Goal: Transaction & Acquisition: Book appointment/travel/reservation

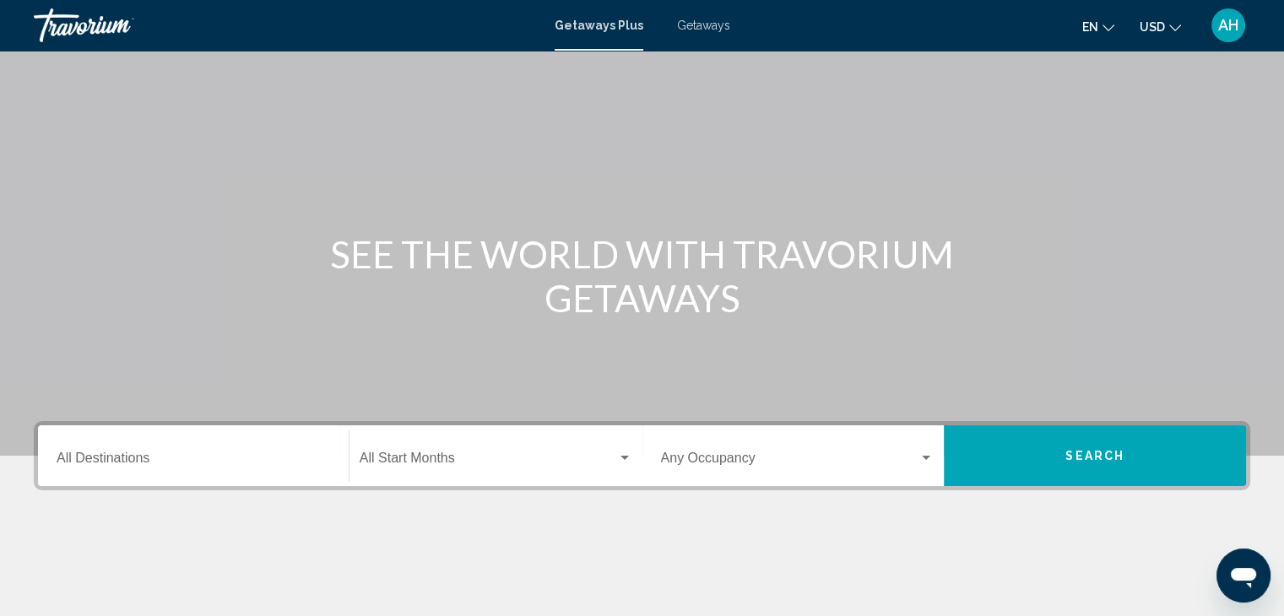
scroll to position [300, 0]
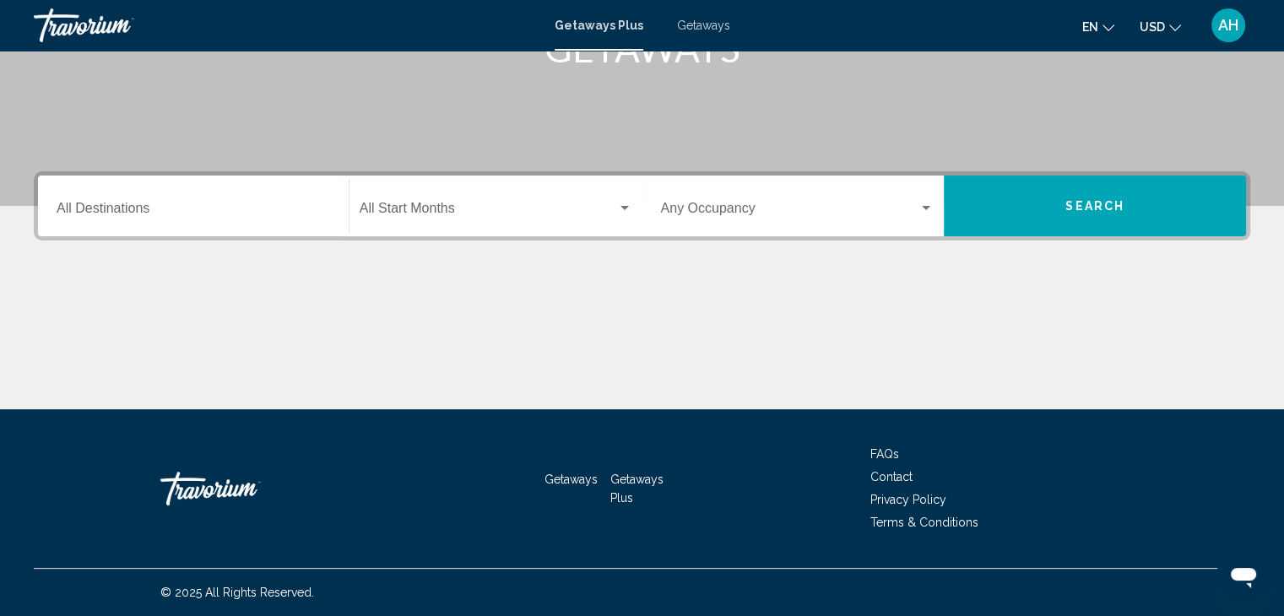
click at [709, 27] on span "Getaways" at bounding box center [703, 26] width 53 height 14
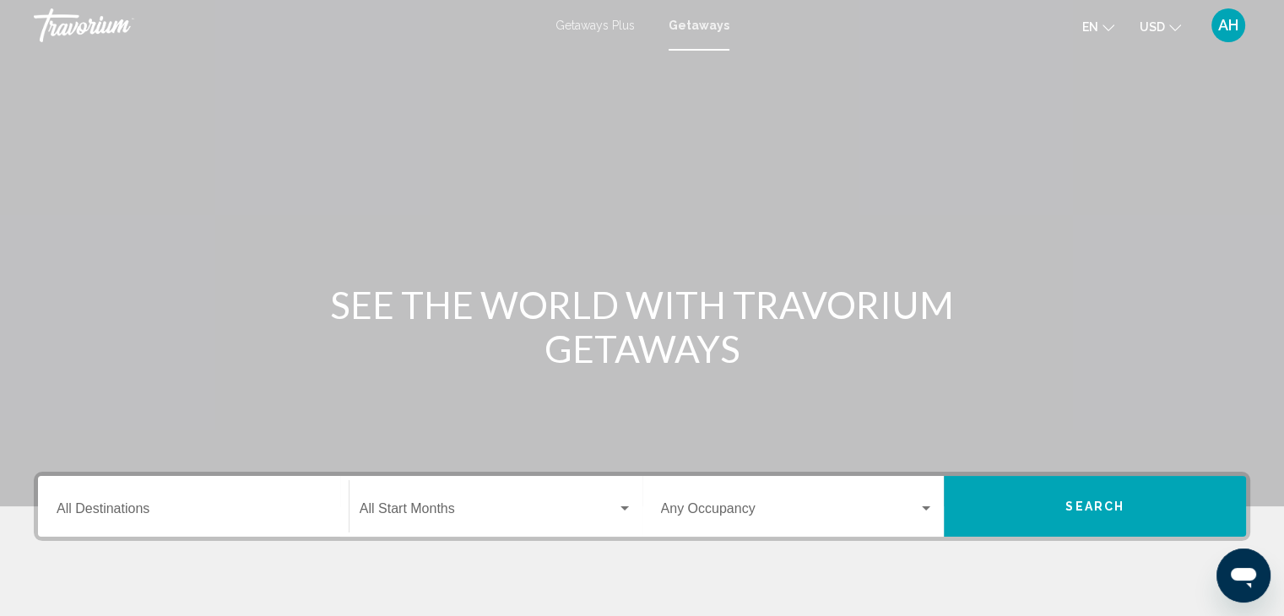
click at [221, 512] on input "Destination All Destinations" at bounding box center [193, 512] width 273 height 15
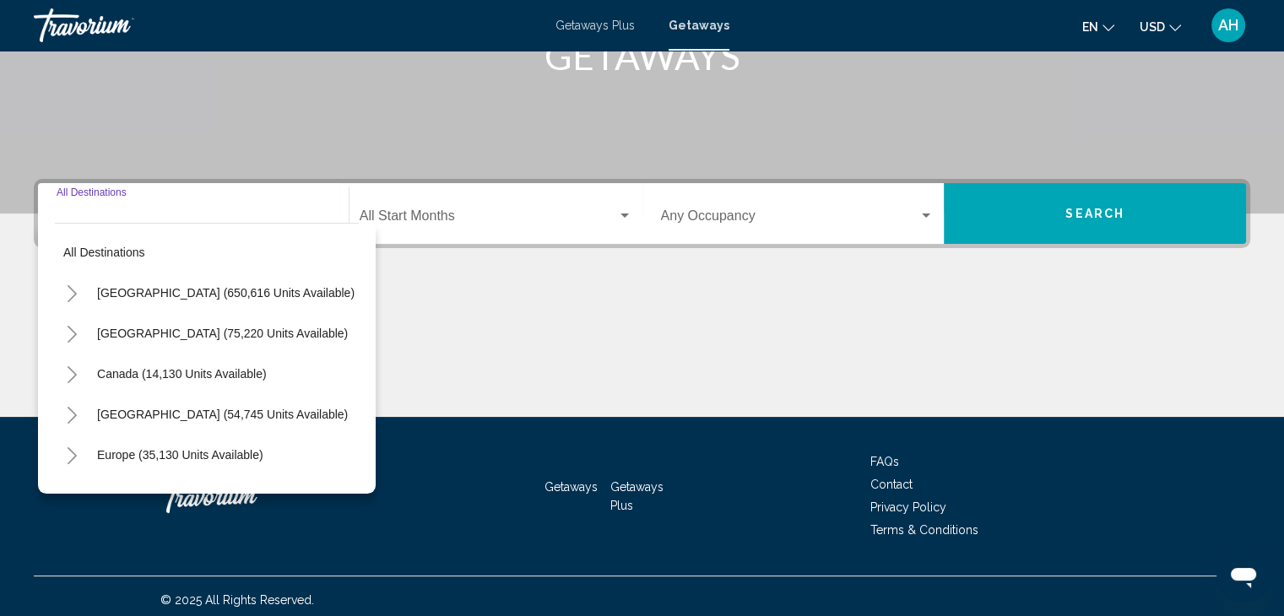
scroll to position [300, 0]
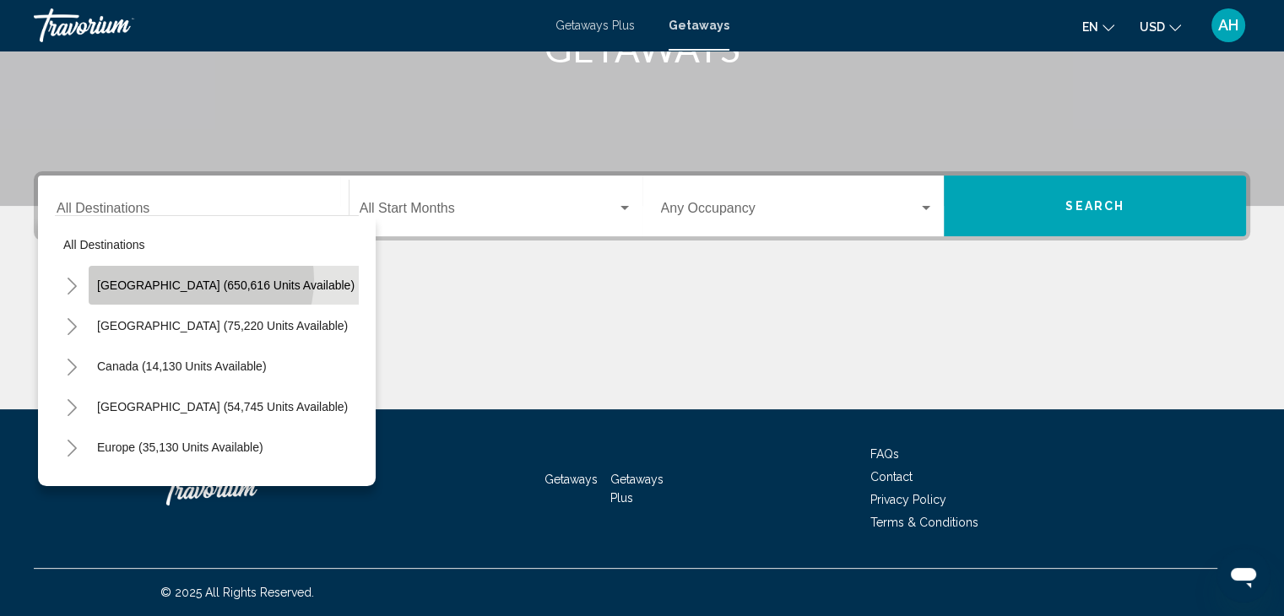
click at [199, 279] on span "[GEOGRAPHIC_DATA] (650,616 units available)" at bounding box center [225, 285] width 257 height 14
type input "**********"
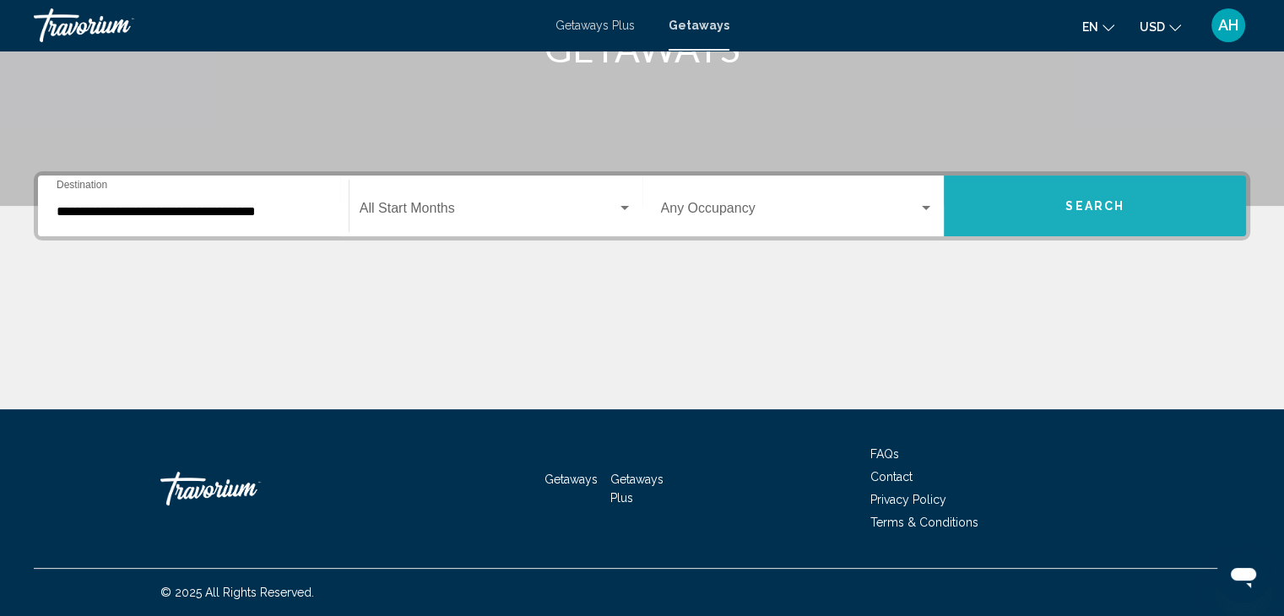
click at [1124, 199] on button "Search" at bounding box center [1094, 206] width 302 height 61
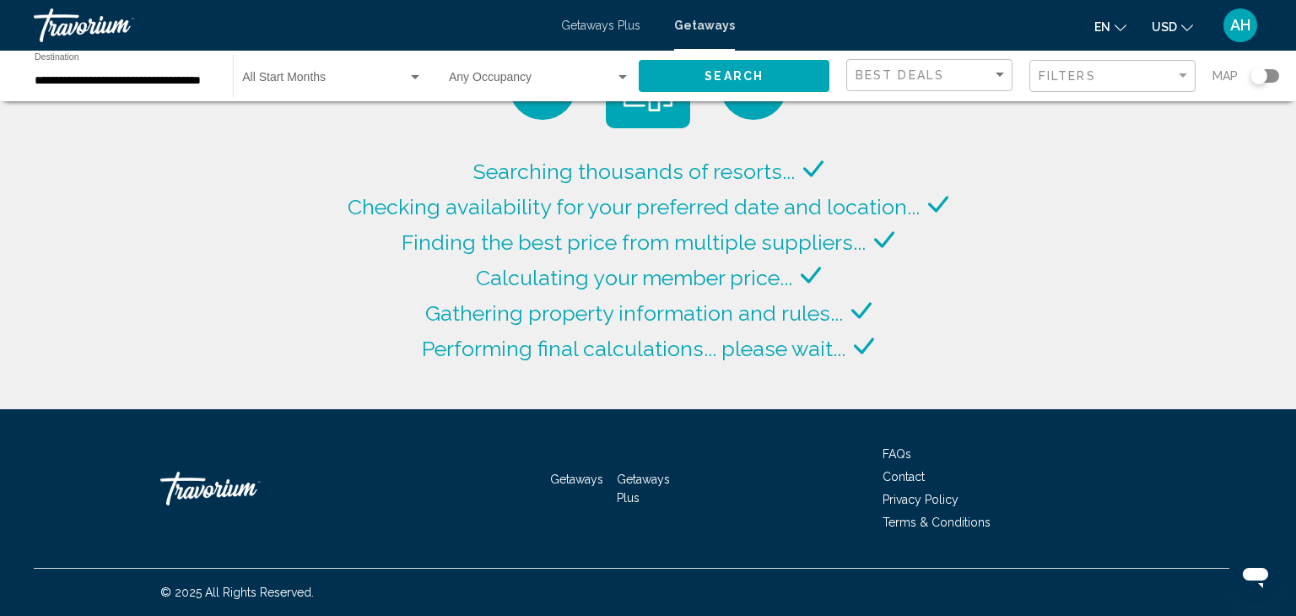
click at [1265, 82] on div "Search widget" at bounding box center [1265, 76] width 29 height 14
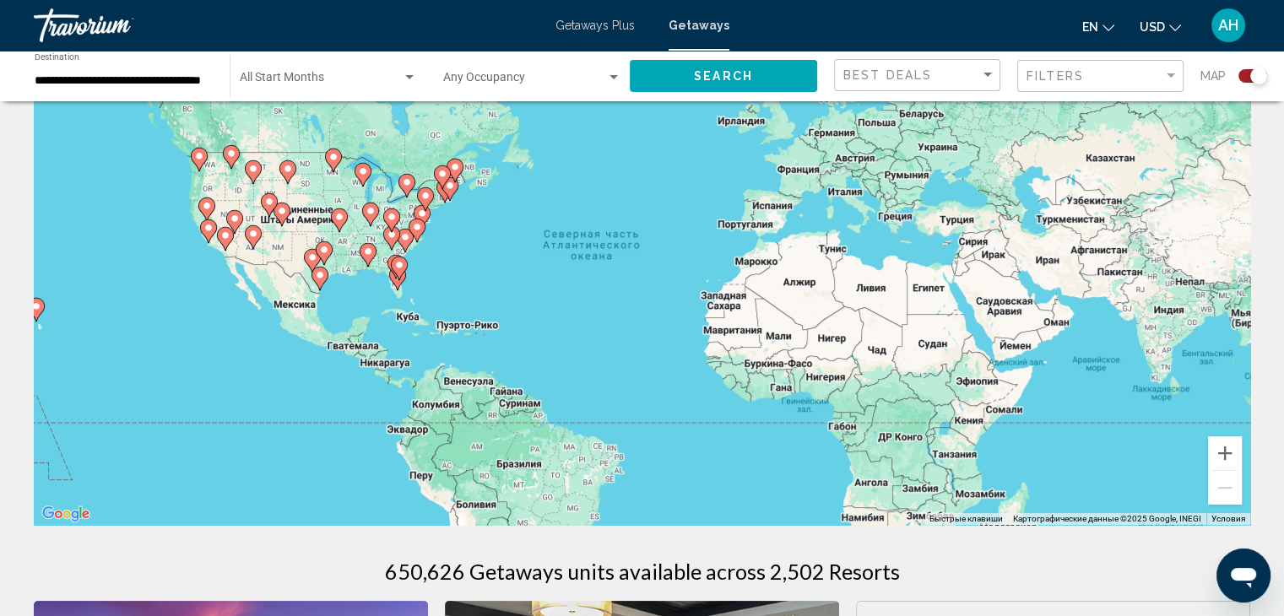
scroll to position [91, 0]
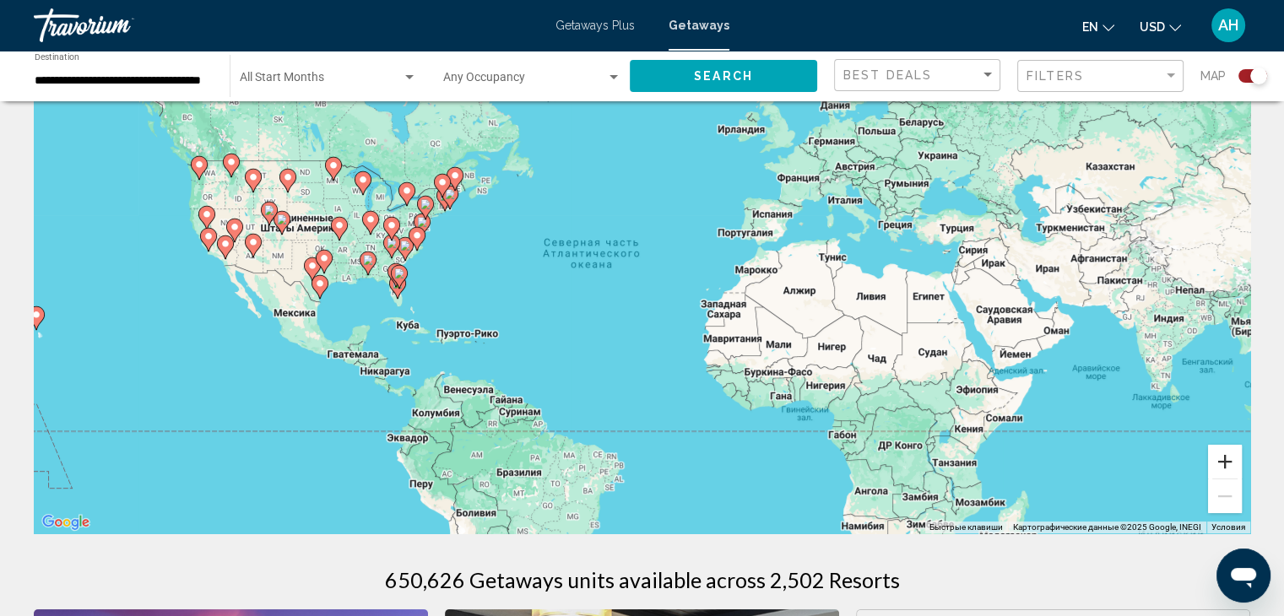
click at [1226, 453] on button "Увеличить" at bounding box center [1225, 462] width 34 height 34
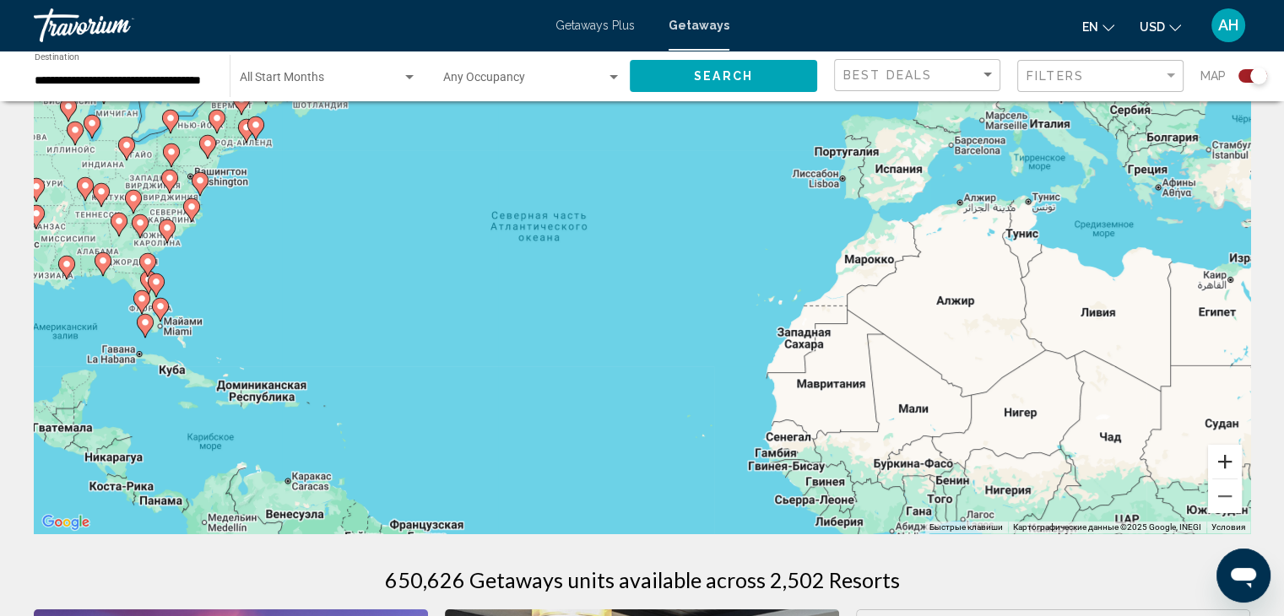
click at [1226, 453] on button "Увеличить" at bounding box center [1225, 462] width 34 height 34
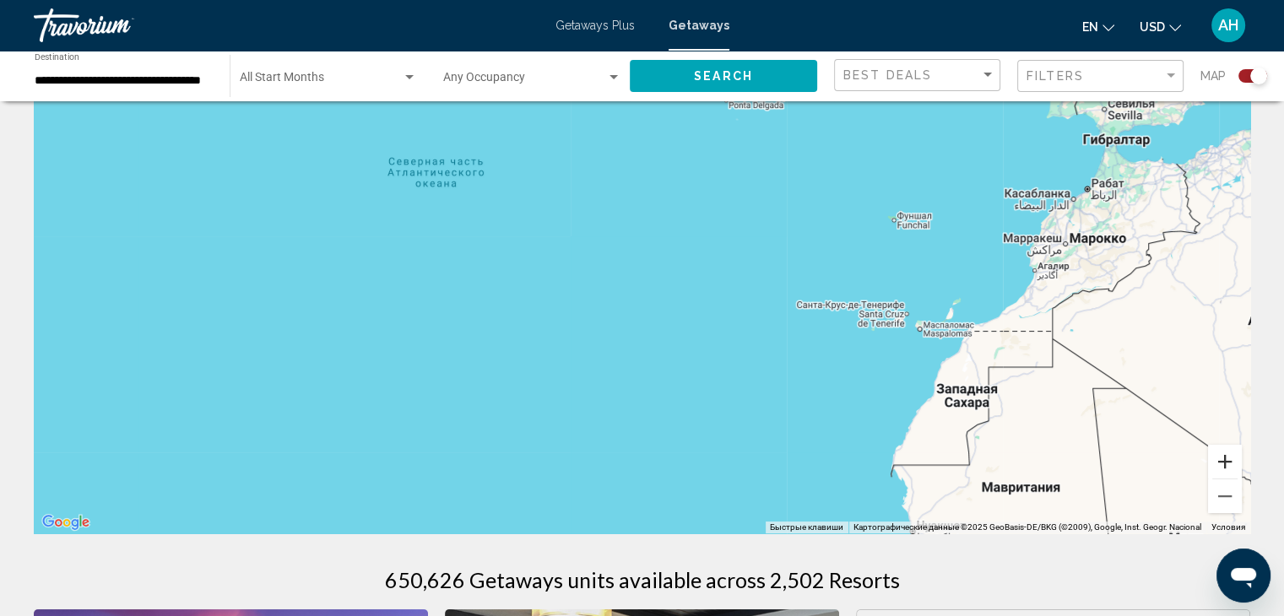
click at [1226, 453] on button "Увеличить" at bounding box center [1225, 462] width 34 height 34
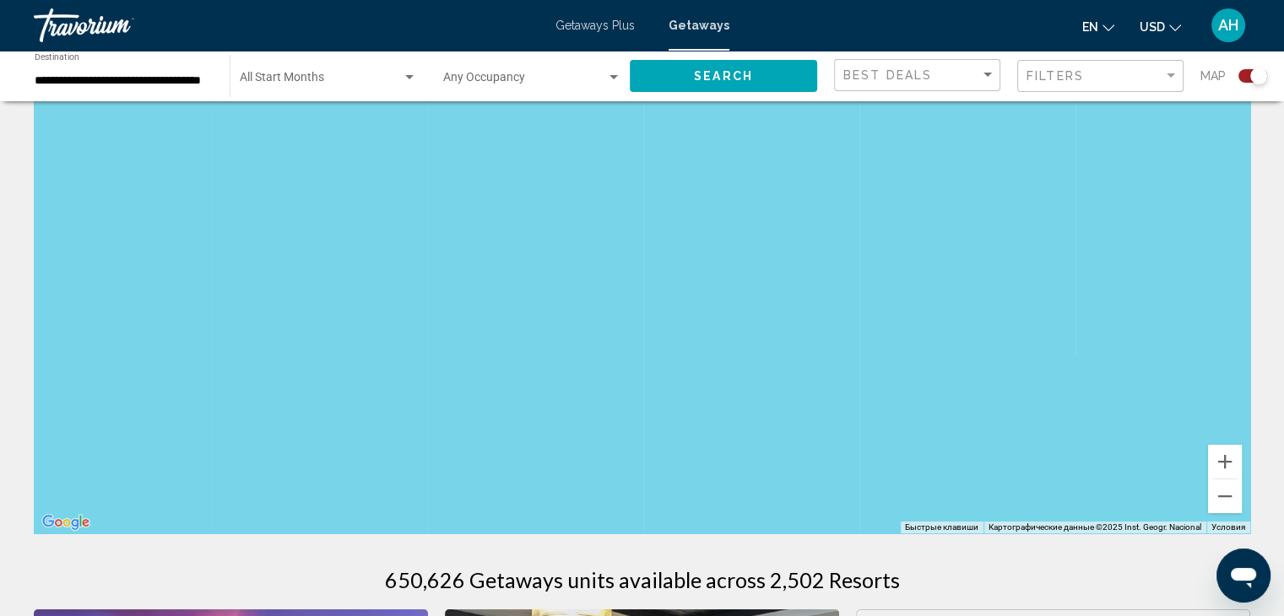
drag, startPoint x: 674, startPoint y: 362, endPoint x: 1295, endPoint y: 300, distance: 624.2
click at [1284, 300] on html "**********" at bounding box center [642, 217] width 1284 height 616
drag, startPoint x: 484, startPoint y: 278, endPoint x: 1294, endPoint y: 305, distance: 811.4
click at [1284, 305] on html "**********" at bounding box center [642, 217] width 1284 height 616
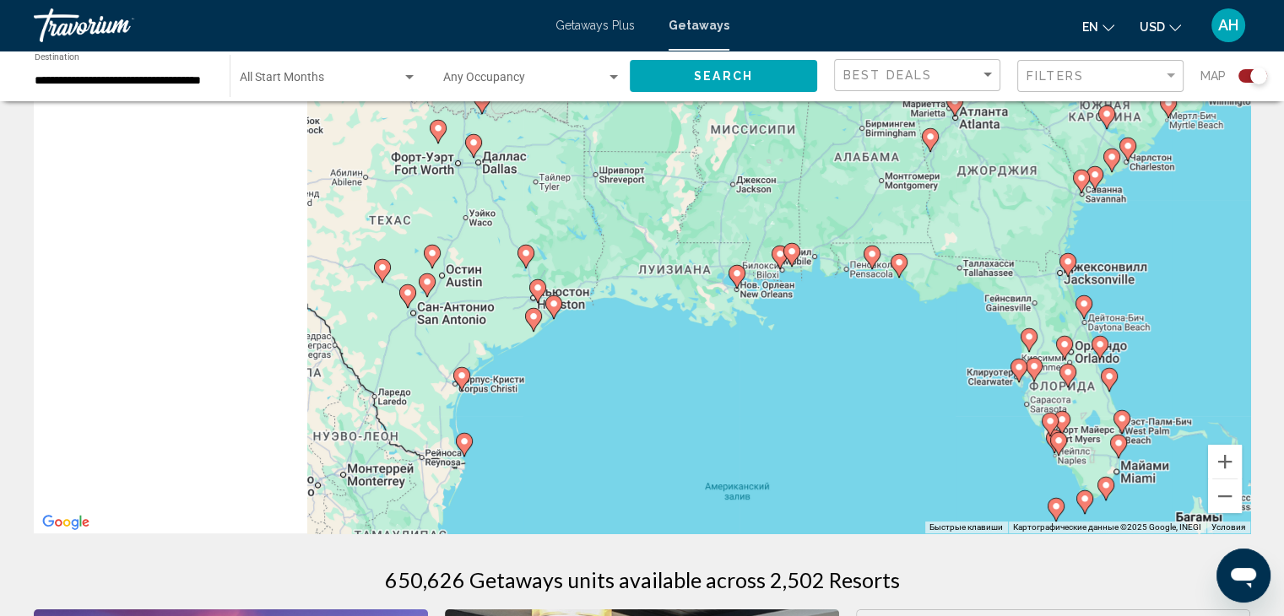
drag, startPoint x: 667, startPoint y: 291, endPoint x: 1295, endPoint y: 257, distance: 629.6
click at [1284, 257] on html "**********" at bounding box center [642, 217] width 1284 height 616
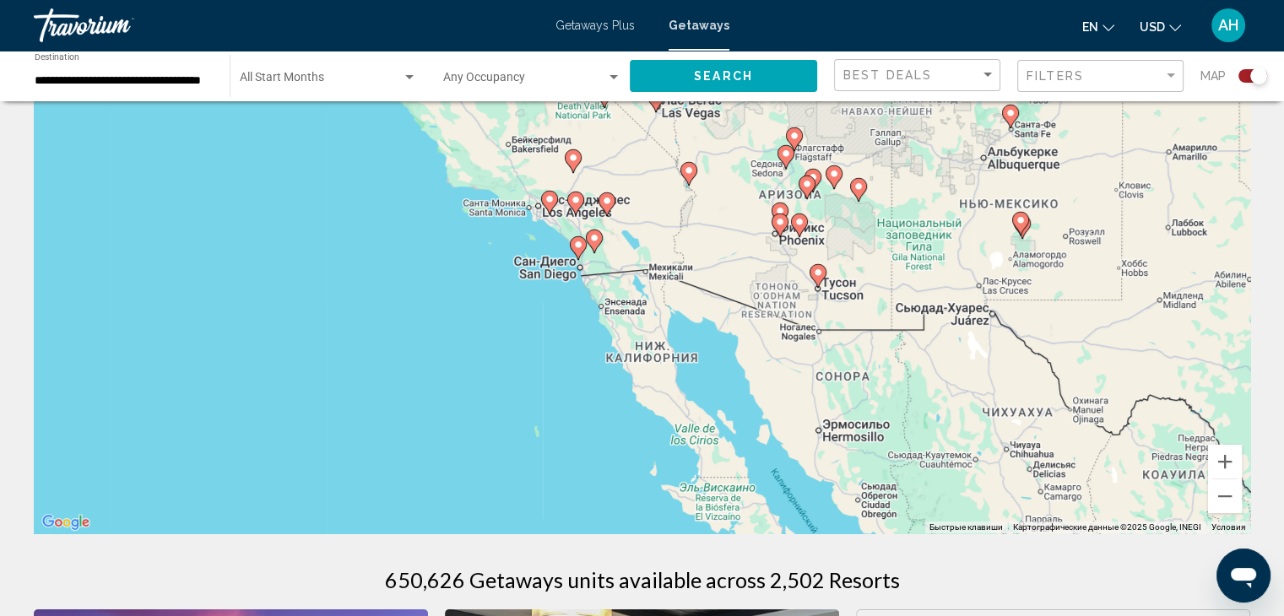
drag, startPoint x: 530, startPoint y: 223, endPoint x: 1295, endPoint y: 334, distance: 773.4
click at [1284, 334] on html "**********" at bounding box center [642, 217] width 1284 height 616
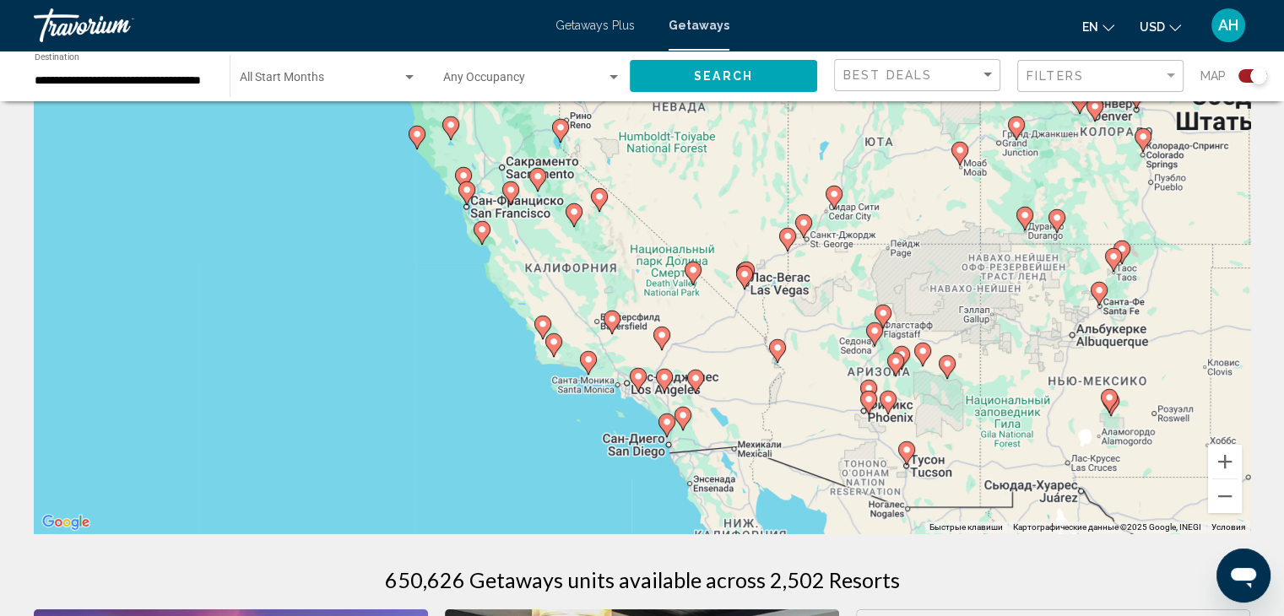
drag, startPoint x: 803, startPoint y: 190, endPoint x: 894, endPoint y: 366, distance: 198.5
click at [894, 366] on image "Main content" at bounding box center [895, 361] width 10 height 10
click at [1225, 461] on button "Увеличить" at bounding box center [1225, 462] width 34 height 34
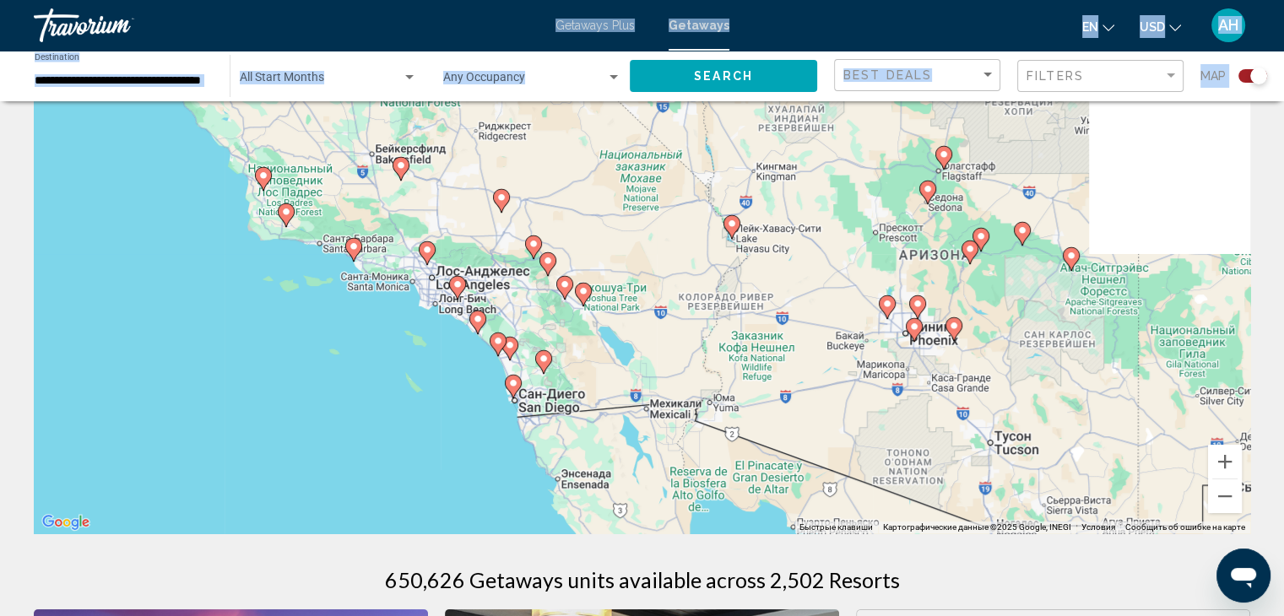
scroll to position [0, 0]
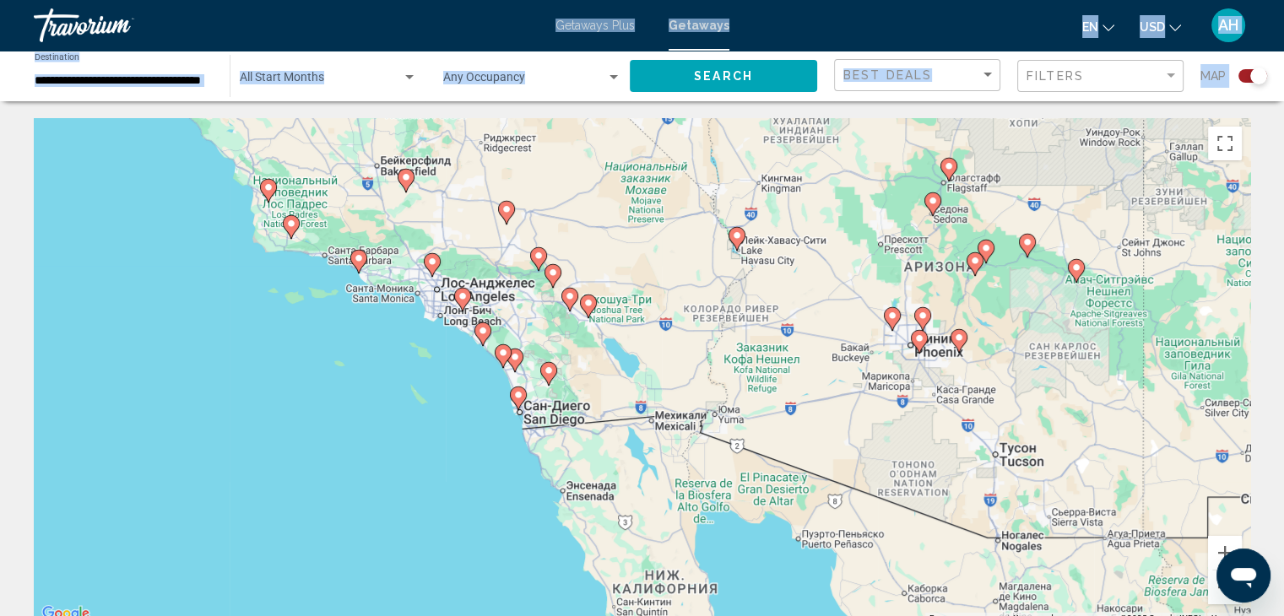
drag, startPoint x: 533, startPoint y: 210, endPoint x: 359, endPoint y: 18, distance: 259.9
click at [359, 18] on div "**********" at bounding box center [642, 308] width 1284 height 616
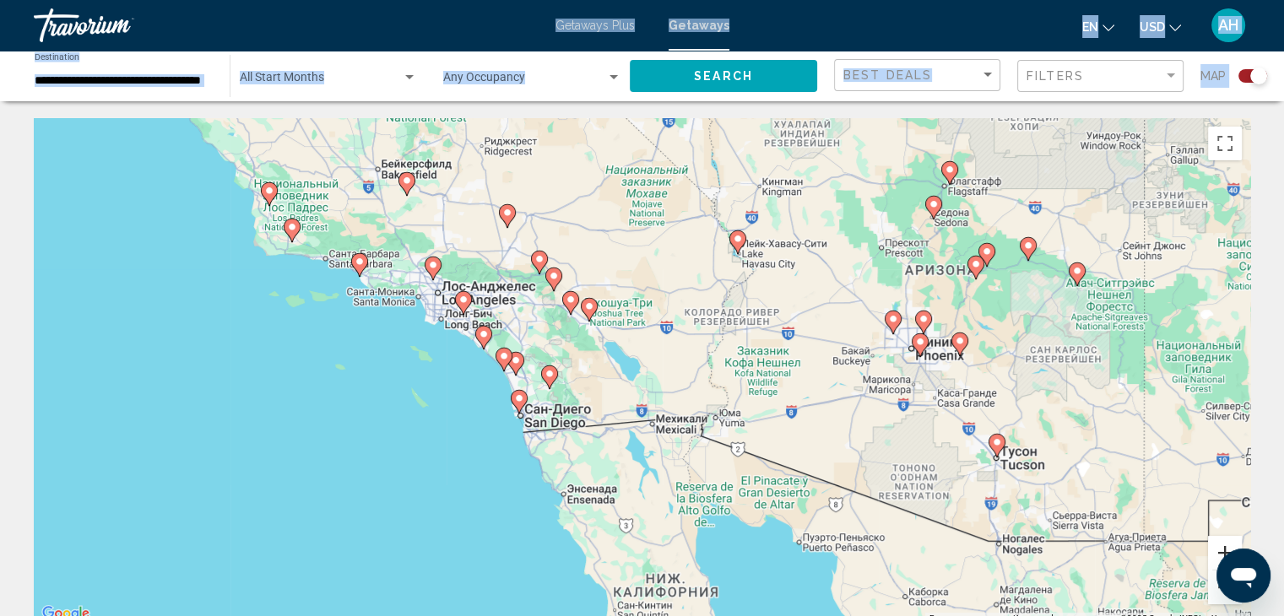
click at [1218, 548] on button "Увеличить" at bounding box center [1225, 553] width 34 height 34
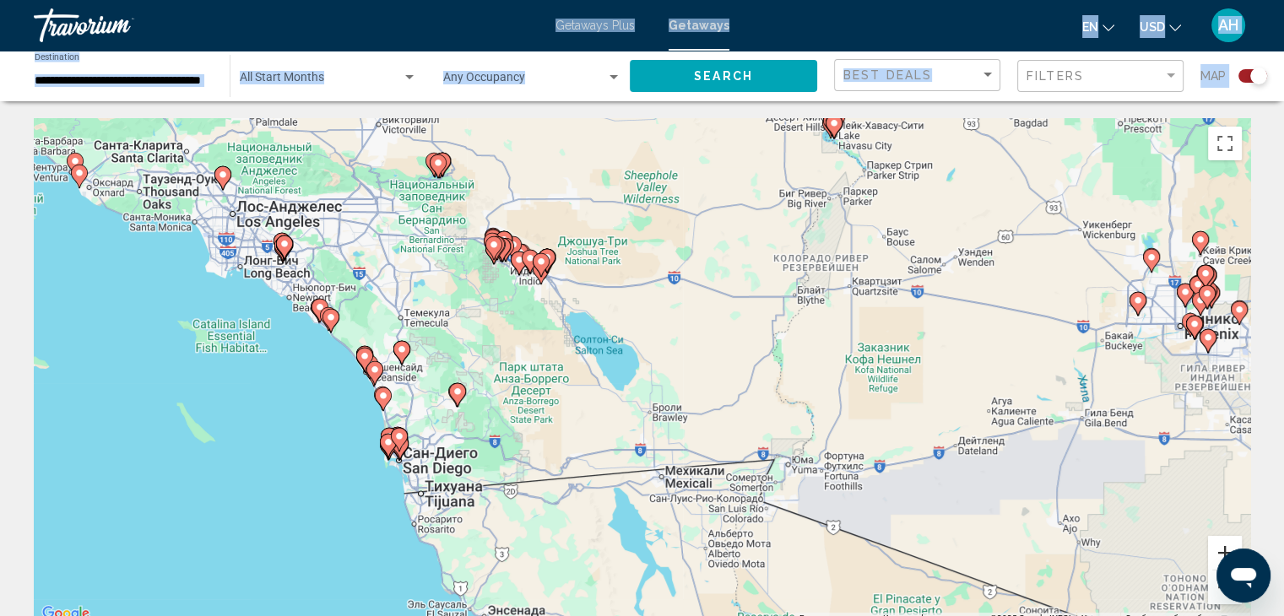
click at [1218, 548] on button "Увеличить" at bounding box center [1225, 553] width 34 height 34
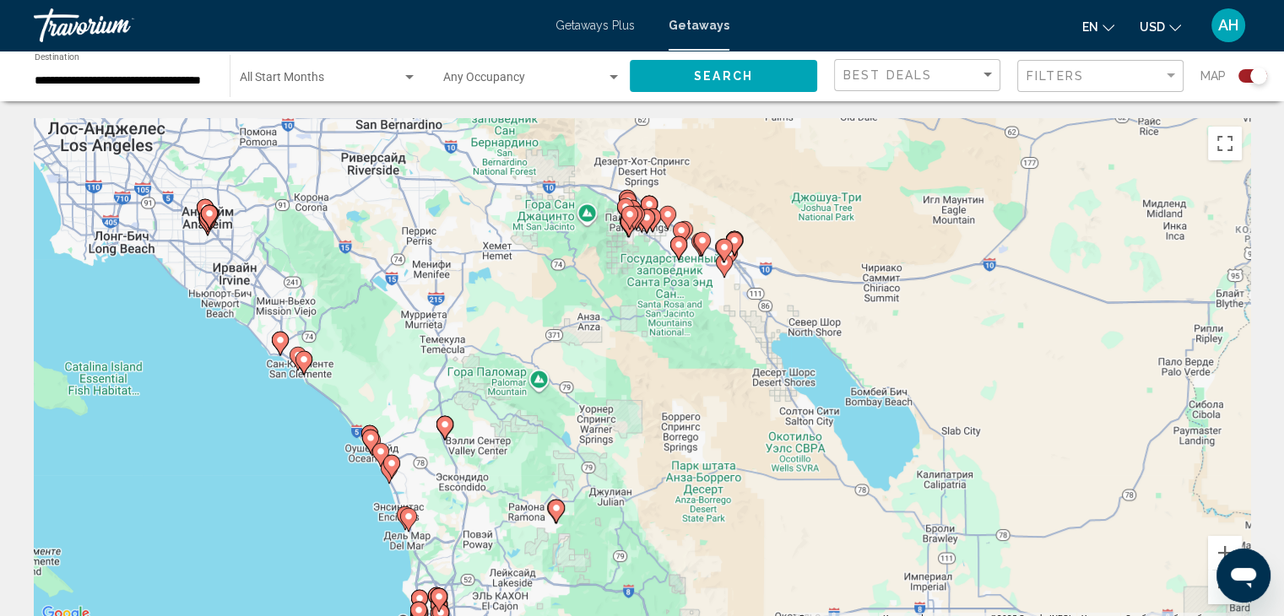
drag, startPoint x: 262, startPoint y: 410, endPoint x: 550, endPoint y: 493, distance: 299.4
click at [550, 493] on div "Чтобы активировать перетаскивание с помощью клавиатуры, нажмите Alt + Ввод. Пос…" at bounding box center [642, 371] width 1216 height 506
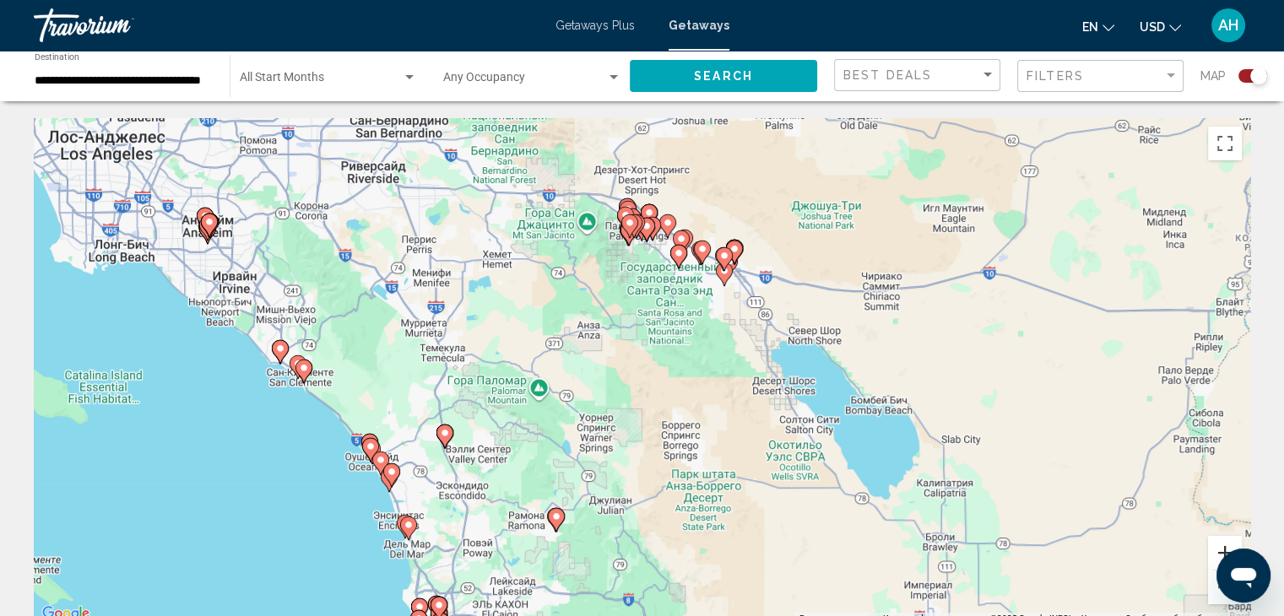
click at [1219, 539] on button "Увеличить" at bounding box center [1225, 553] width 34 height 34
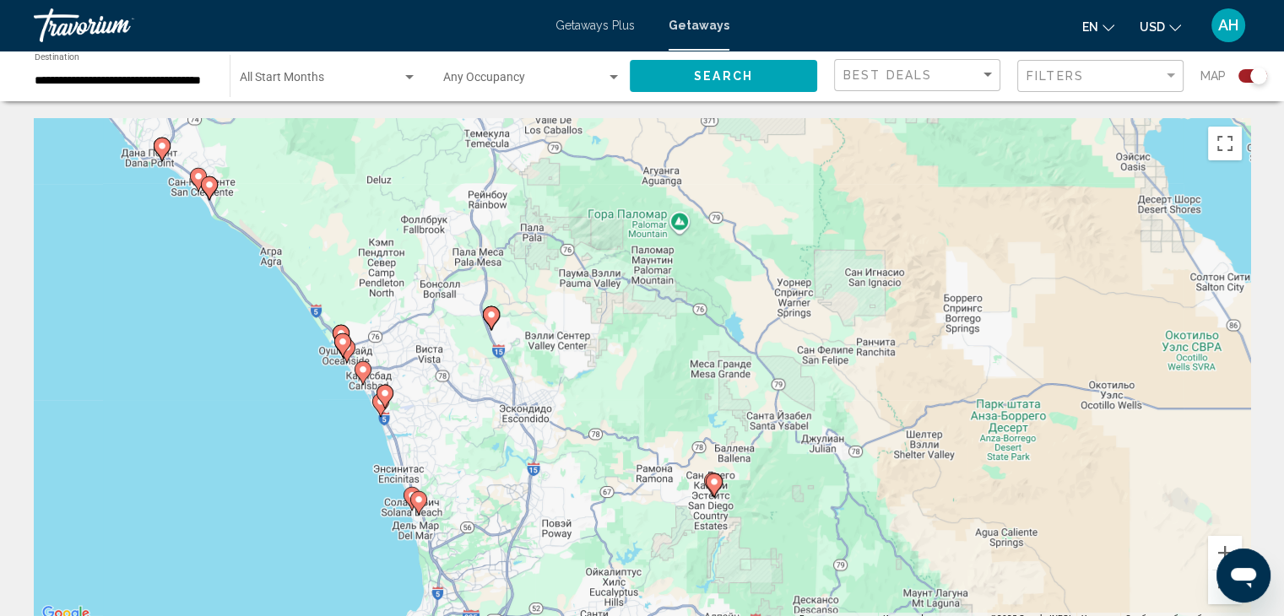
drag, startPoint x: 389, startPoint y: 356, endPoint x: 651, endPoint y: 154, distance: 331.0
click at [651, 154] on div "Чтобы активировать перетаскивание с помощью клавиатуры, нажмите Alt + Ввод. Пос…" at bounding box center [642, 371] width 1216 height 506
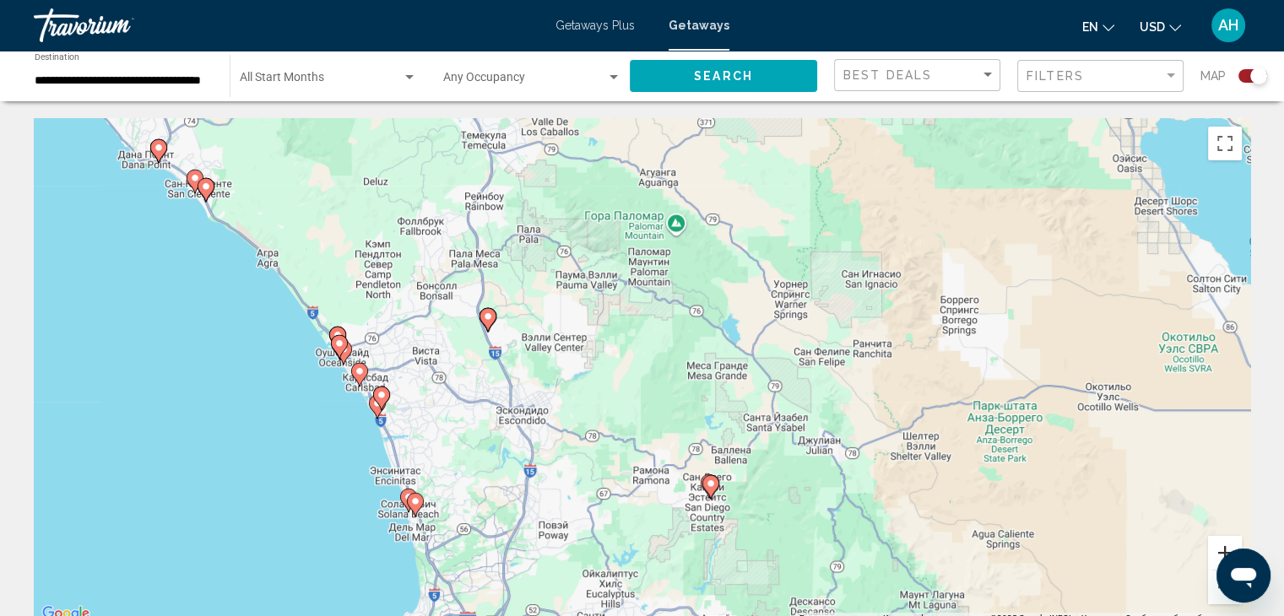
click at [1215, 545] on button "Увеличить" at bounding box center [1225, 553] width 34 height 34
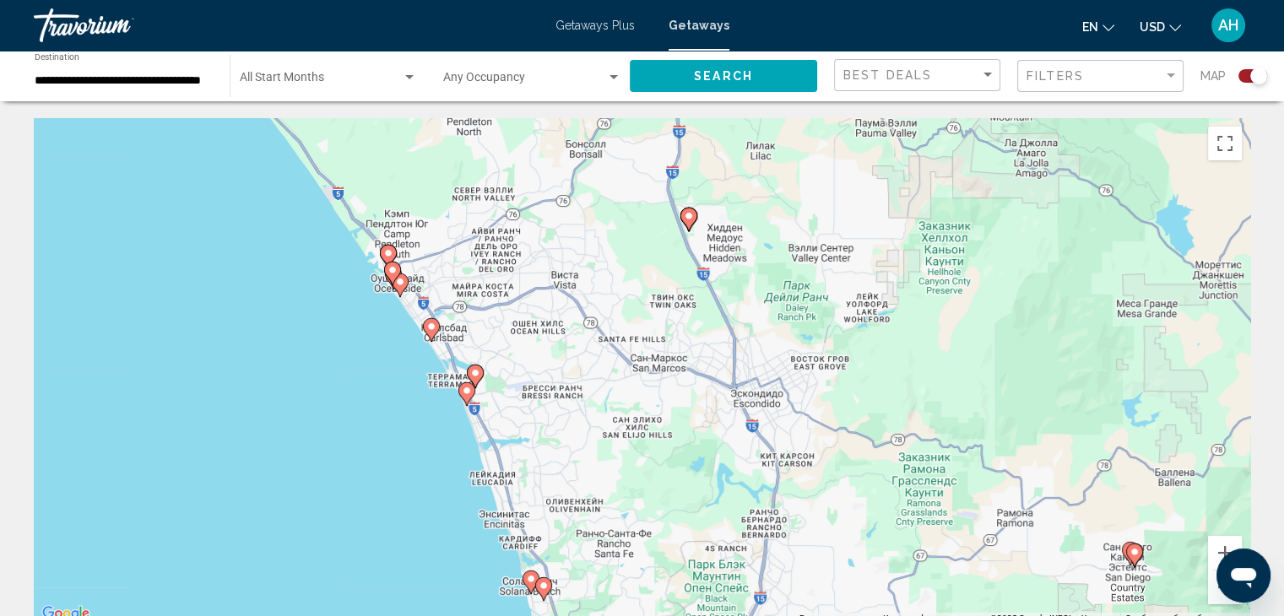
drag, startPoint x: 510, startPoint y: 379, endPoint x: 871, endPoint y: 311, distance: 367.4
click at [871, 311] on div "Чтобы активировать перетаскивание с помощью клавиатуры, нажмите Alt + Ввод. Пос…" at bounding box center [642, 371] width 1216 height 506
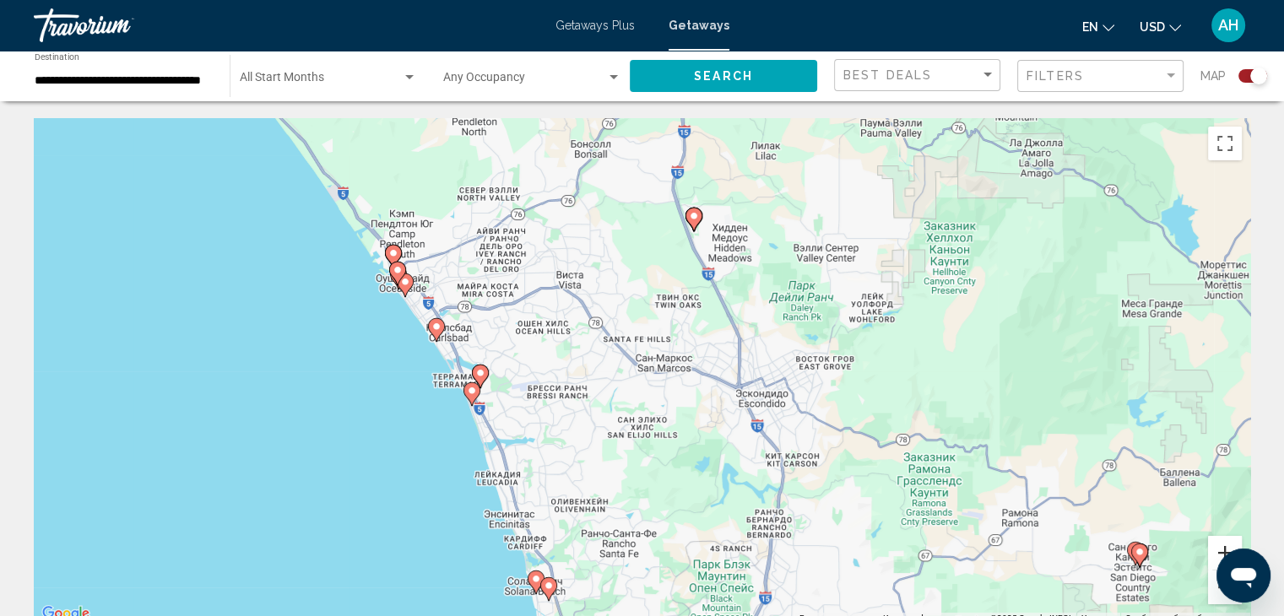
click at [1213, 540] on button "Увеличить" at bounding box center [1225, 553] width 34 height 34
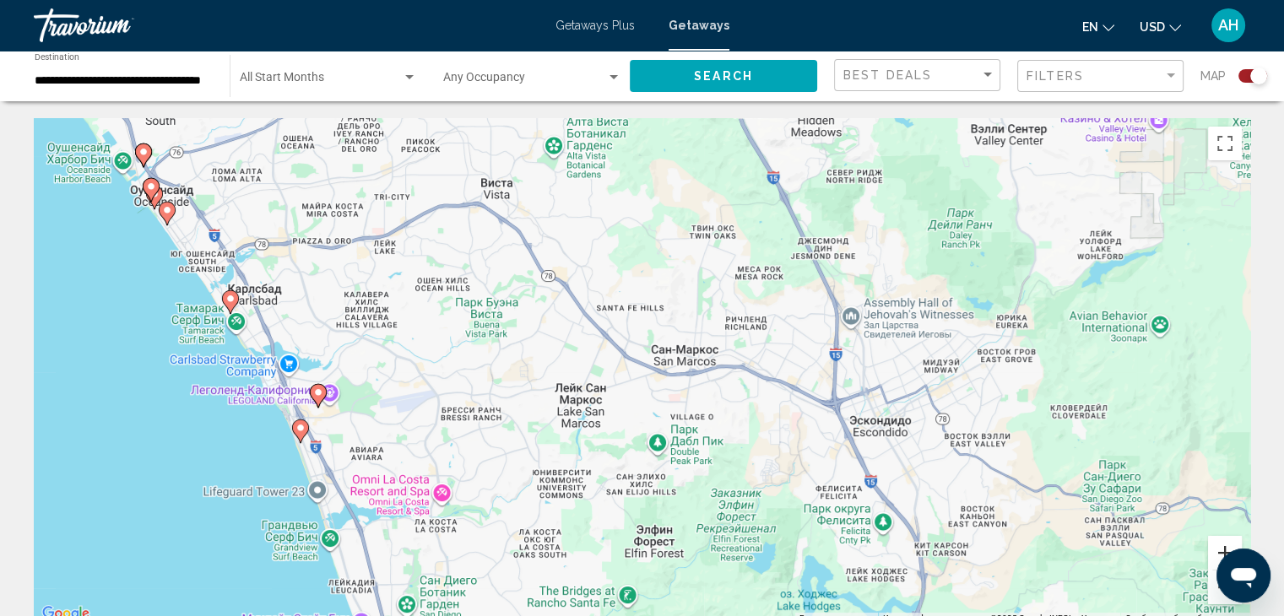
click at [1220, 549] on button "Увеличить" at bounding box center [1225, 553] width 34 height 34
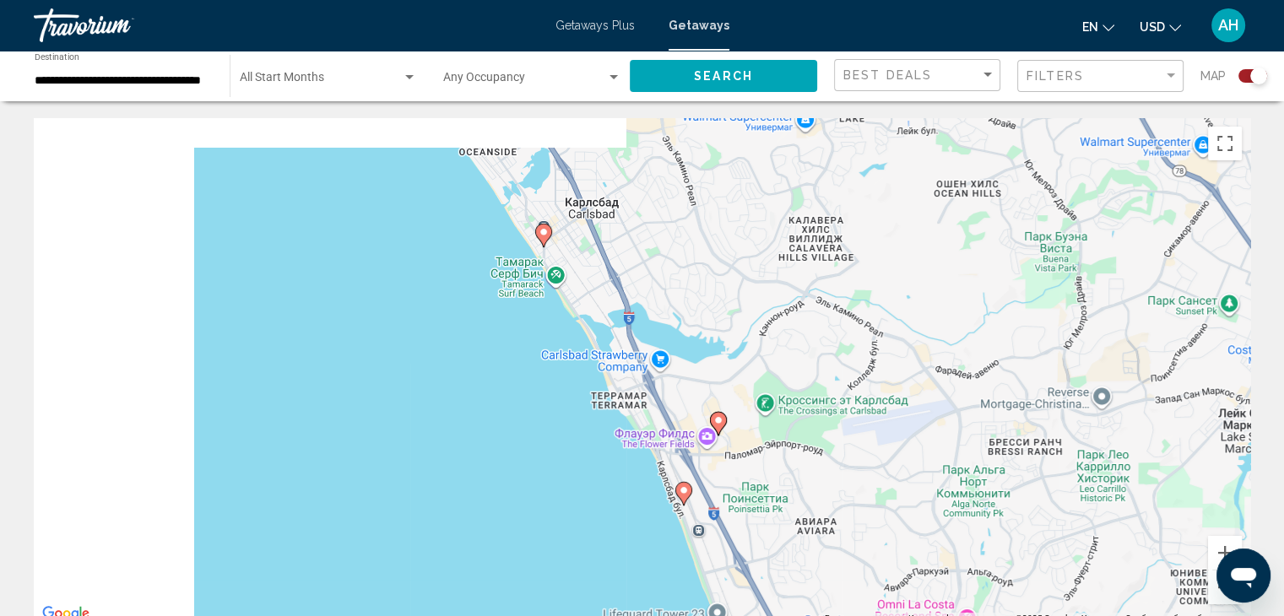
drag, startPoint x: 180, startPoint y: 367, endPoint x: 962, endPoint y: 350, distance: 782.4
click at [962, 350] on div "Чтобы активировать перетаскивание с помощью клавиатуры, нажмите Alt + Ввод. Пос…" at bounding box center [642, 371] width 1216 height 506
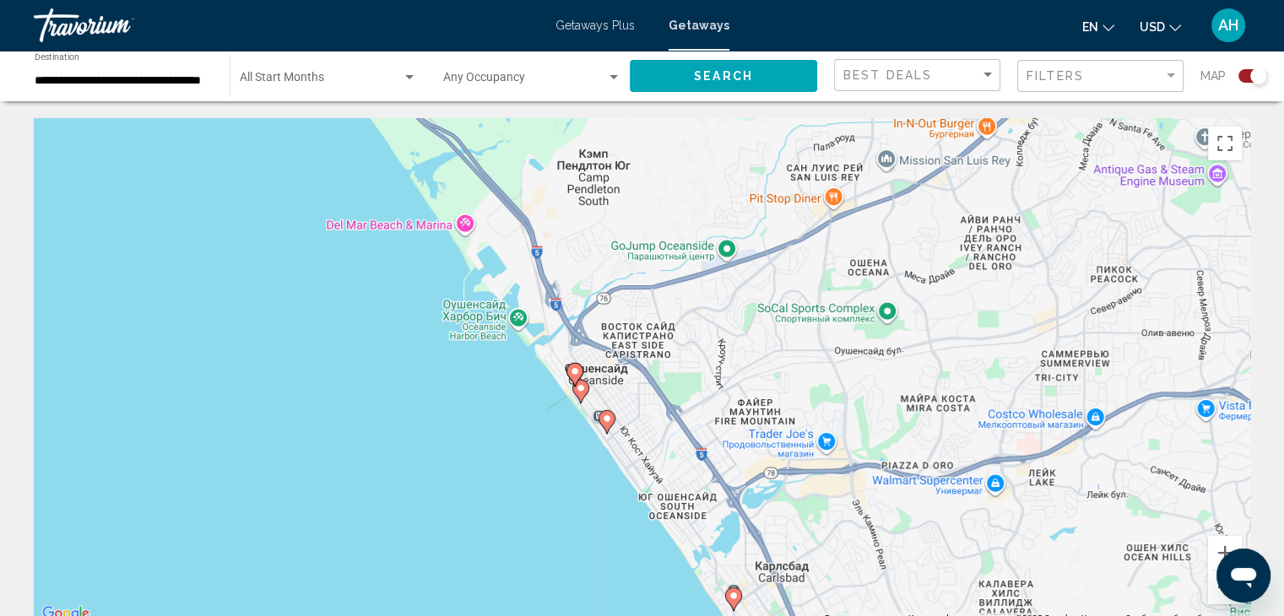
drag, startPoint x: 667, startPoint y: 230, endPoint x: 792, endPoint y: 603, distance: 392.3
click at [792, 603] on div "Чтобы активировать перетаскивание с помощью клавиатуры, нажмите Alt + Ввод. Пос…" at bounding box center [642, 371] width 1216 height 506
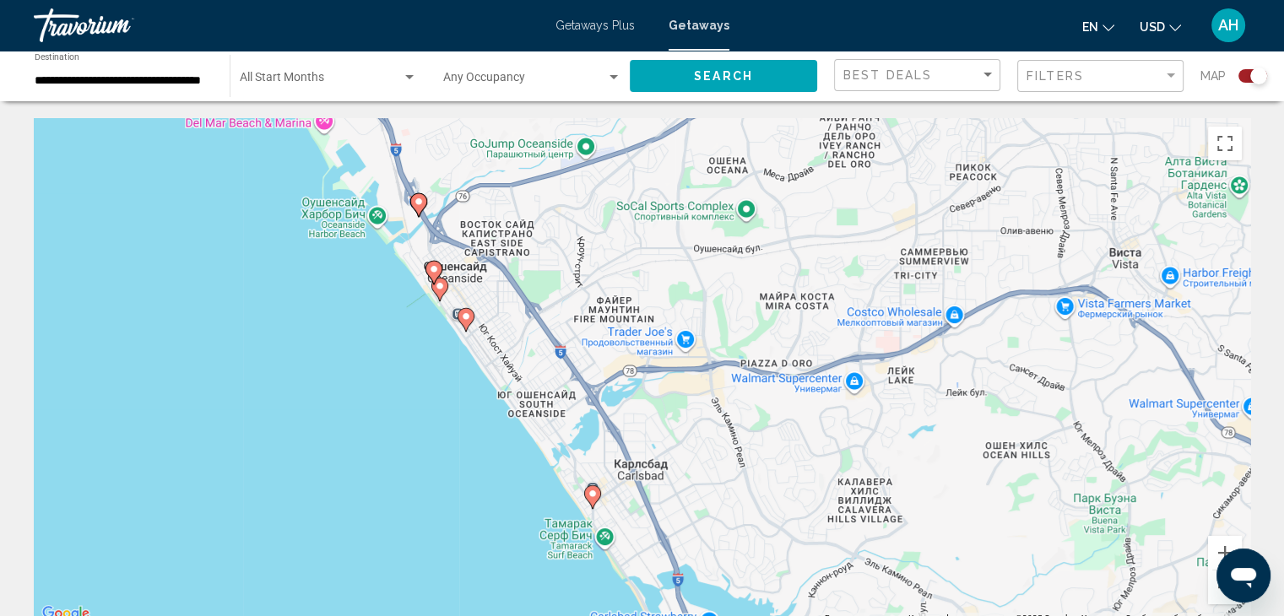
drag, startPoint x: 666, startPoint y: 370, endPoint x: 511, endPoint y: 258, distance: 190.9
click at [511, 258] on div "Чтобы активировать перетаскивание с помощью клавиатуры, нажмите Alt + Ввод. Пос…" at bounding box center [642, 371] width 1216 height 506
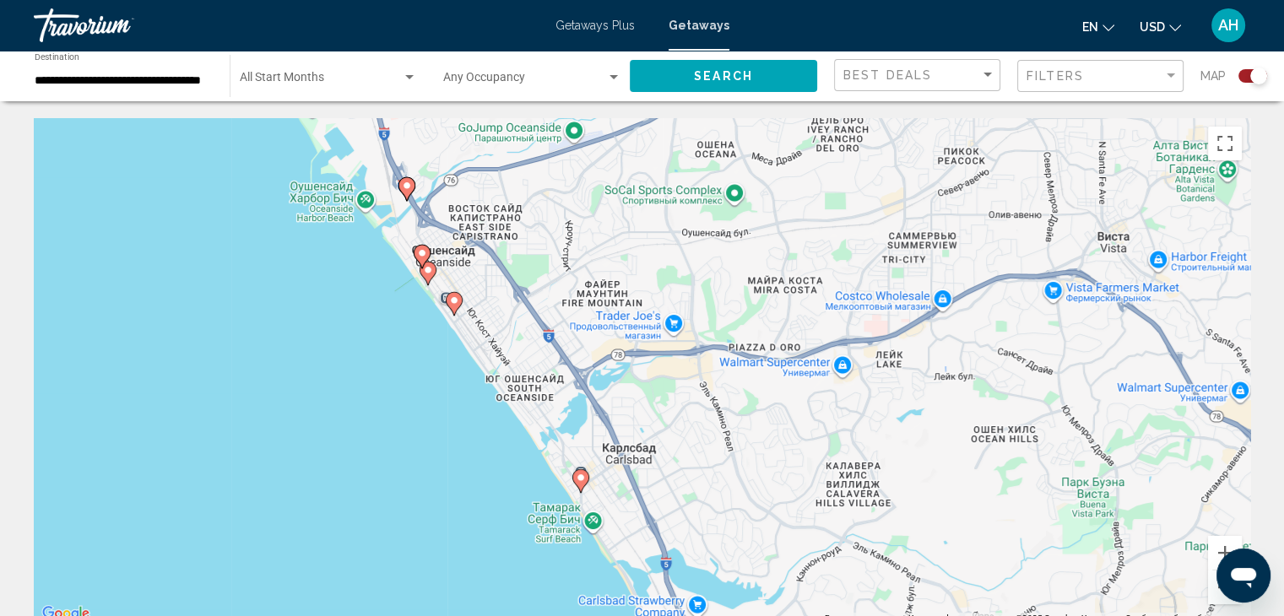
click at [405, 186] on image "Main content" at bounding box center [407, 186] width 10 height 10
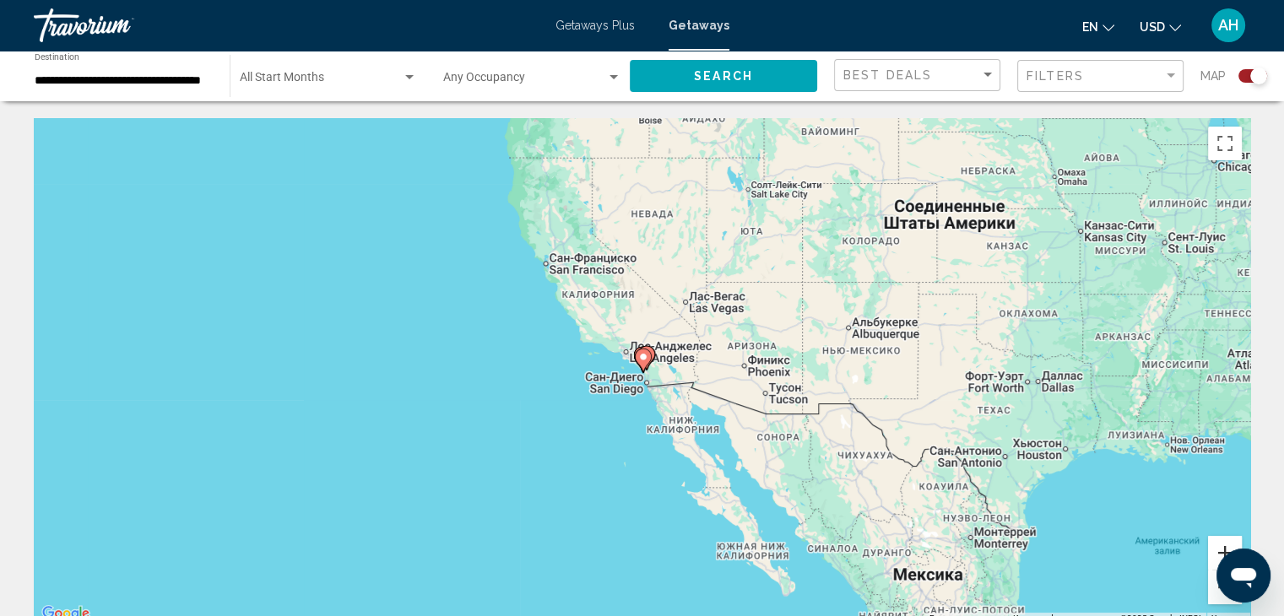
click at [1217, 541] on button "Увеличить" at bounding box center [1225, 553] width 34 height 34
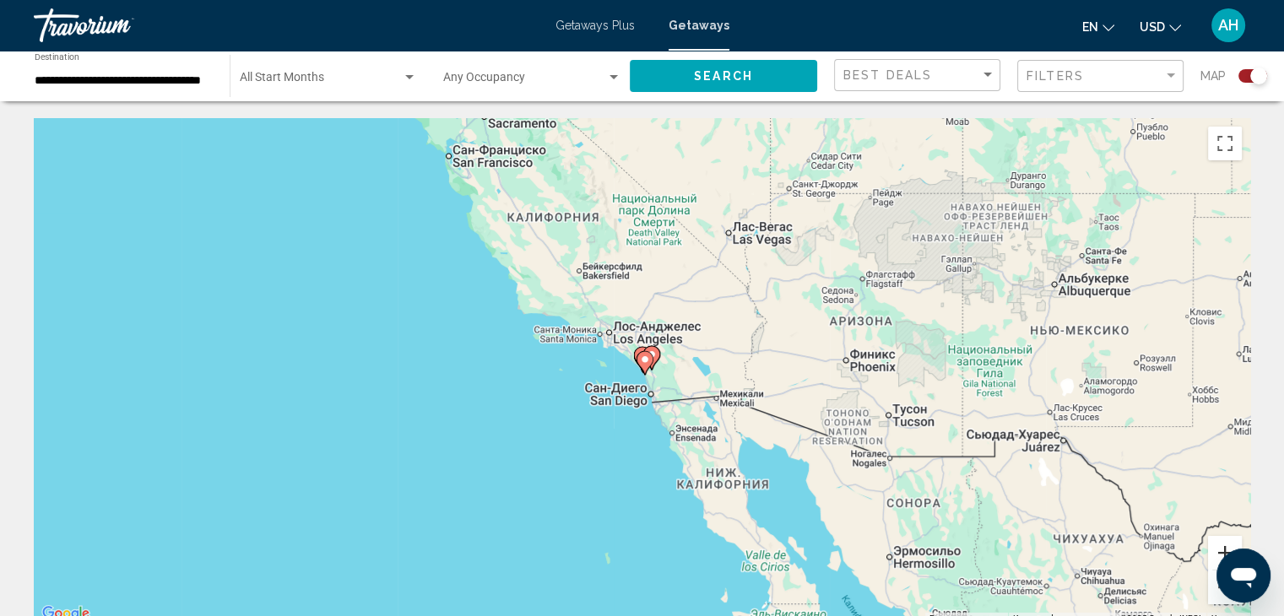
click at [1217, 541] on button "Увеличить" at bounding box center [1225, 553] width 34 height 34
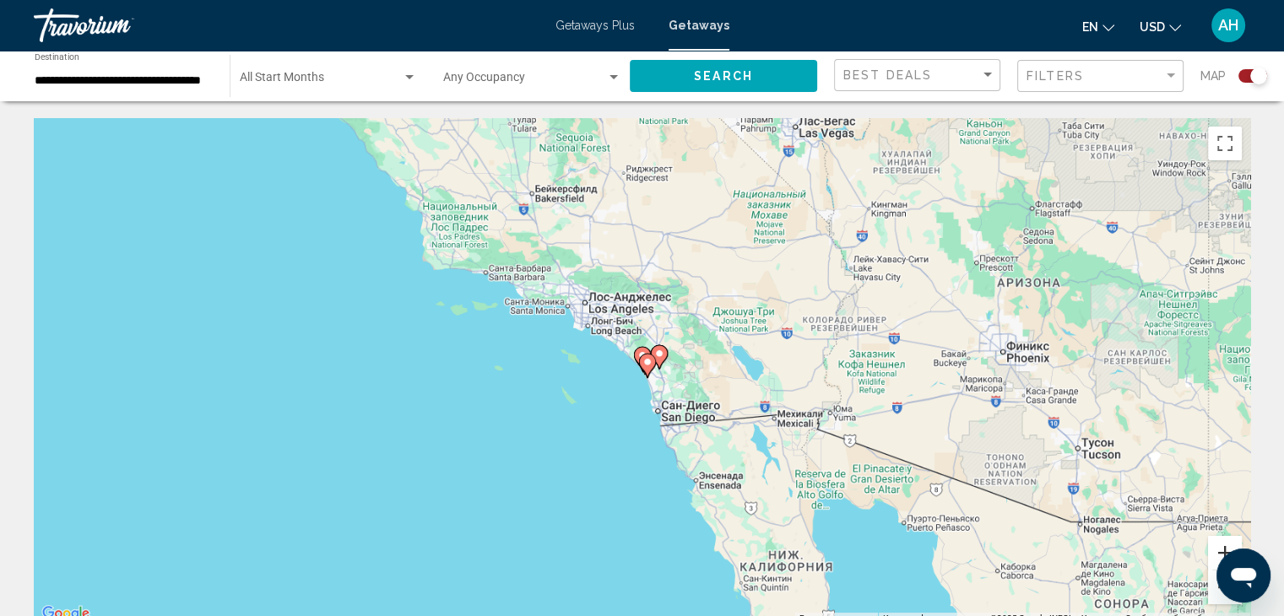
click at [1217, 541] on button "Увеличить" at bounding box center [1225, 553] width 34 height 34
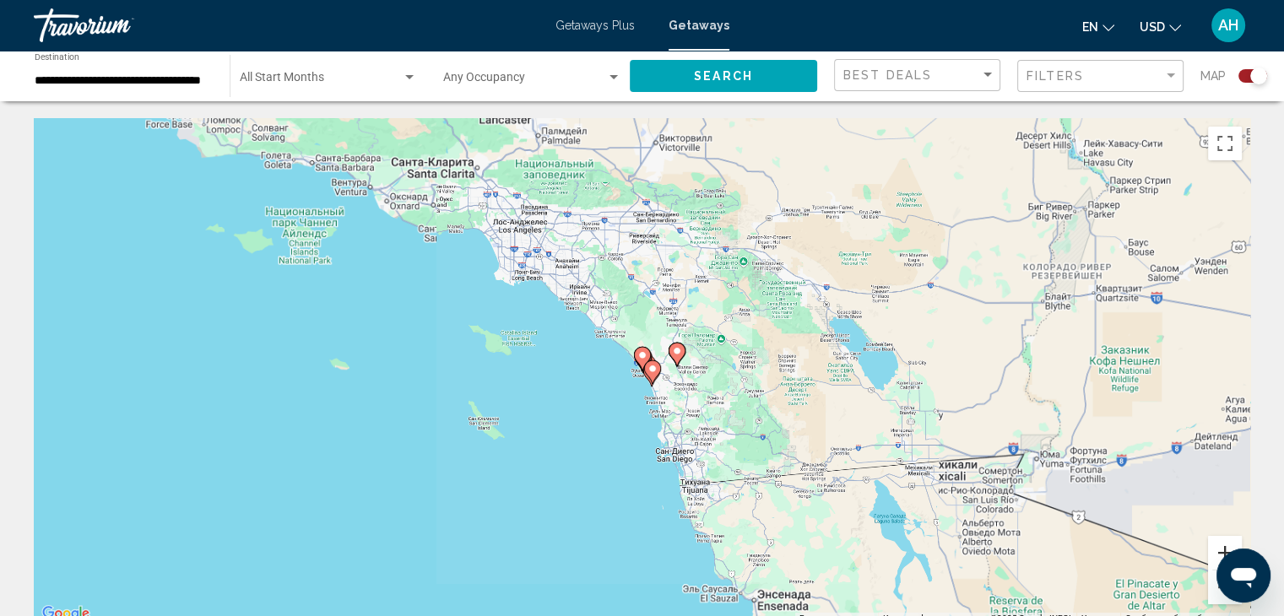
click at [1217, 541] on button "Увеличить" at bounding box center [1225, 553] width 34 height 34
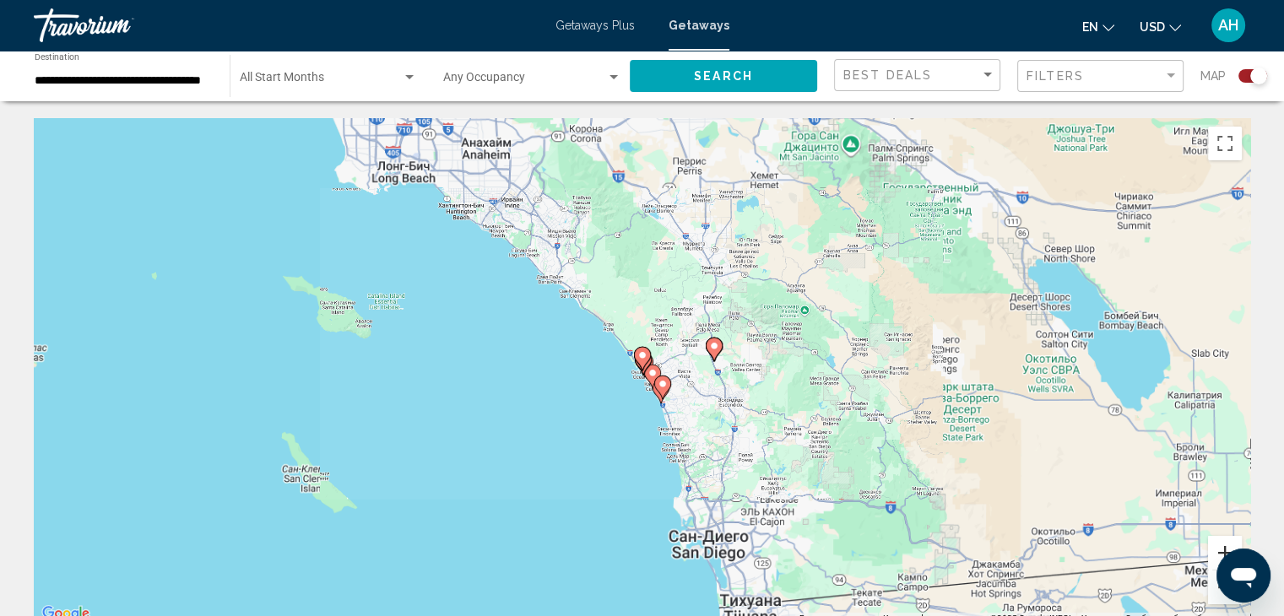
click at [1217, 541] on button "Увеличить" at bounding box center [1225, 553] width 34 height 34
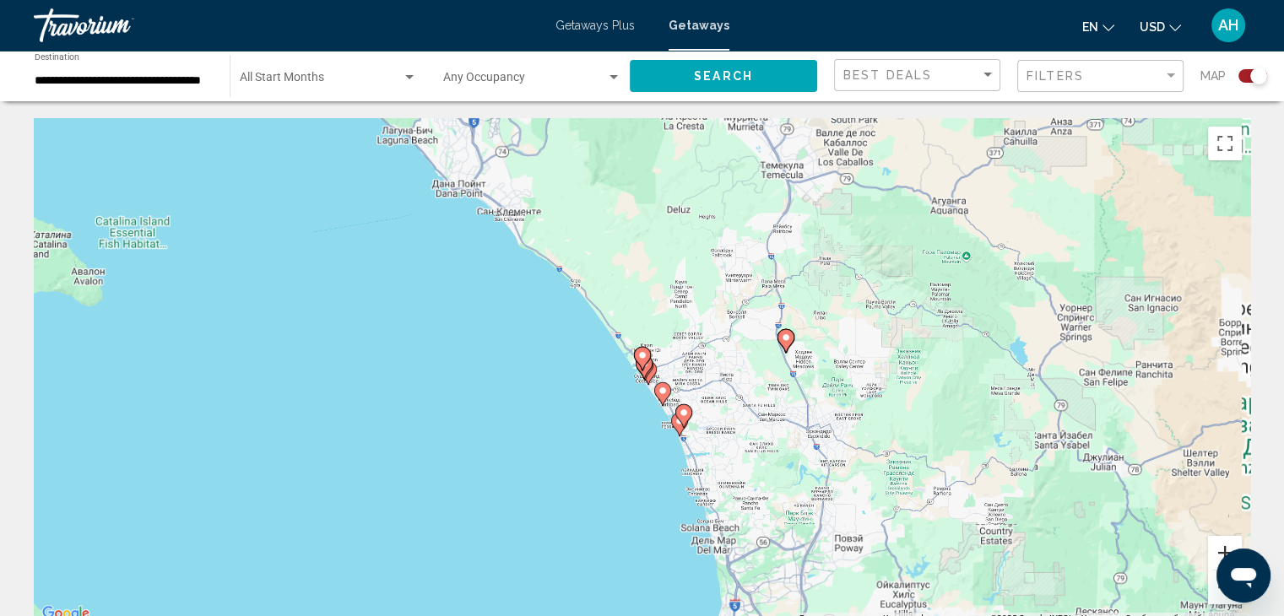
click at [1217, 541] on button "Увеличить" at bounding box center [1225, 553] width 34 height 34
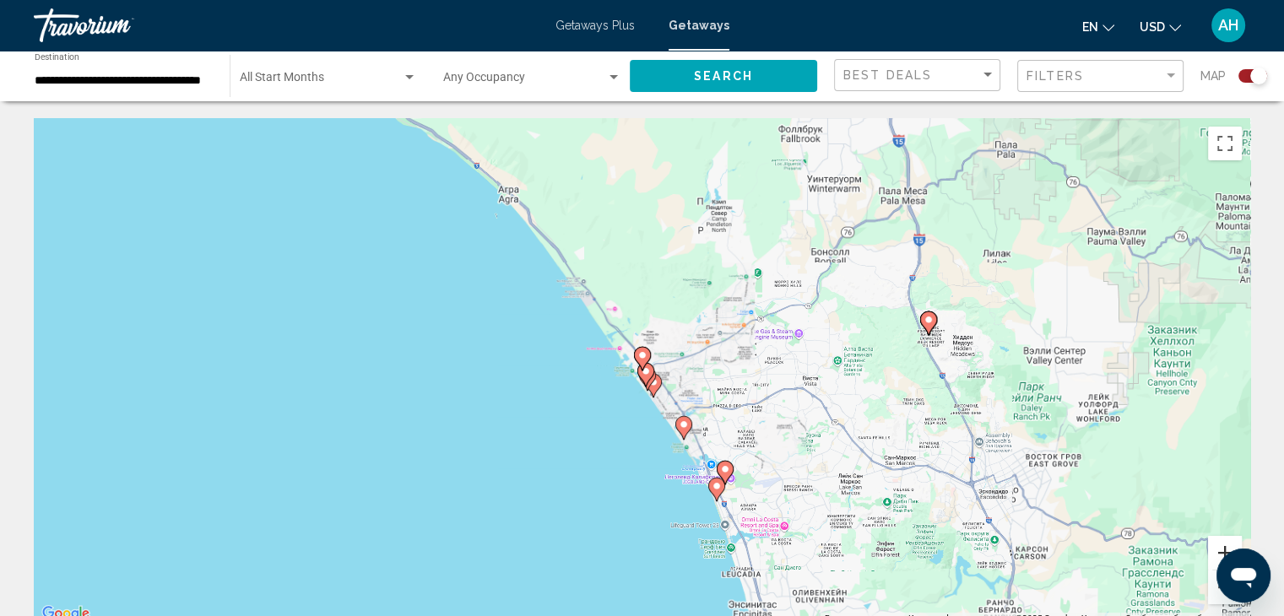
click at [1217, 541] on button "Увеличить" at bounding box center [1225, 553] width 34 height 34
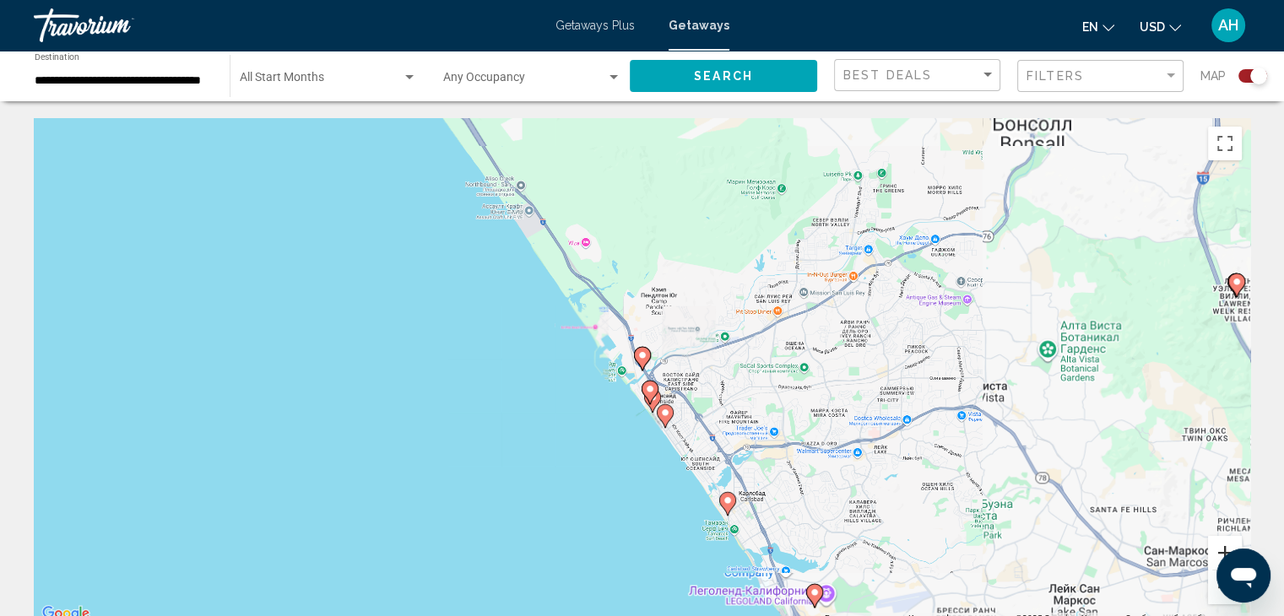
click at [1217, 541] on button "Увеличить" at bounding box center [1225, 553] width 34 height 34
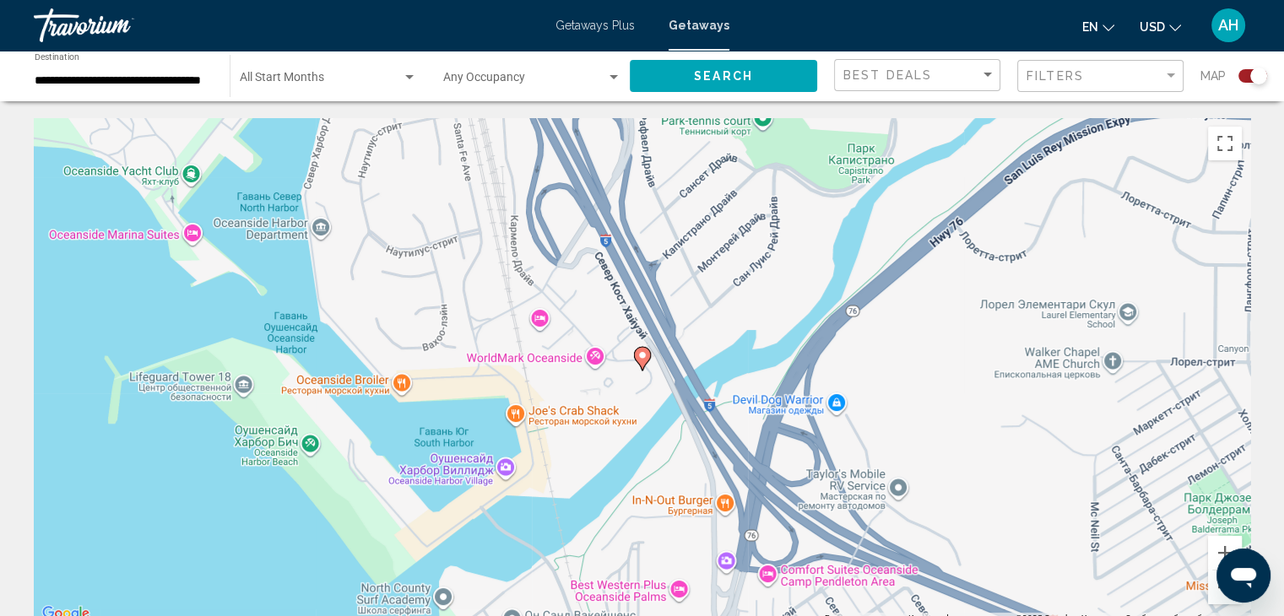
click at [645, 352] on image "Main content" at bounding box center [642, 355] width 10 height 10
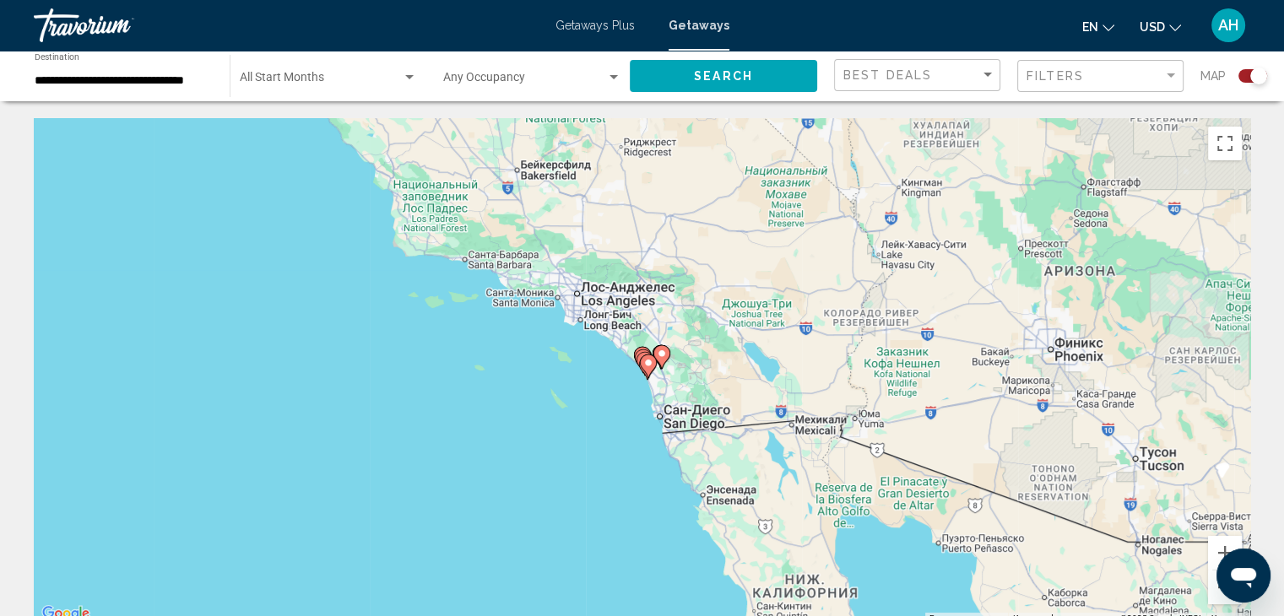
click at [645, 353] on icon "Main content" at bounding box center [643, 364] width 15 height 22
type input "**********"
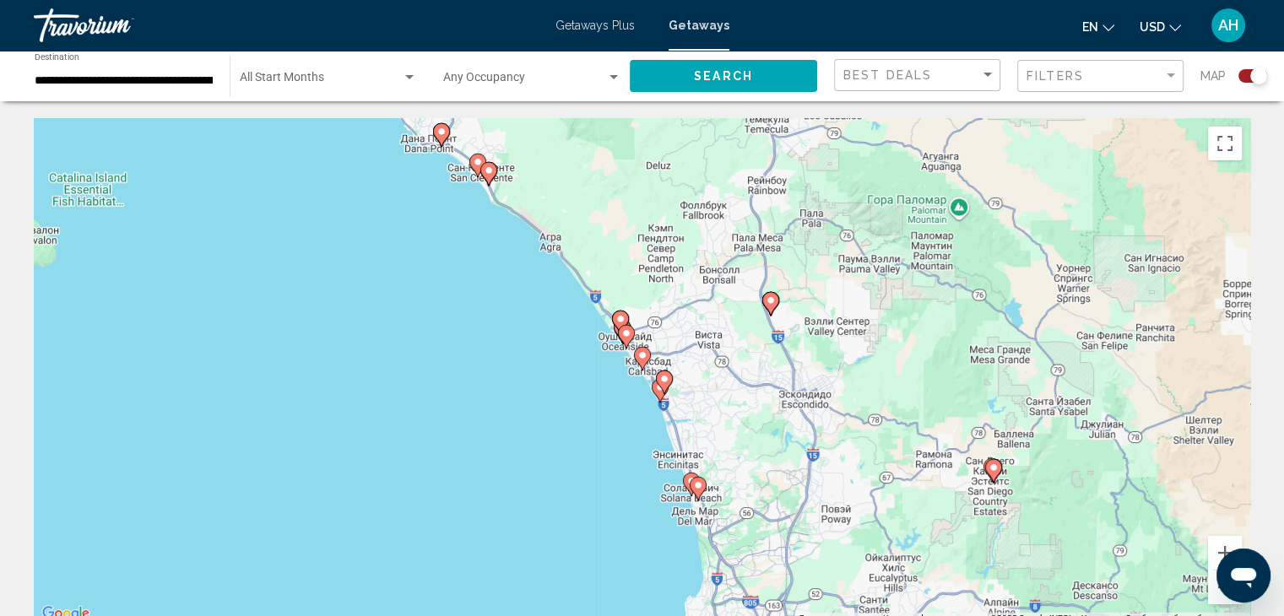
click at [620, 318] on image "Main content" at bounding box center [620, 319] width 10 height 10
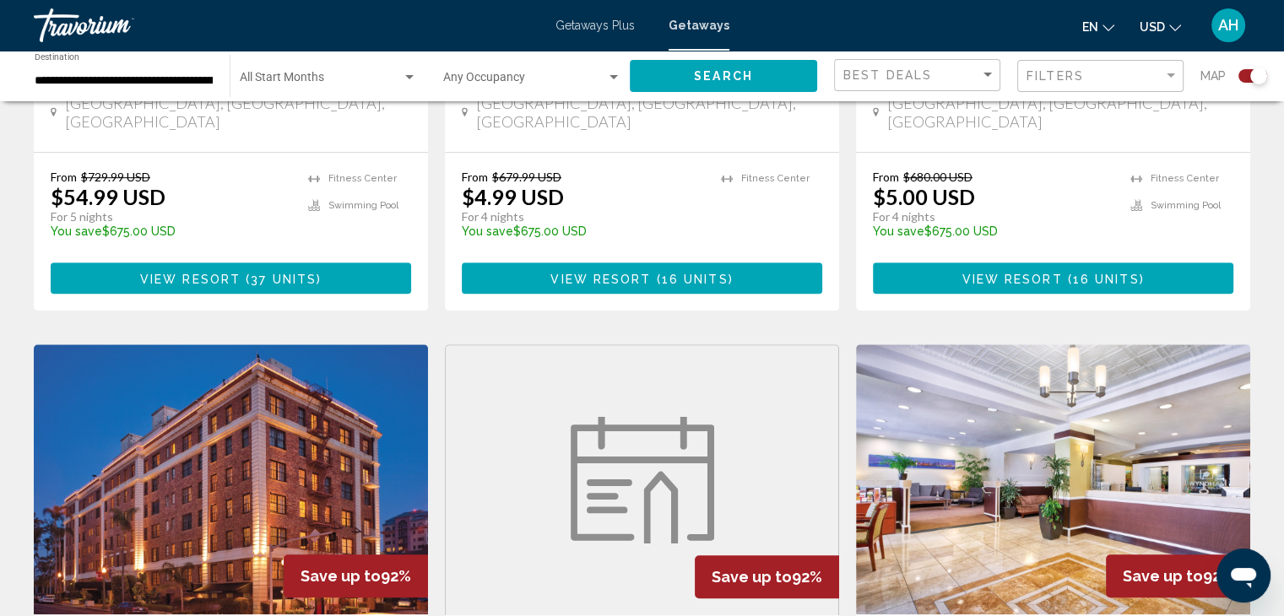
scroll to position [849, 0]
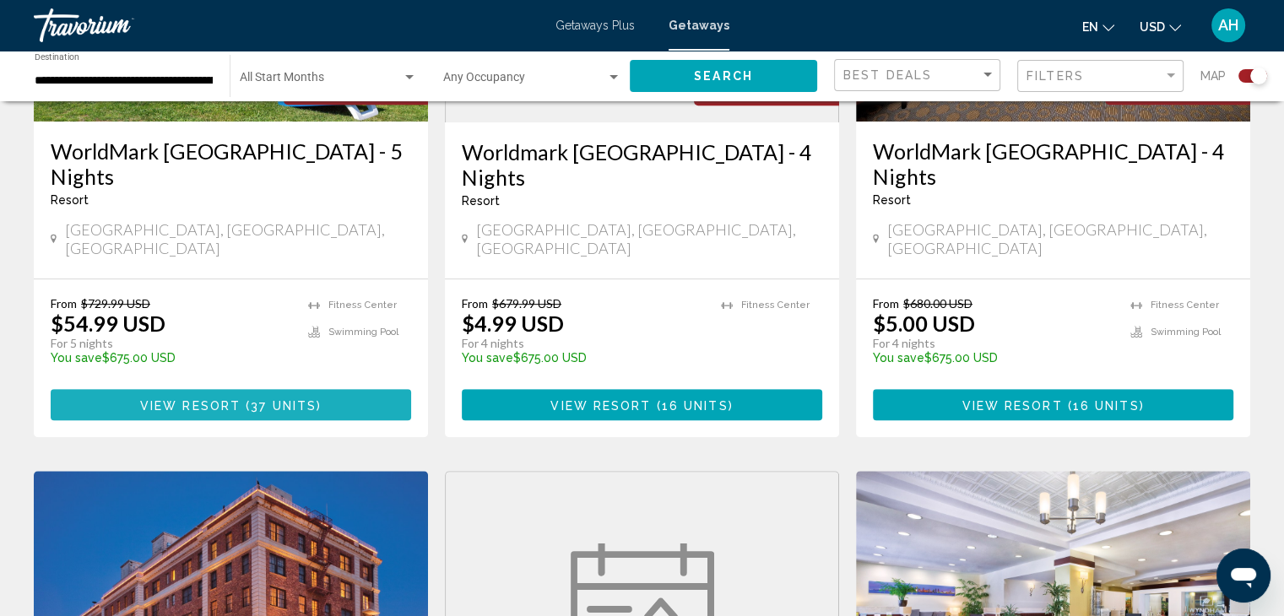
click at [252, 398] on span "37 units" at bounding box center [284, 405] width 66 height 14
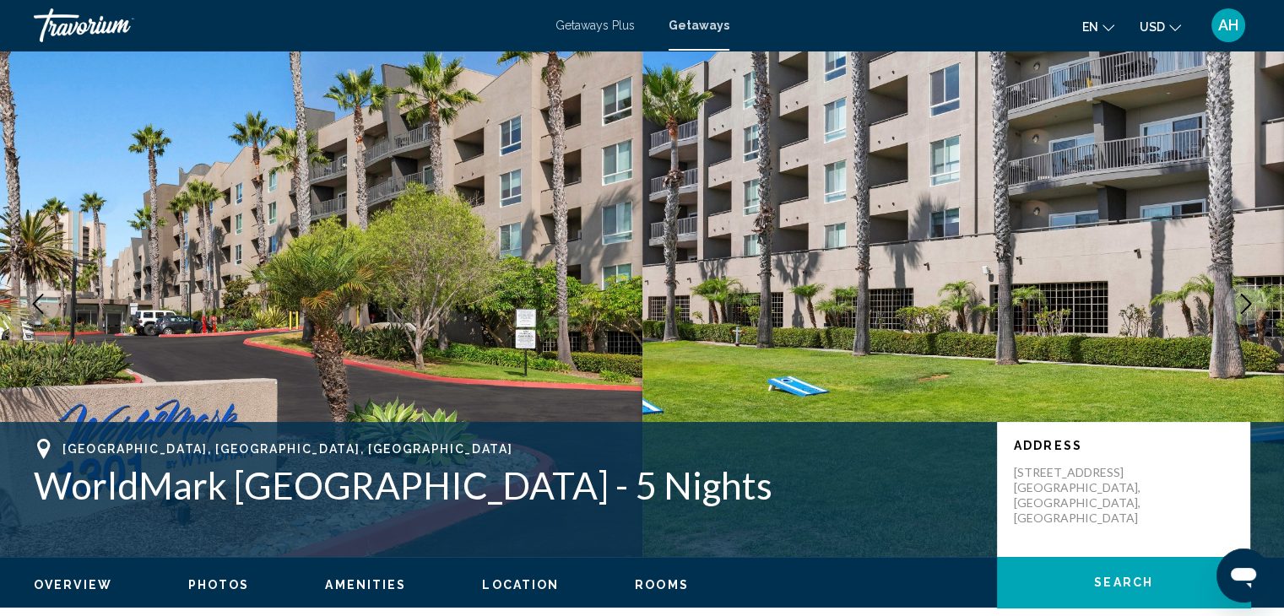
click at [1252, 303] on icon "Next image" at bounding box center [1245, 304] width 20 height 20
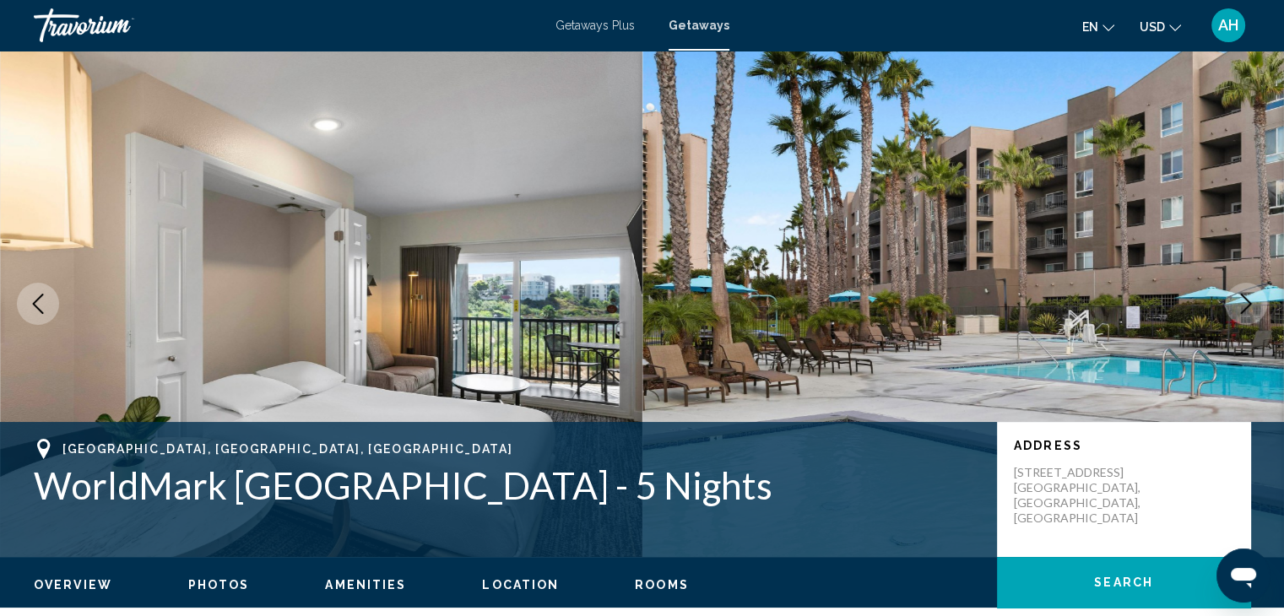
click at [1252, 303] on icon "Next image" at bounding box center [1245, 304] width 20 height 20
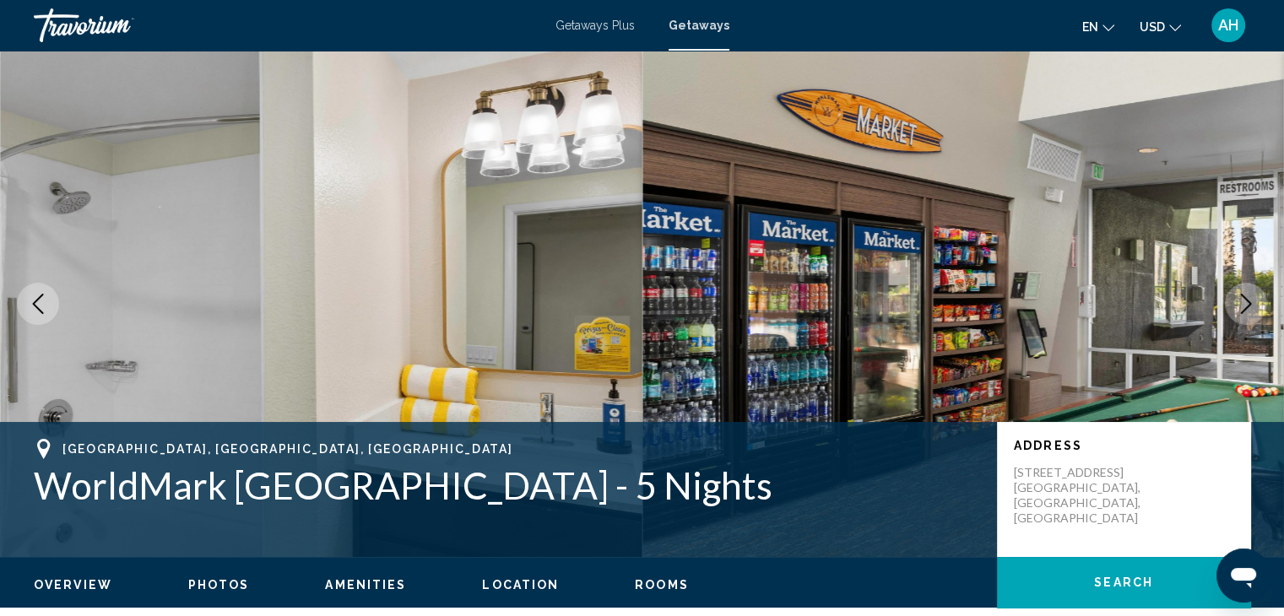
click at [1252, 303] on icon "Next image" at bounding box center [1245, 304] width 20 height 20
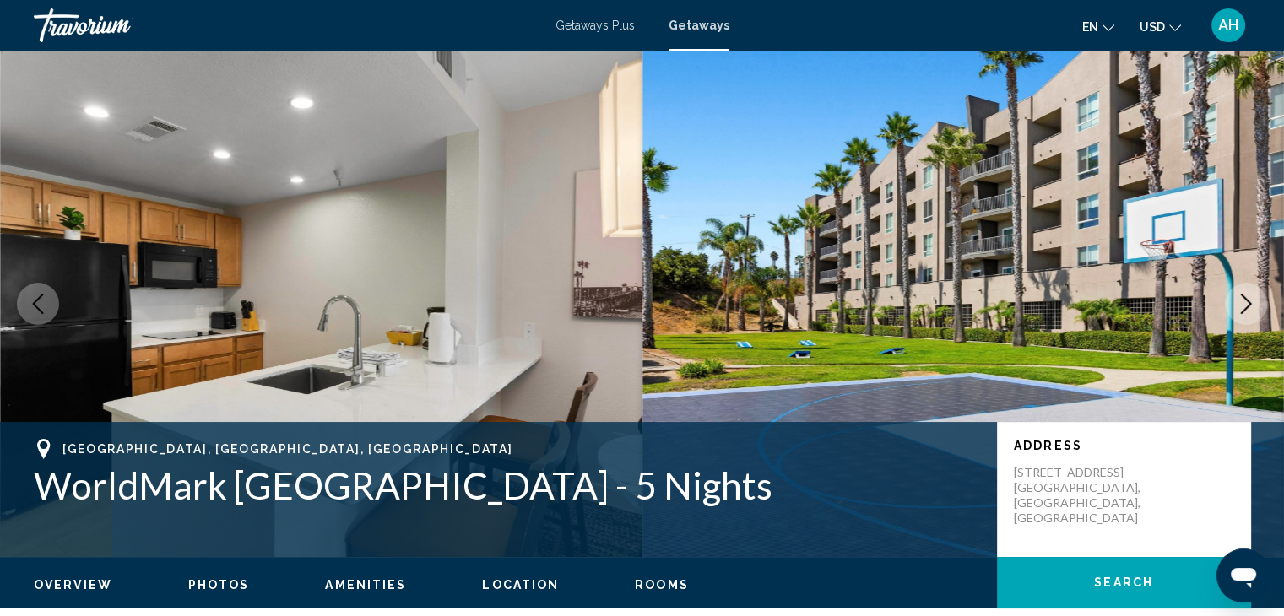
click at [1252, 303] on icon "Next image" at bounding box center [1245, 304] width 20 height 20
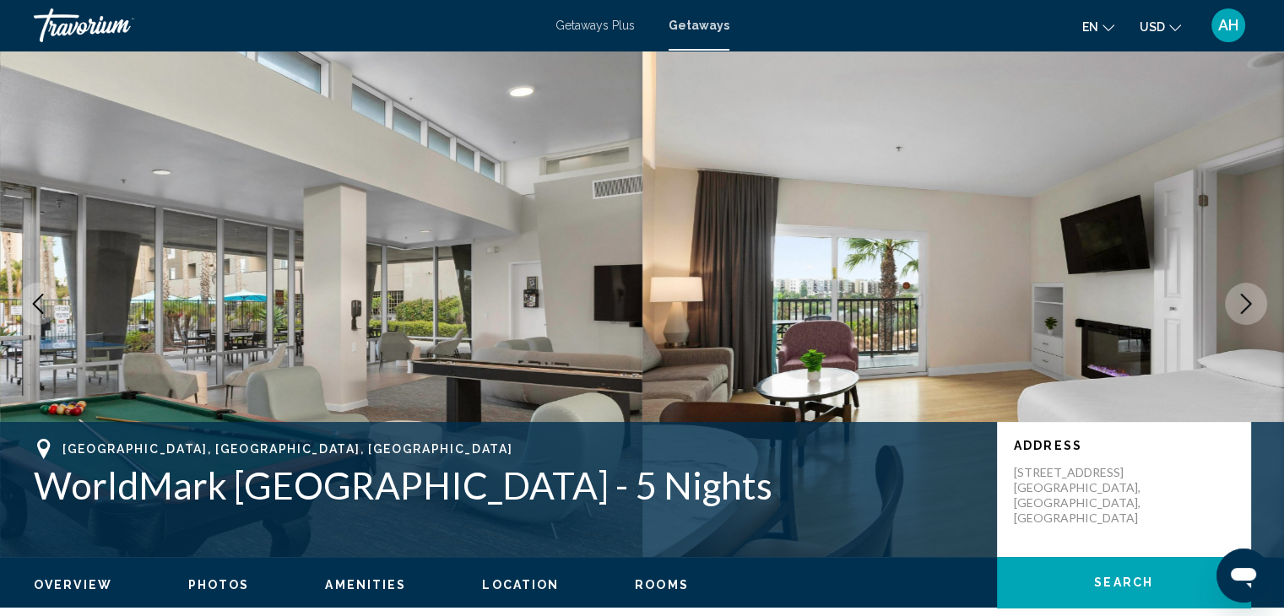
click at [1252, 303] on icon "Next image" at bounding box center [1245, 304] width 20 height 20
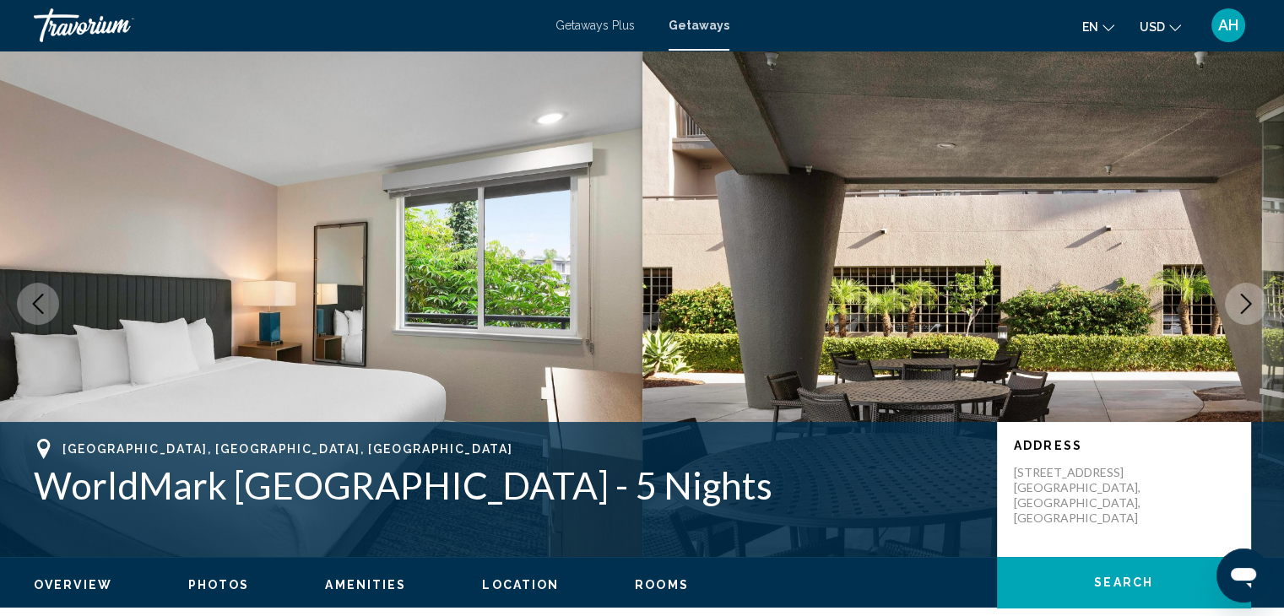
click at [1252, 303] on icon "Next image" at bounding box center [1245, 304] width 20 height 20
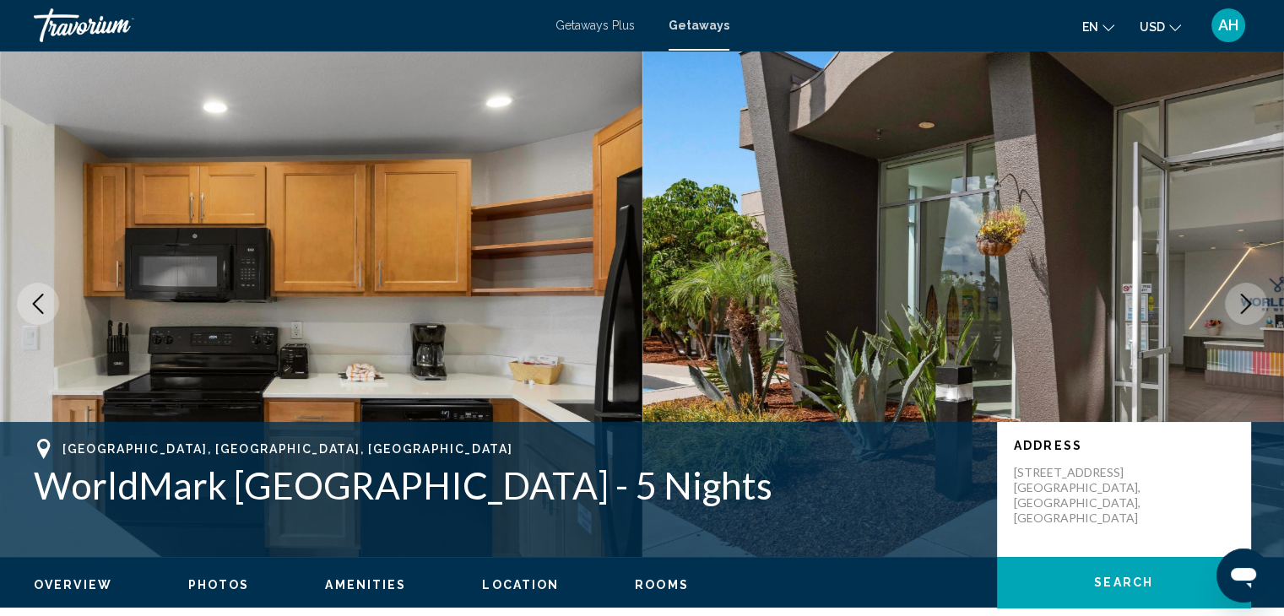
click at [1252, 303] on icon "Next image" at bounding box center [1245, 304] width 20 height 20
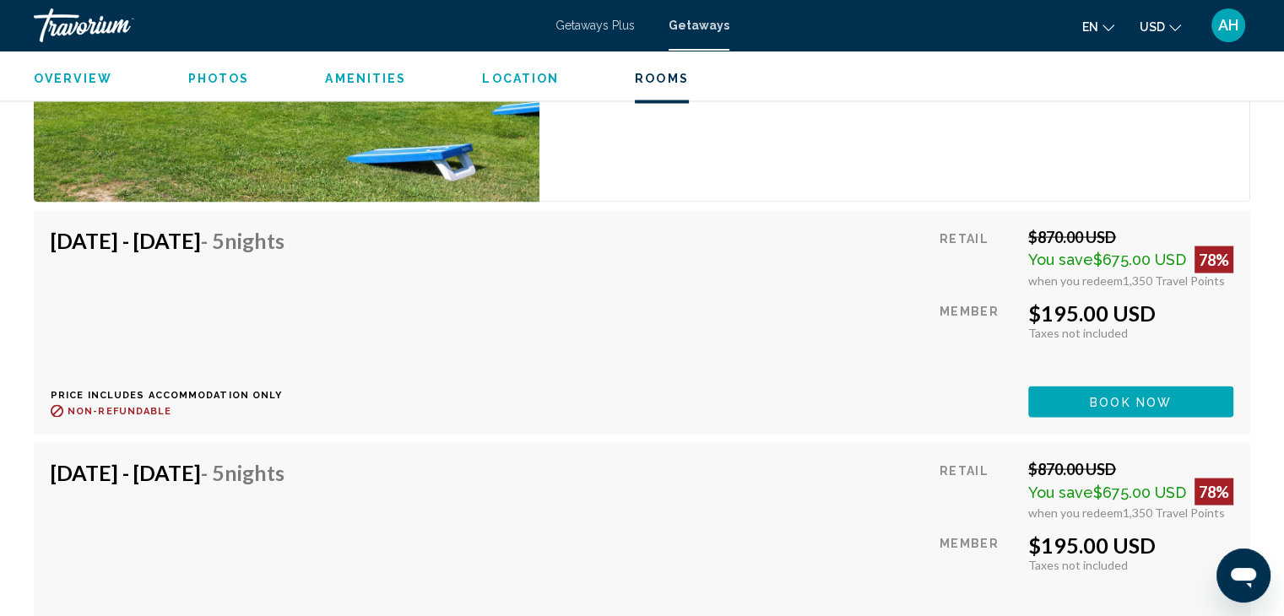
scroll to position [3337, 0]
click at [1094, 395] on span "Book now" at bounding box center [1130, 402] width 82 height 14
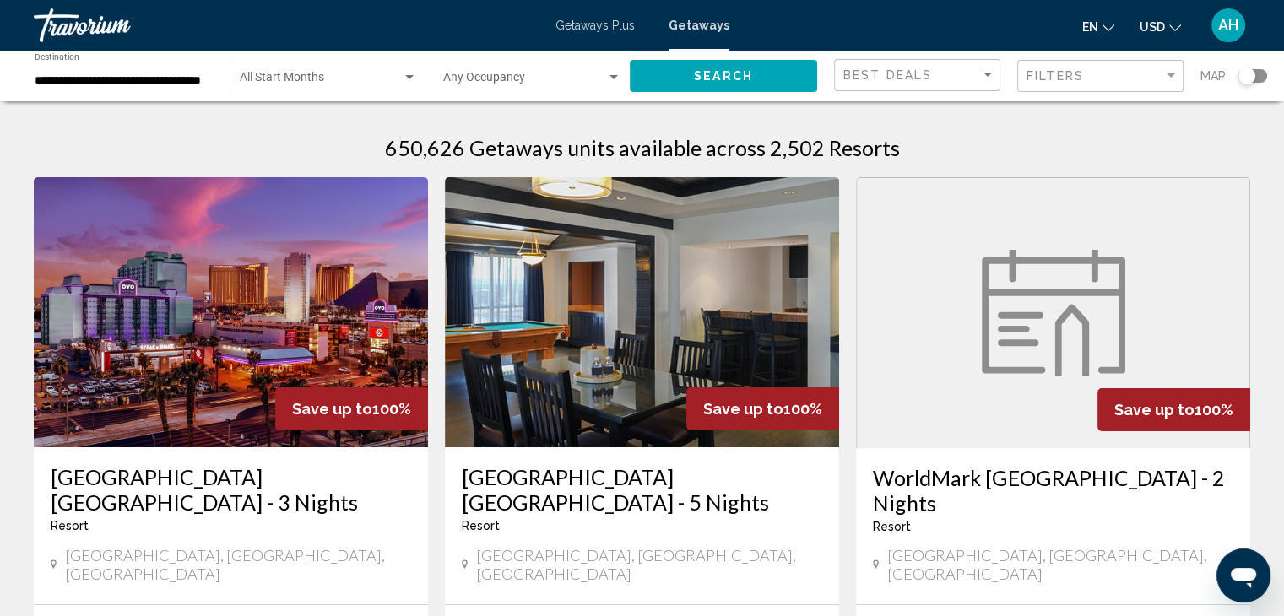
click at [1246, 76] on div "Search widget" at bounding box center [1246, 76] width 17 height 17
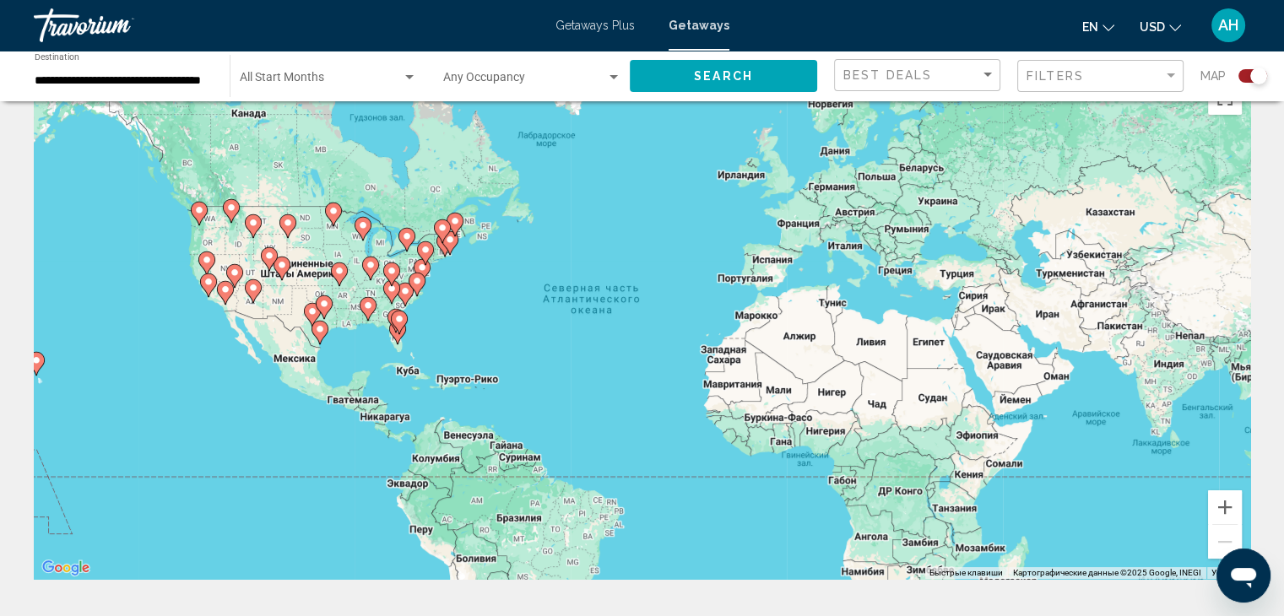
scroll to position [46, 0]
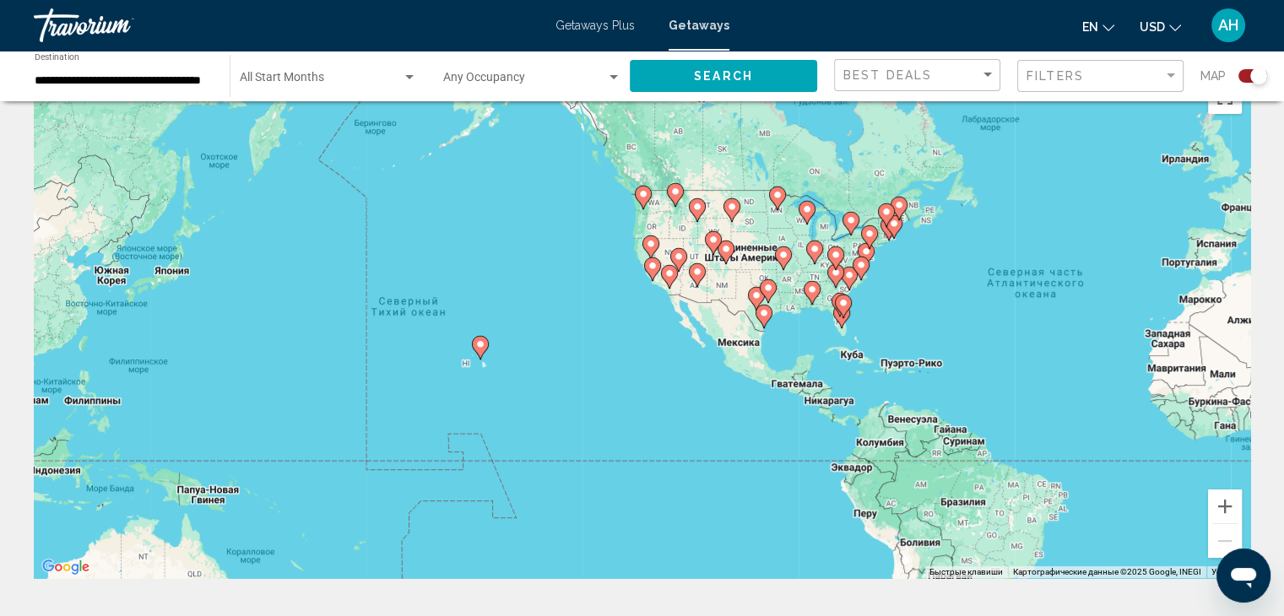
drag, startPoint x: 295, startPoint y: 339, endPoint x: 741, endPoint y: 324, distance: 446.7
click at [741, 324] on div "Чтобы активировать перетаскивание с помощью клавиатуры, нажмите Alt + Ввод. Пос…" at bounding box center [642, 325] width 1216 height 506
click at [1225, 505] on button "Увеличить" at bounding box center [1225, 506] width 34 height 34
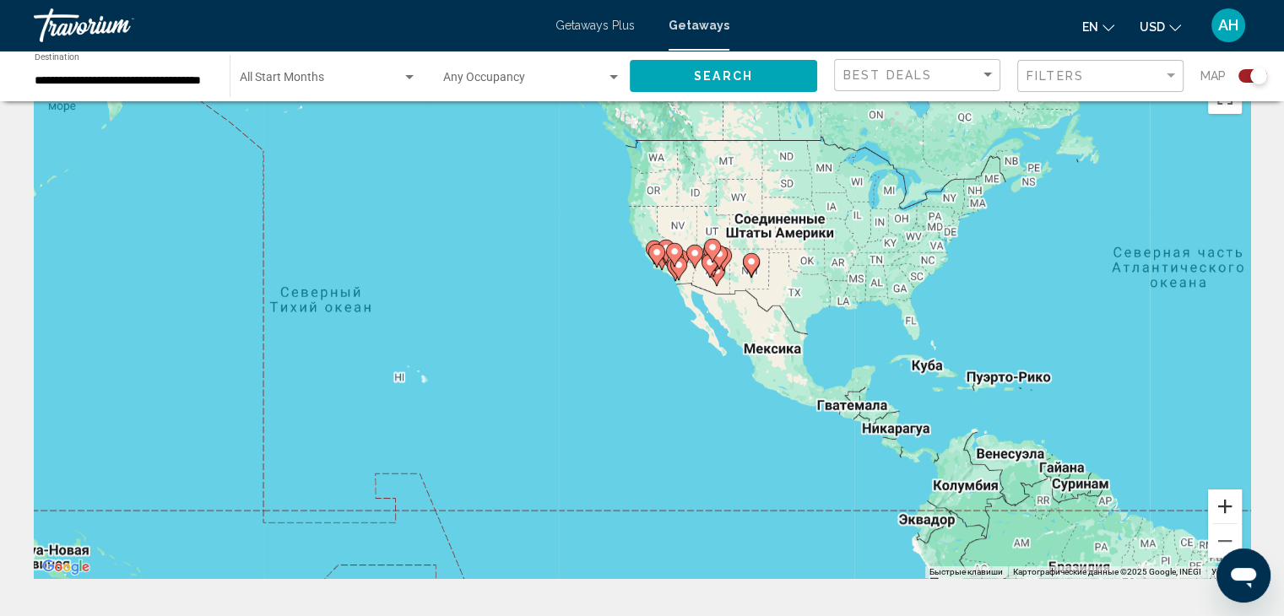
click at [1225, 505] on button "Увеличить" at bounding box center [1225, 506] width 34 height 34
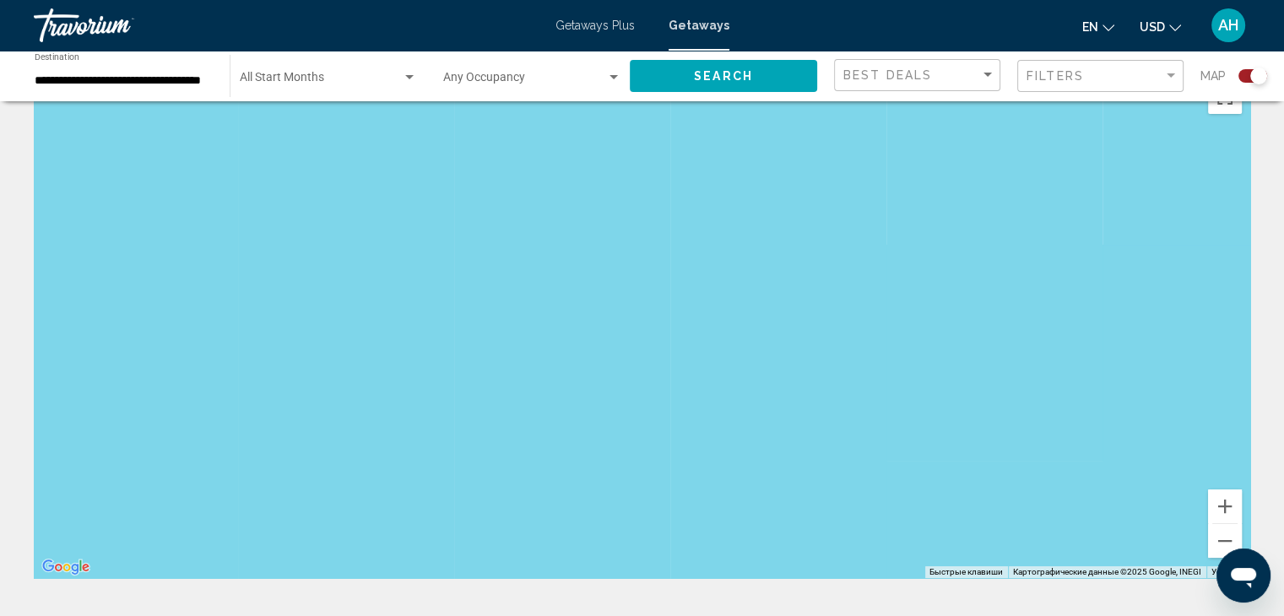
drag, startPoint x: 280, startPoint y: 394, endPoint x: 989, endPoint y: 257, distance: 722.1
click at [989, 257] on div "Main content" at bounding box center [642, 325] width 1216 height 506
drag, startPoint x: 369, startPoint y: 408, endPoint x: 1111, endPoint y: 110, distance: 799.6
click at [1111, 110] on div "Main content" at bounding box center [642, 325] width 1216 height 506
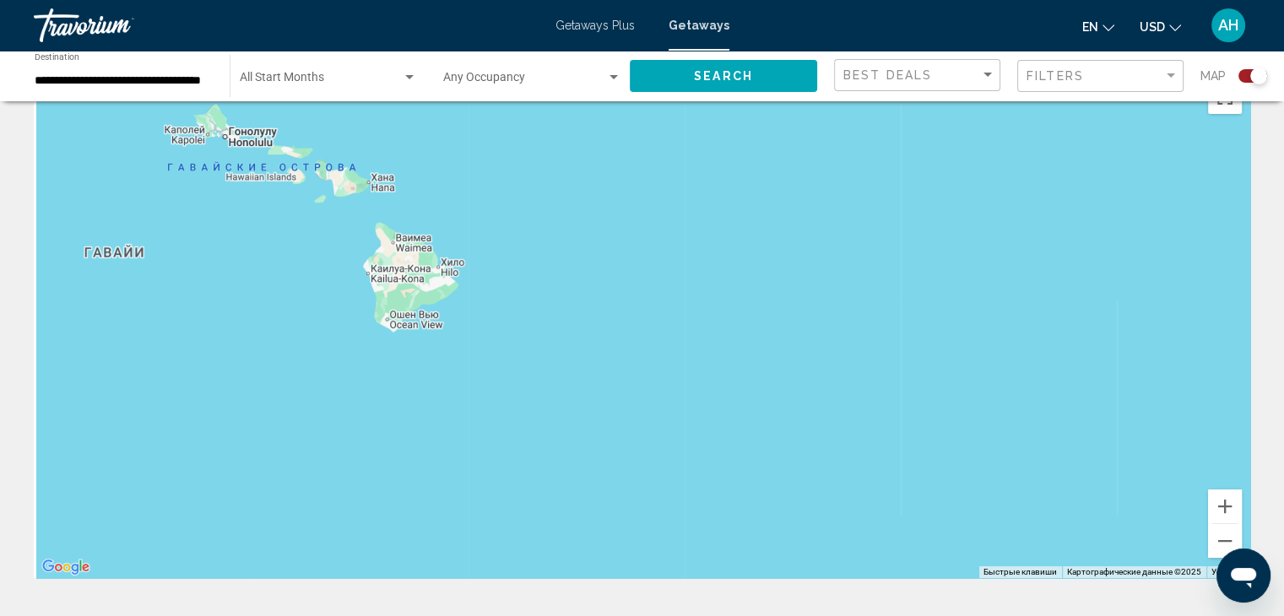
drag, startPoint x: 570, startPoint y: 328, endPoint x: 1295, endPoint y: 41, distance: 780.4
click at [1284, 41] on html "**********" at bounding box center [642, 262] width 1284 height 616
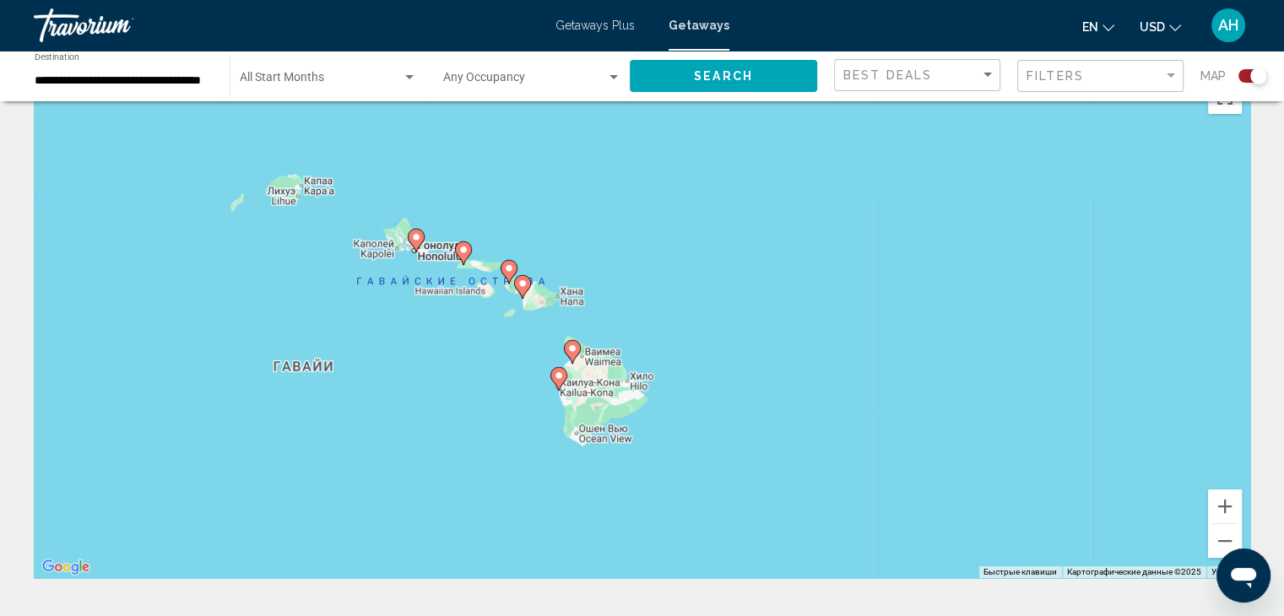
drag, startPoint x: 446, startPoint y: 215, endPoint x: 641, endPoint y: 456, distance: 310.1
click at [641, 456] on div "Чтобы активировать перетаскивание с помощью клавиатуры, нажмите Alt + Ввод. Пос…" at bounding box center [642, 325] width 1216 height 506
click at [1226, 500] on button "Увеличить" at bounding box center [1225, 506] width 34 height 34
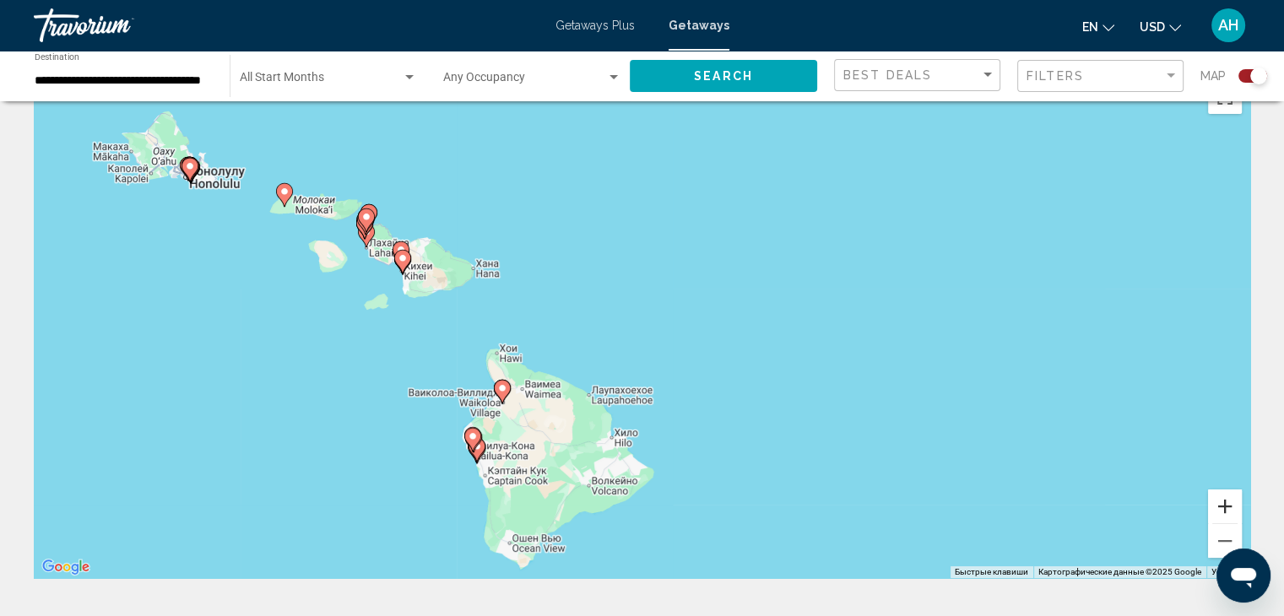
click at [1226, 500] on button "Увеличить" at bounding box center [1225, 506] width 34 height 34
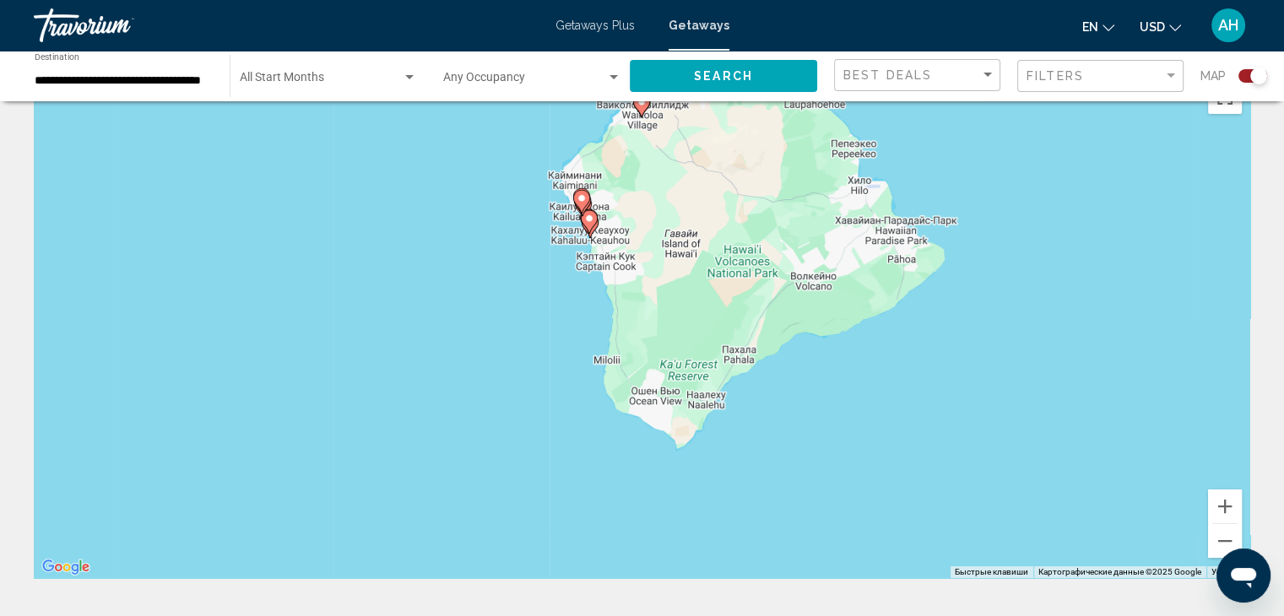
drag, startPoint x: 416, startPoint y: 510, endPoint x: 699, endPoint y: 132, distance: 471.4
click at [699, 132] on div "Чтобы активировать перетаскивание с помощью клавиатуры, нажмите Alt + Ввод. Пос…" at bounding box center [642, 325] width 1216 height 506
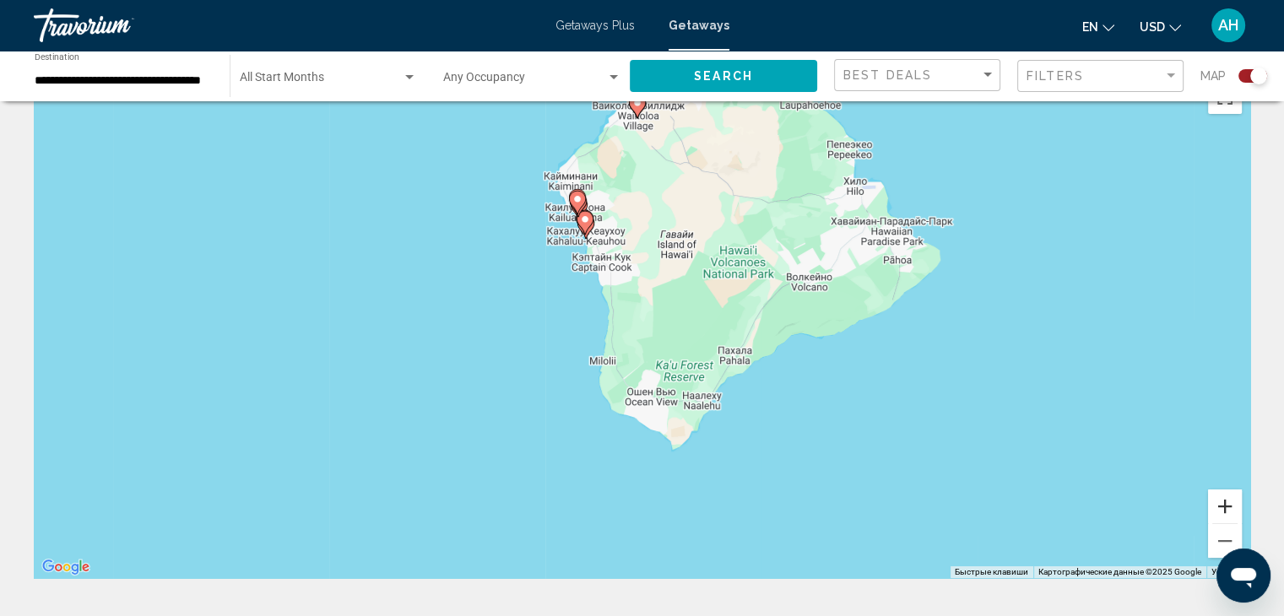
click at [1223, 499] on button "Увеличить" at bounding box center [1225, 506] width 34 height 34
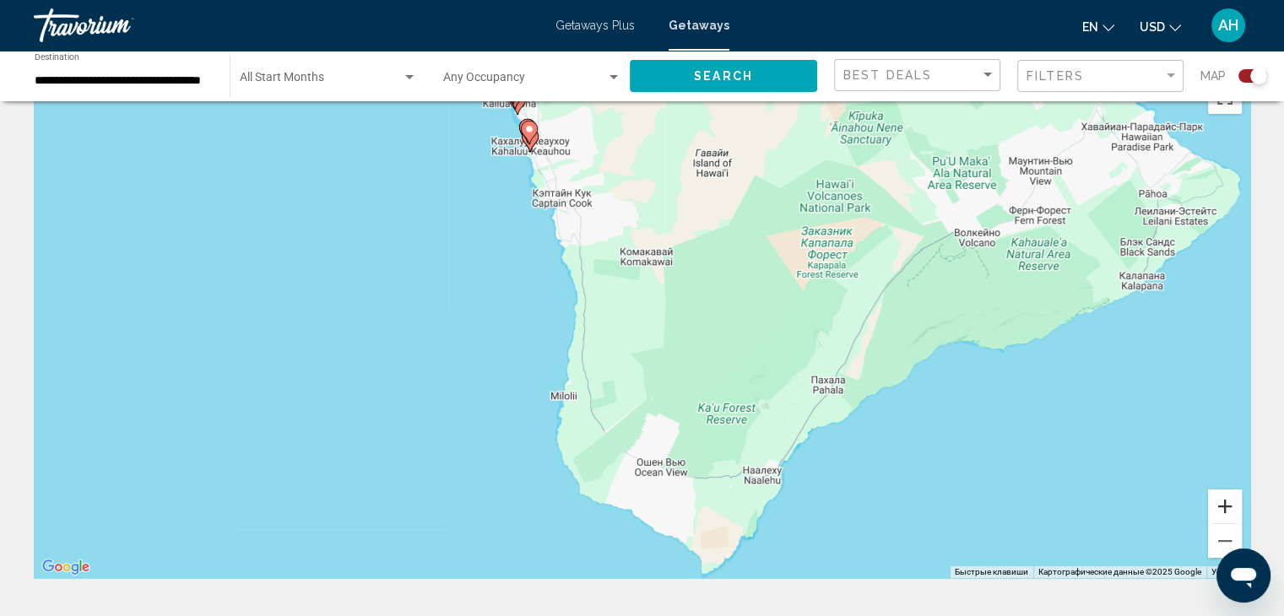
click at [1223, 499] on button "Увеличить" at bounding box center [1225, 506] width 34 height 34
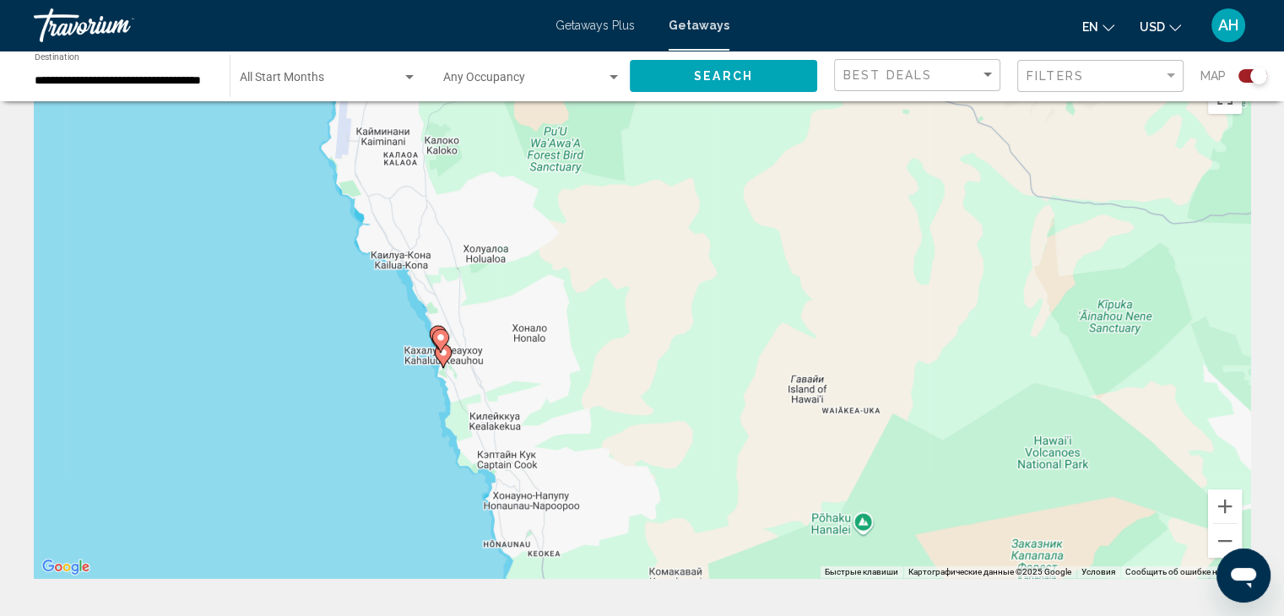
drag, startPoint x: 561, startPoint y: 224, endPoint x: 587, endPoint y: 615, distance: 392.4
click at [1226, 503] on button "Увеличить" at bounding box center [1225, 506] width 34 height 34
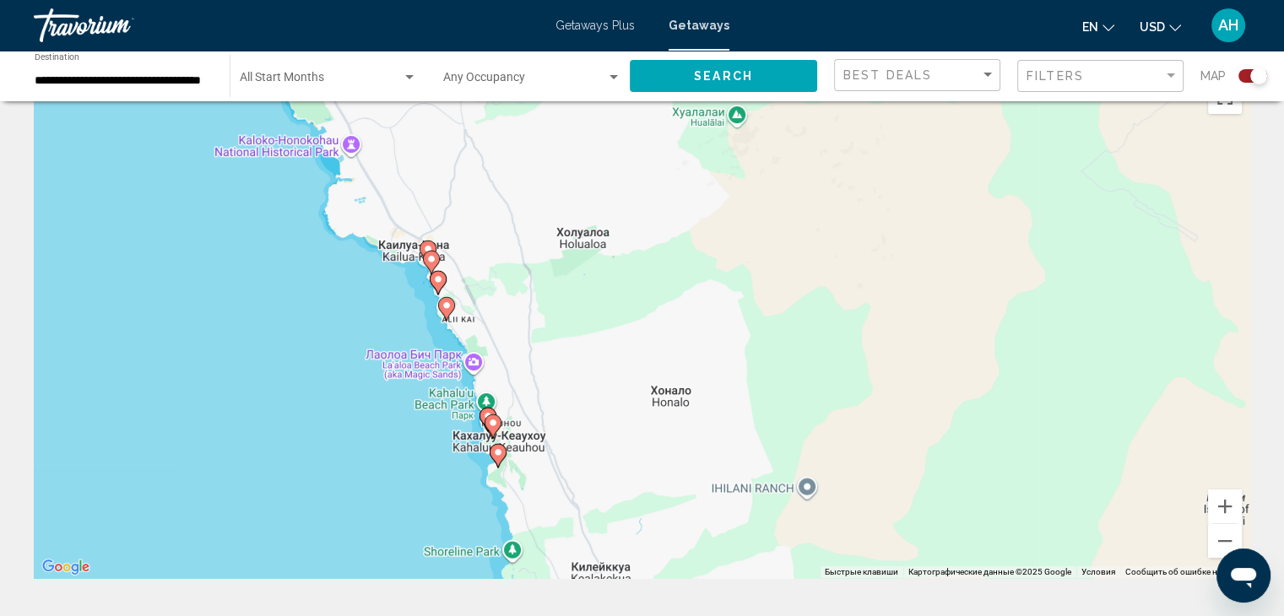
drag, startPoint x: 352, startPoint y: 268, endPoint x: 613, endPoint y: 324, distance: 267.6
click at [613, 324] on div "Чтобы активировать перетаскивание с помощью клавиатуры, нажмите Alt + Ввод. Пос…" at bounding box center [642, 325] width 1216 height 506
click at [427, 254] on icon "Main content" at bounding box center [430, 264] width 15 height 22
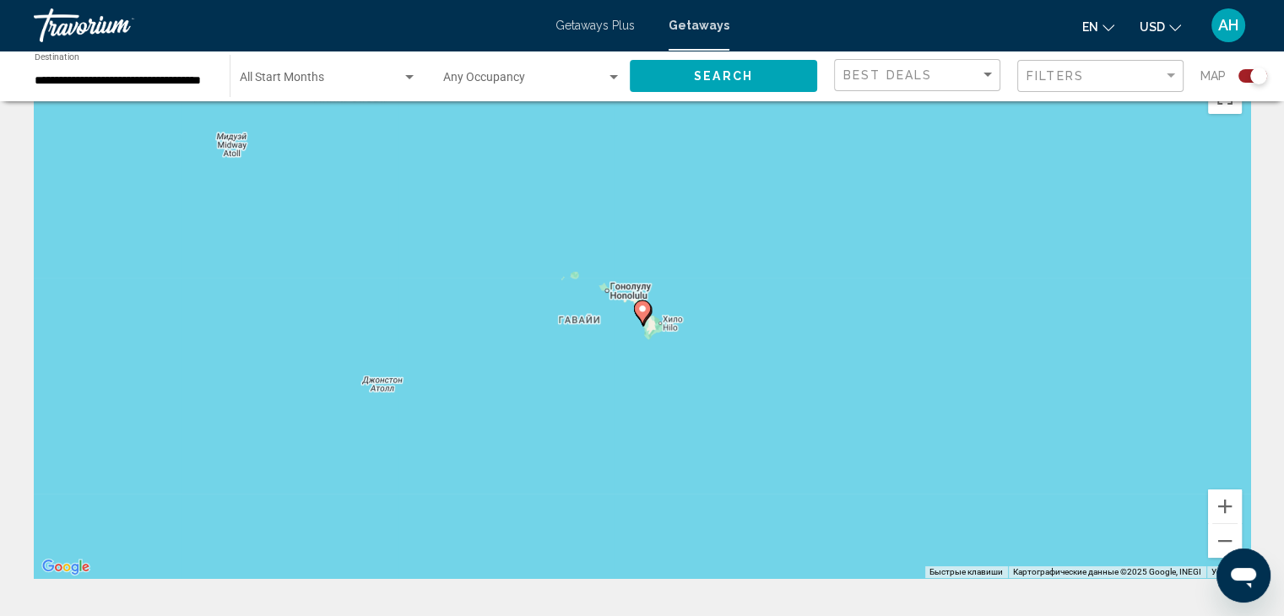
click at [641, 316] on icon "Main content" at bounding box center [641, 312] width 15 height 22
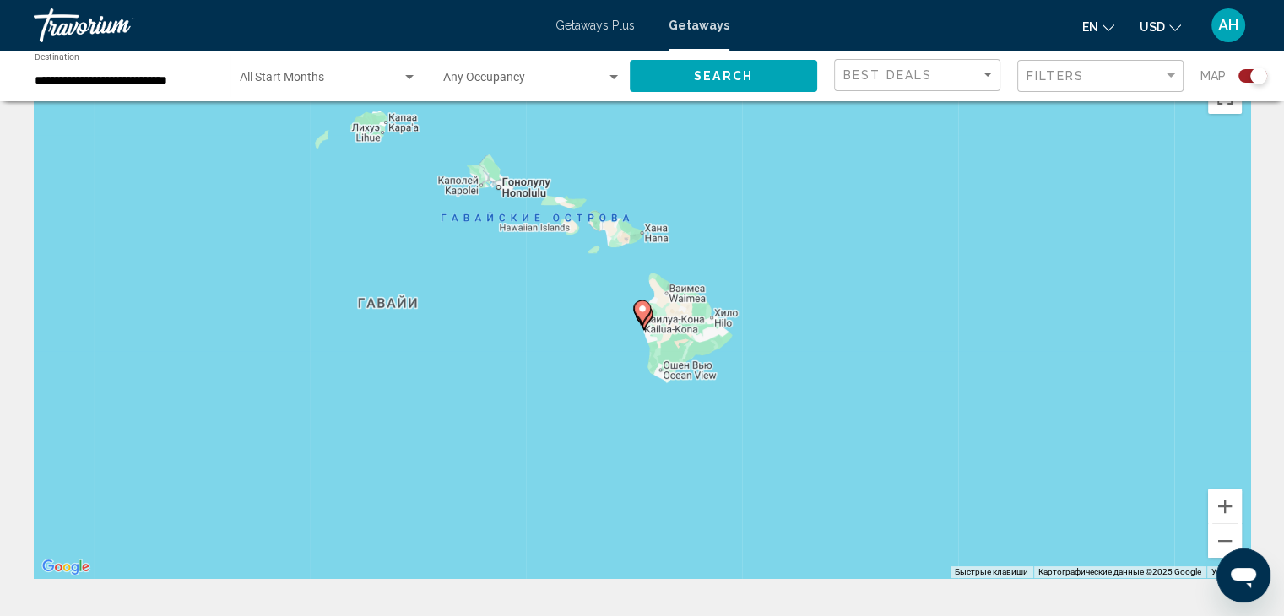
click at [641, 316] on icon "Main content" at bounding box center [641, 312] width 15 height 22
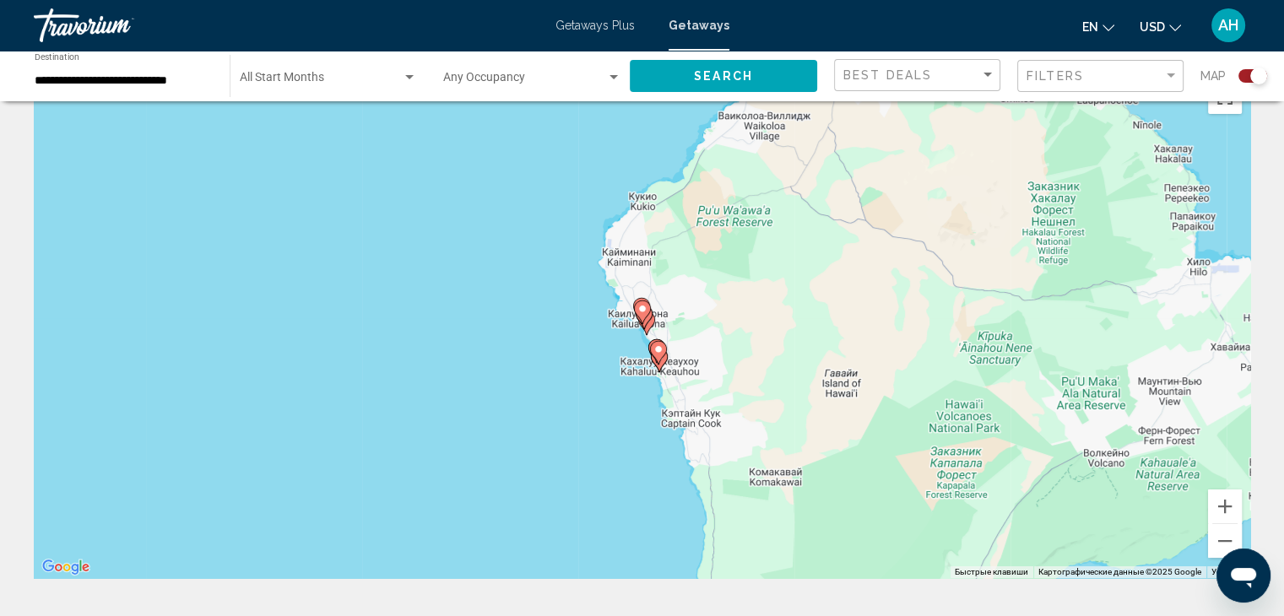
click at [641, 316] on icon "Main content" at bounding box center [641, 312] width 15 height 22
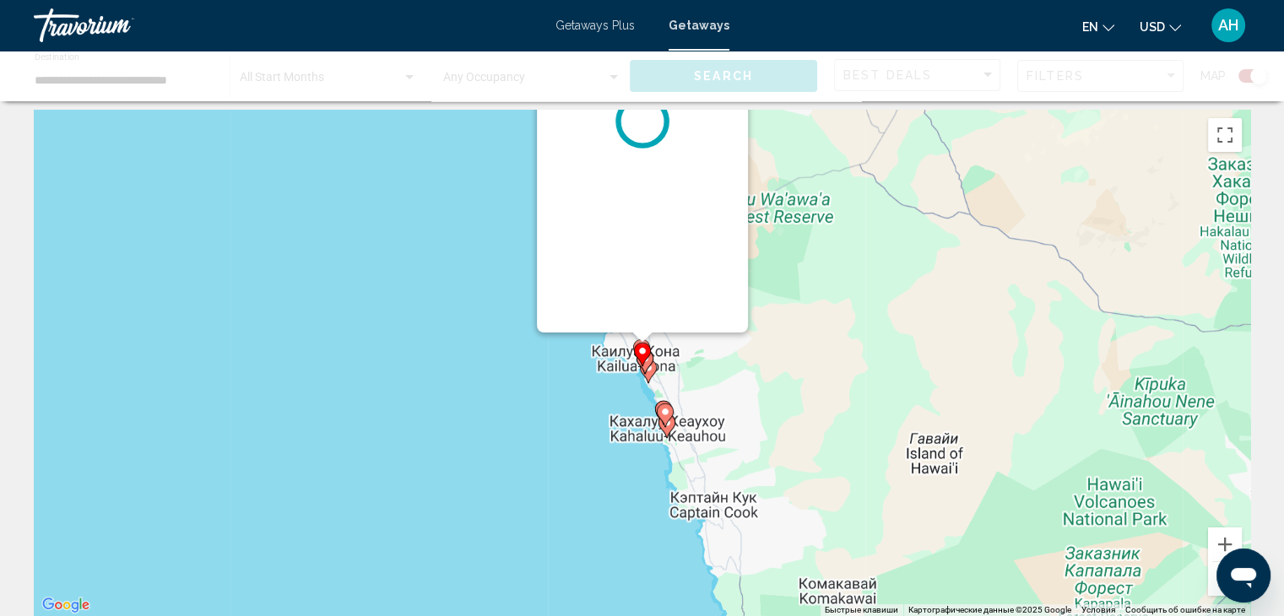
scroll to position [0, 0]
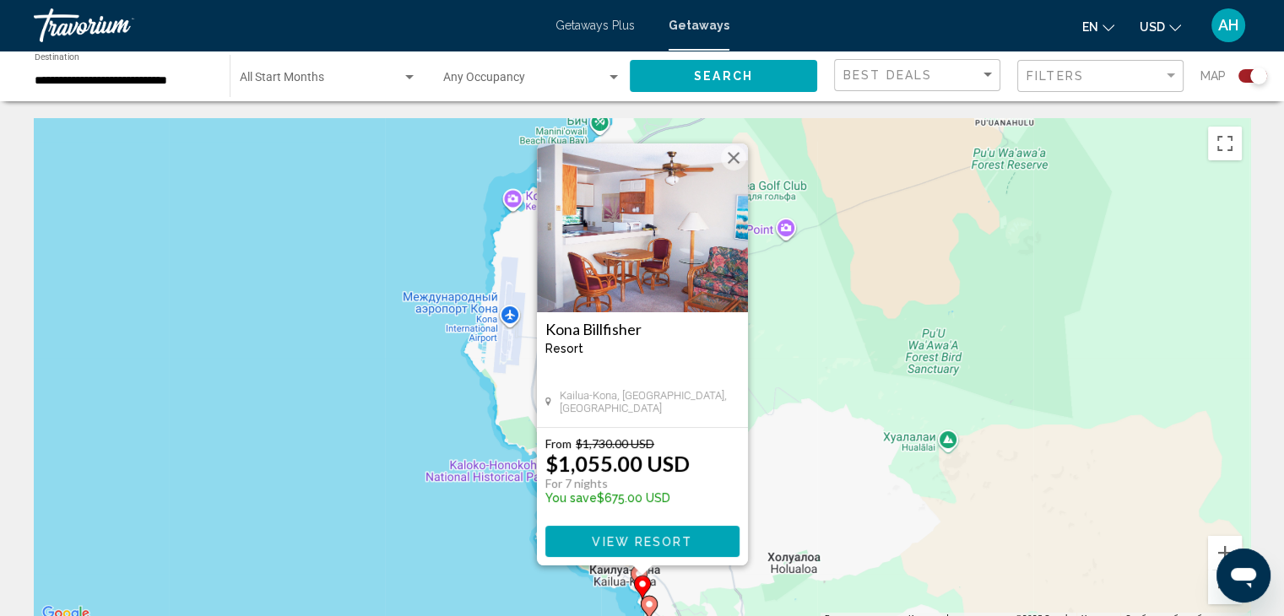
click at [732, 158] on button "Закрыть" at bounding box center [733, 157] width 25 height 25
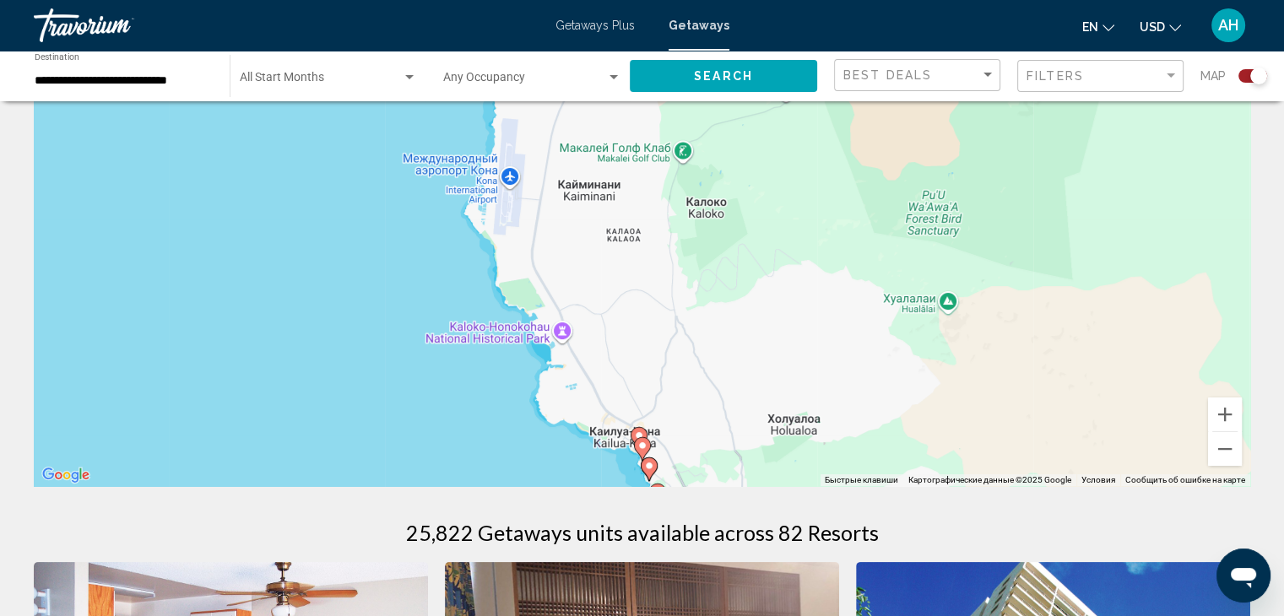
scroll to position [138, 0]
click at [639, 431] on image "Main content" at bounding box center [639, 436] width 10 height 10
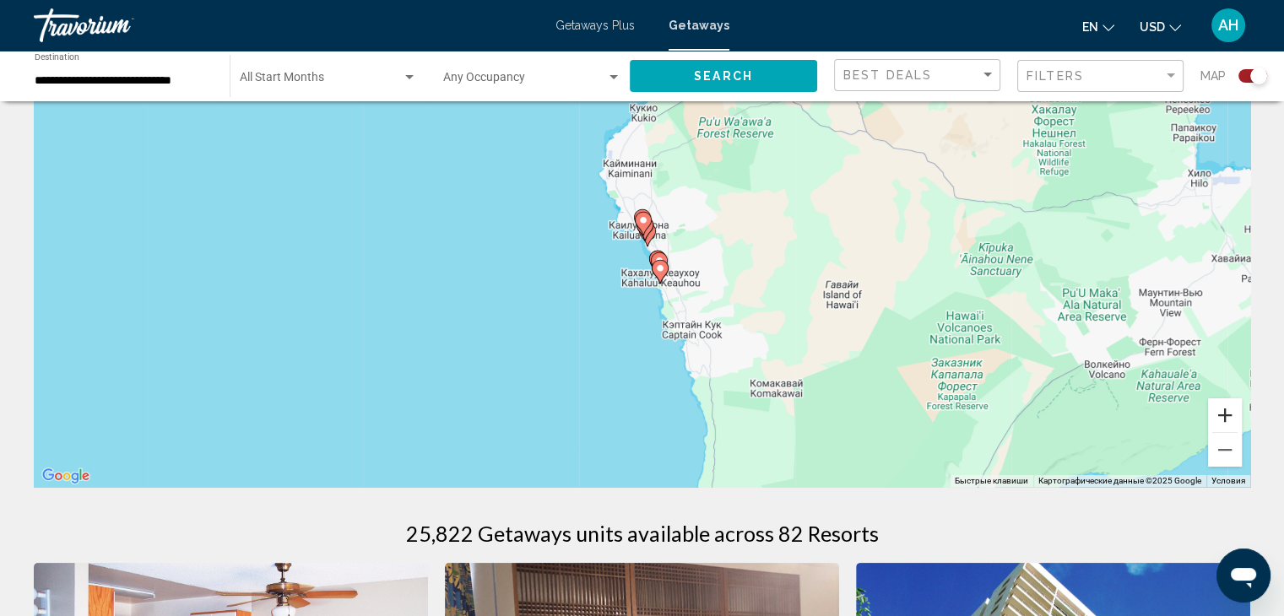
click at [1224, 413] on button "Увеличить" at bounding box center [1225, 415] width 34 height 34
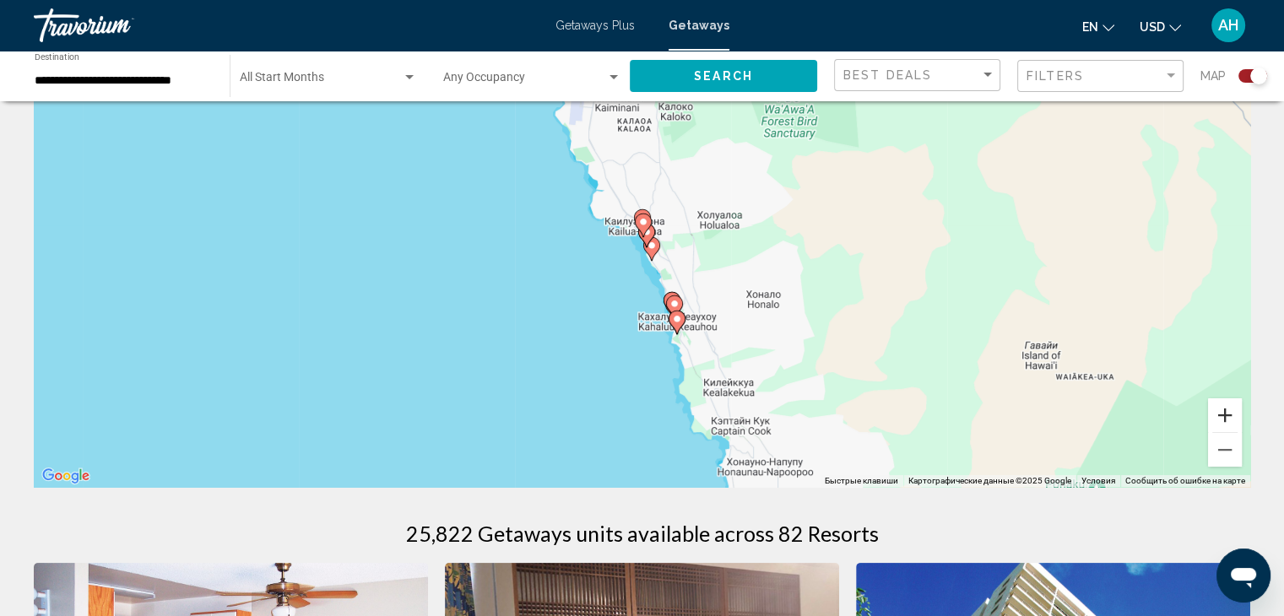
click at [1224, 413] on button "Увеличить" at bounding box center [1225, 415] width 34 height 34
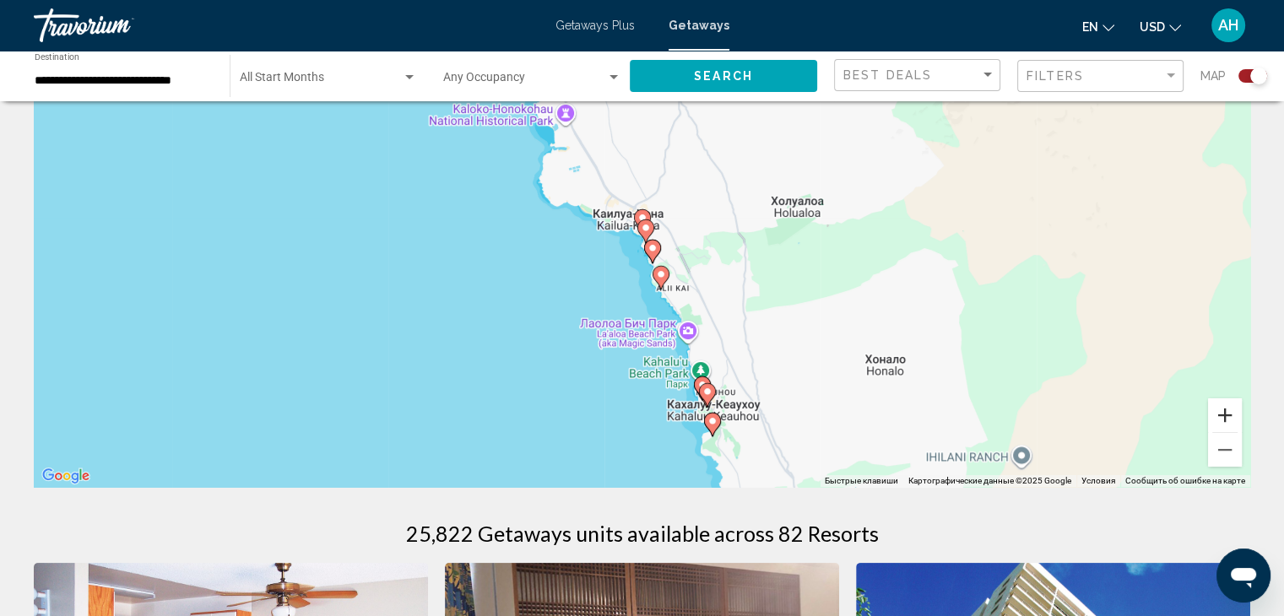
click at [1224, 413] on button "Увеличить" at bounding box center [1225, 415] width 34 height 34
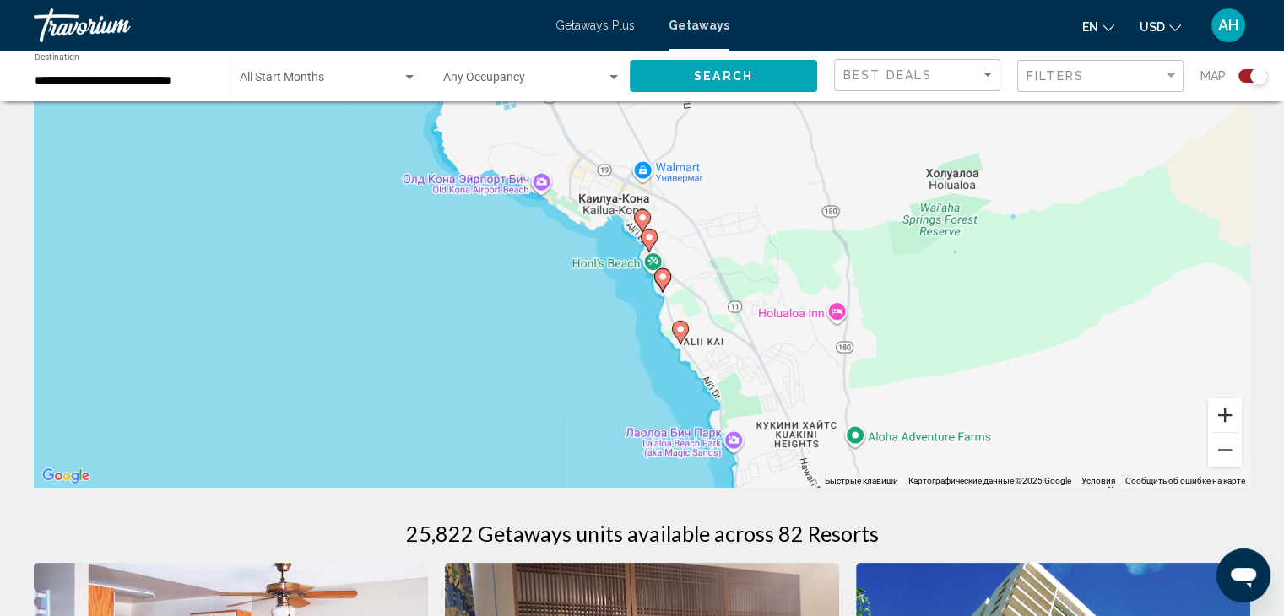
click at [1224, 413] on button "Увеличить" at bounding box center [1225, 415] width 34 height 34
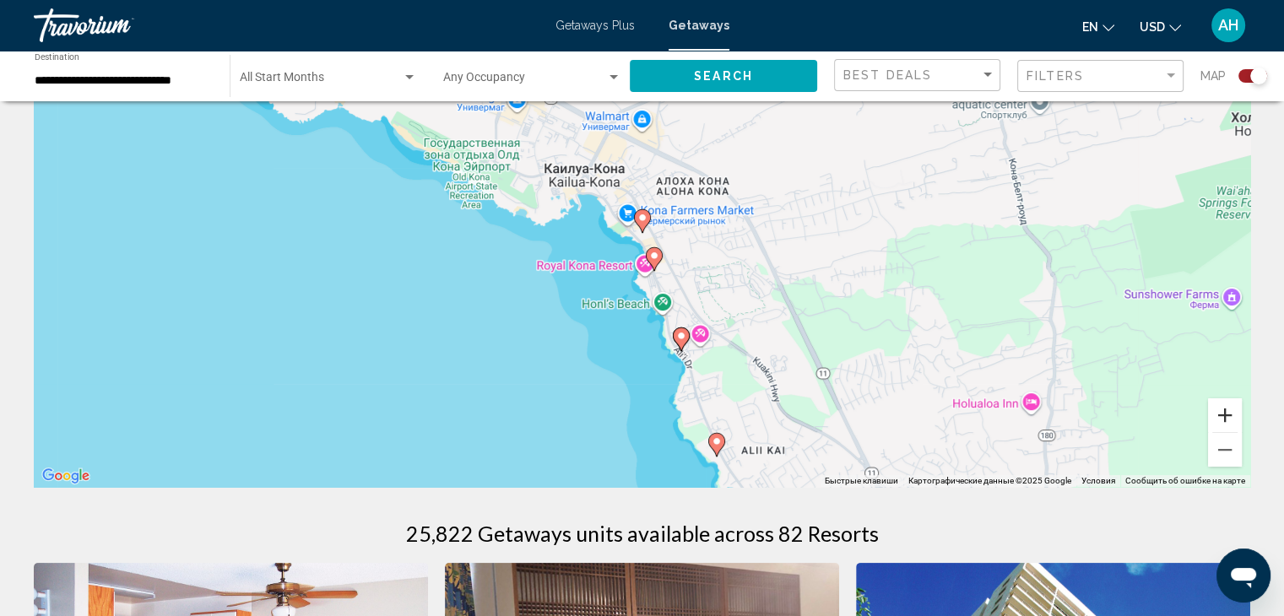
click at [1224, 413] on button "Увеличить" at bounding box center [1225, 415] width 34 height 34
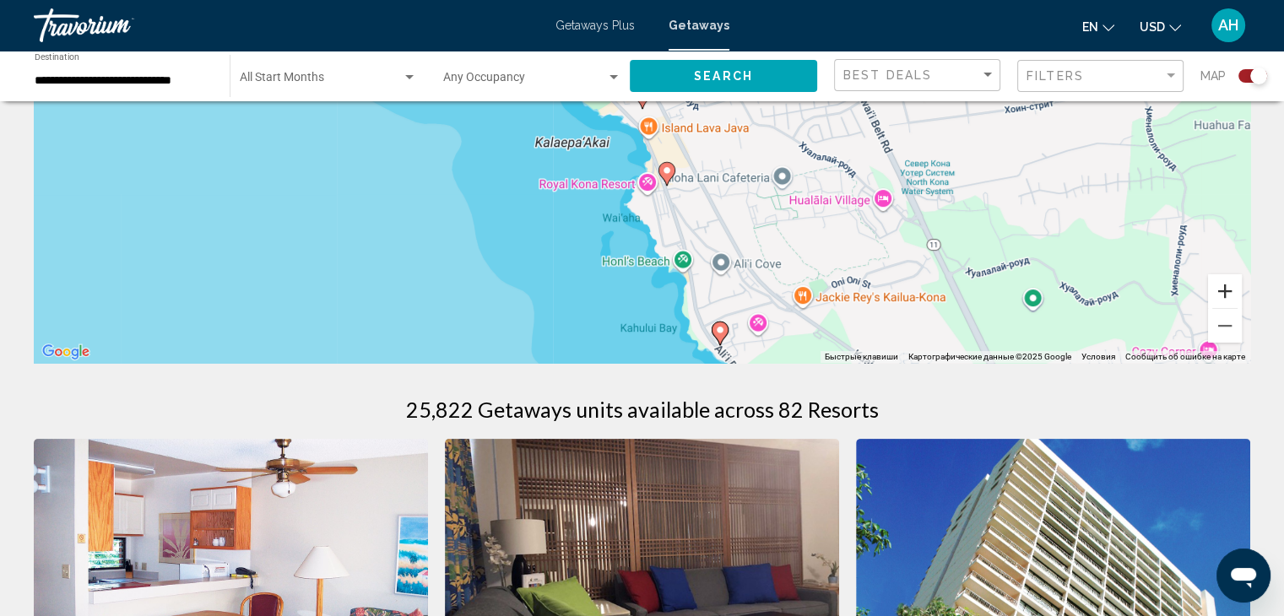
scroll to position [246, 0]
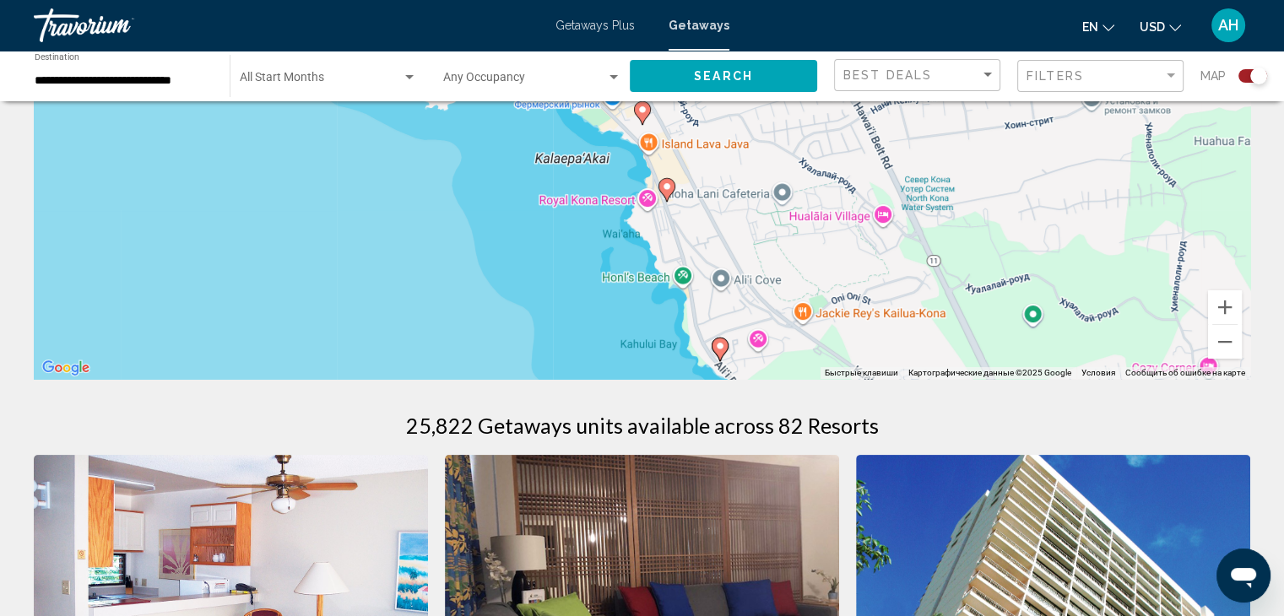
click at [718, 341] on image "Main content" at bounding box center [720, 346] width 10 height 10
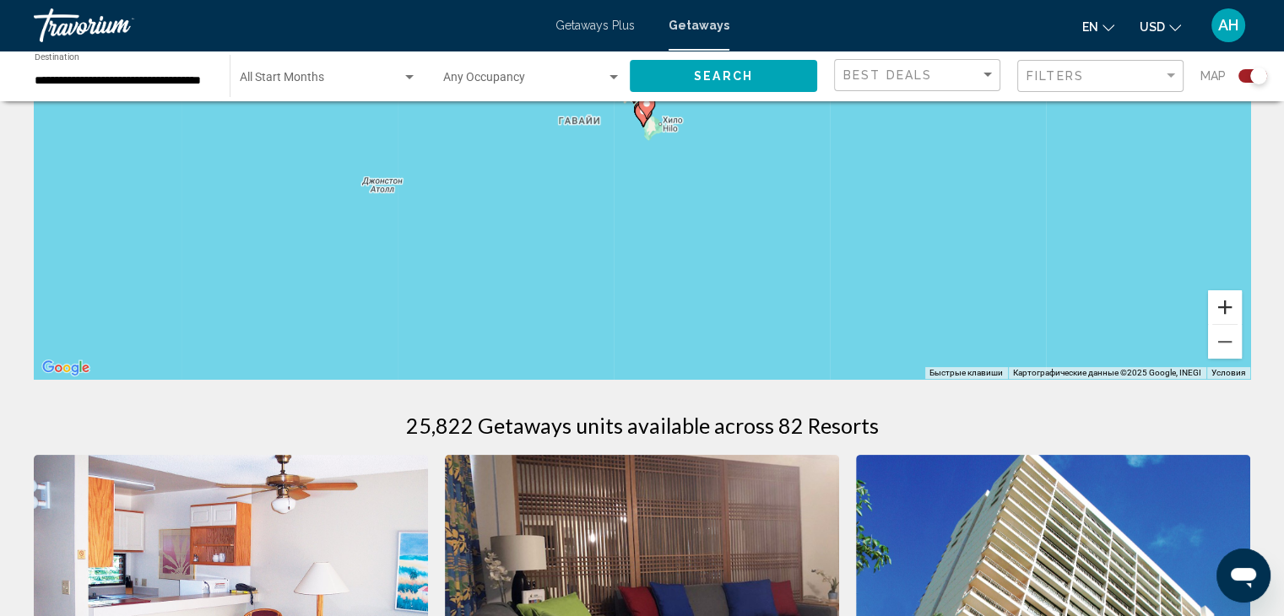
click at [1221, 304] on button "Увеличить" at bounding box center [1225, 307] width 34 height 34
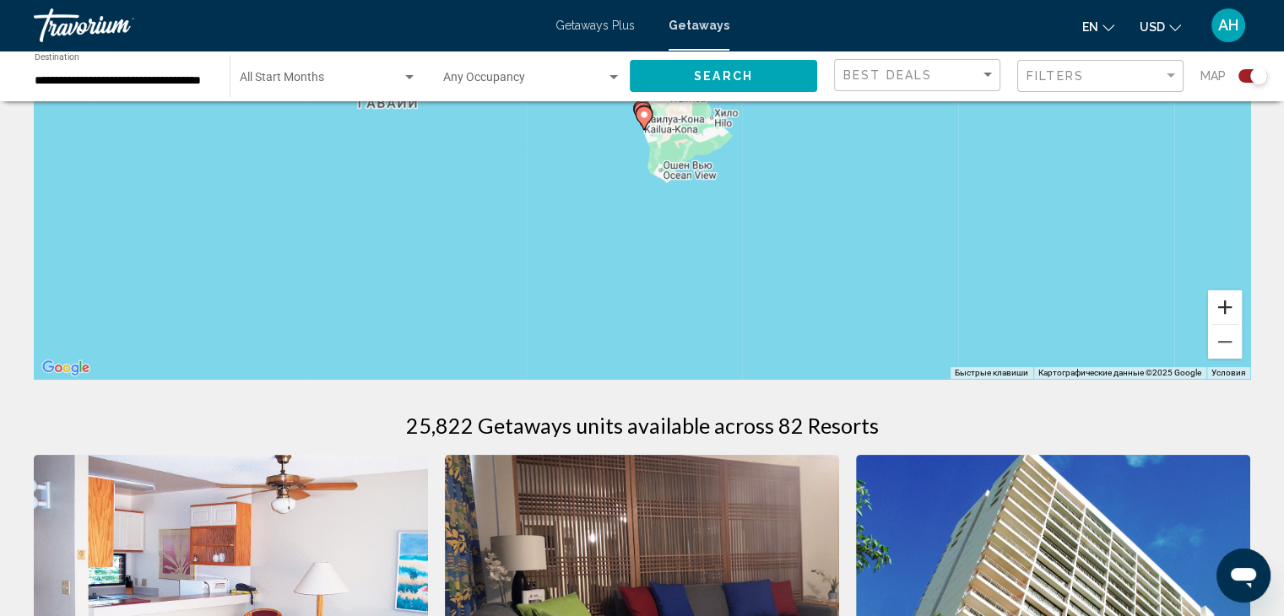
click at [1221, 304] on button "Увеличить" at bounding box center [1225, 307] width 34 height 34
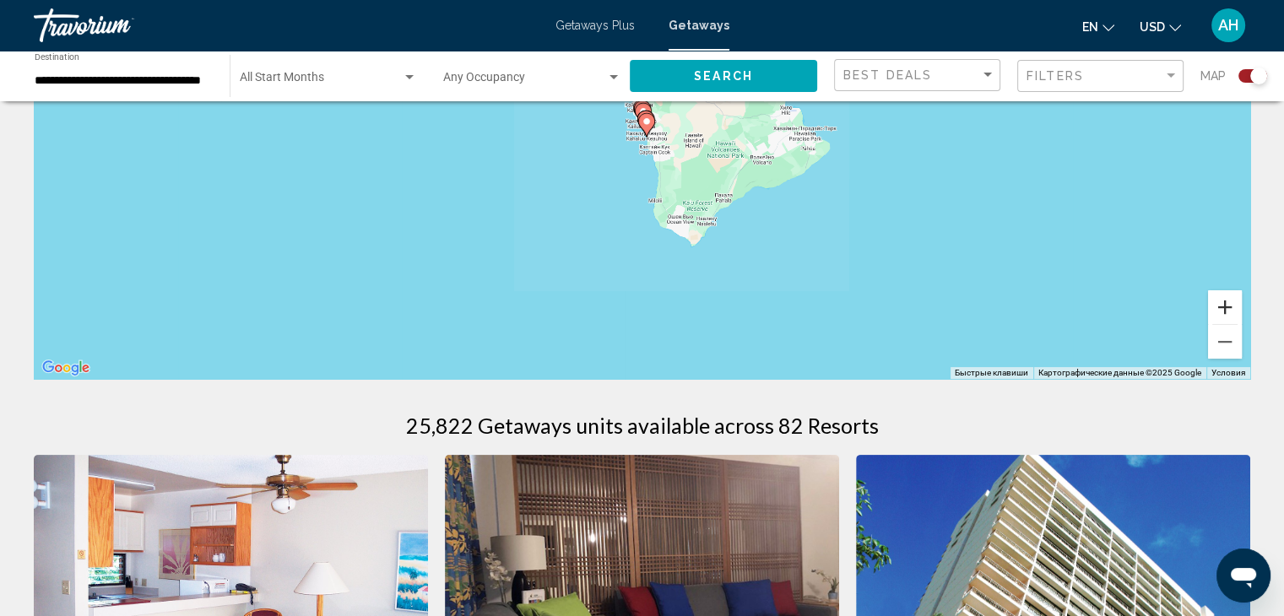
click at [1221, 304] on button "Увеличить" at bounding box center [1225, 307] width 34 height 34
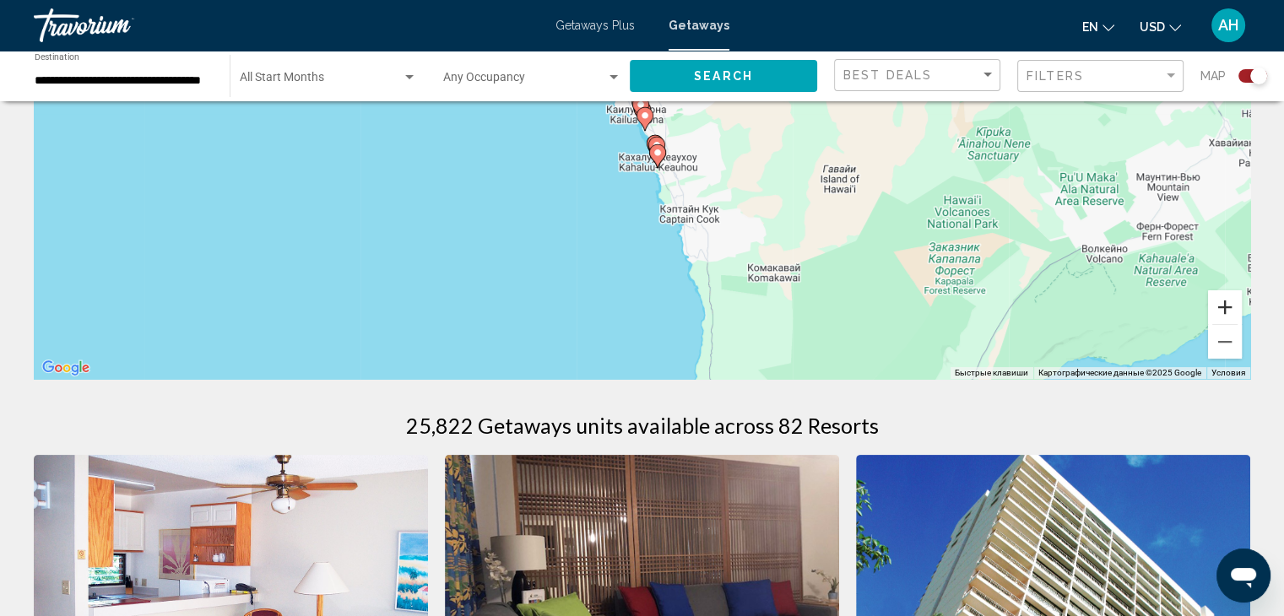
click at [1221, 304] on button "Увеличить" at bounding box center [1225, 307] width 34 height 34
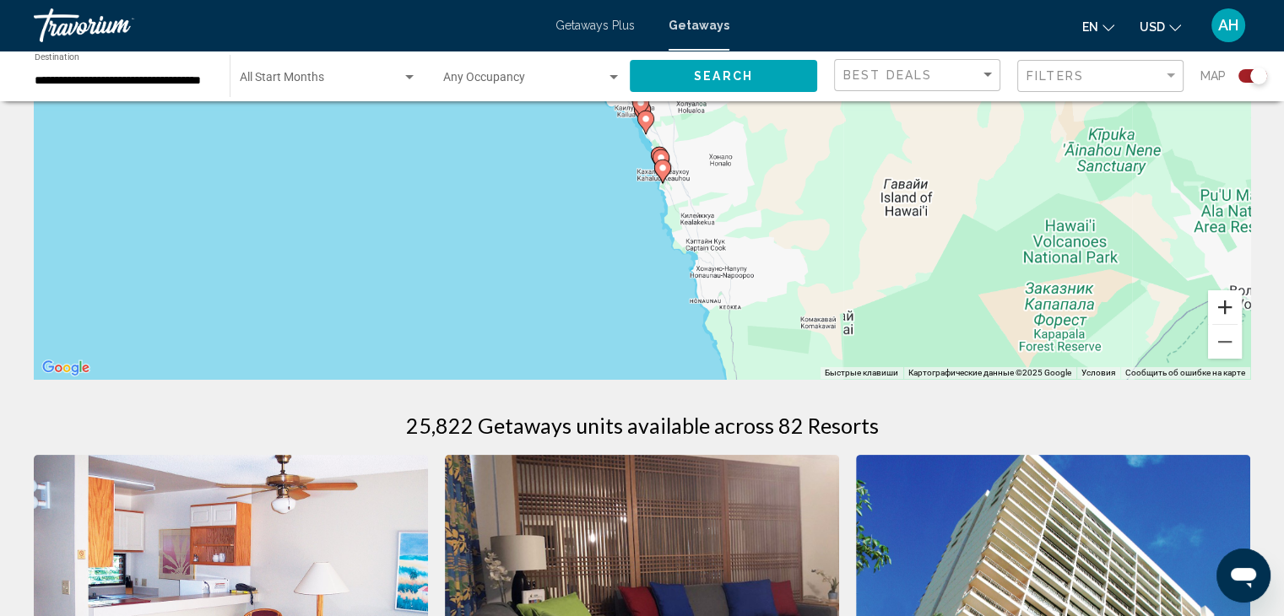
click at [1221, 304] on button "Увеличить" at bounding box center [1225, 307] width 34 height 34
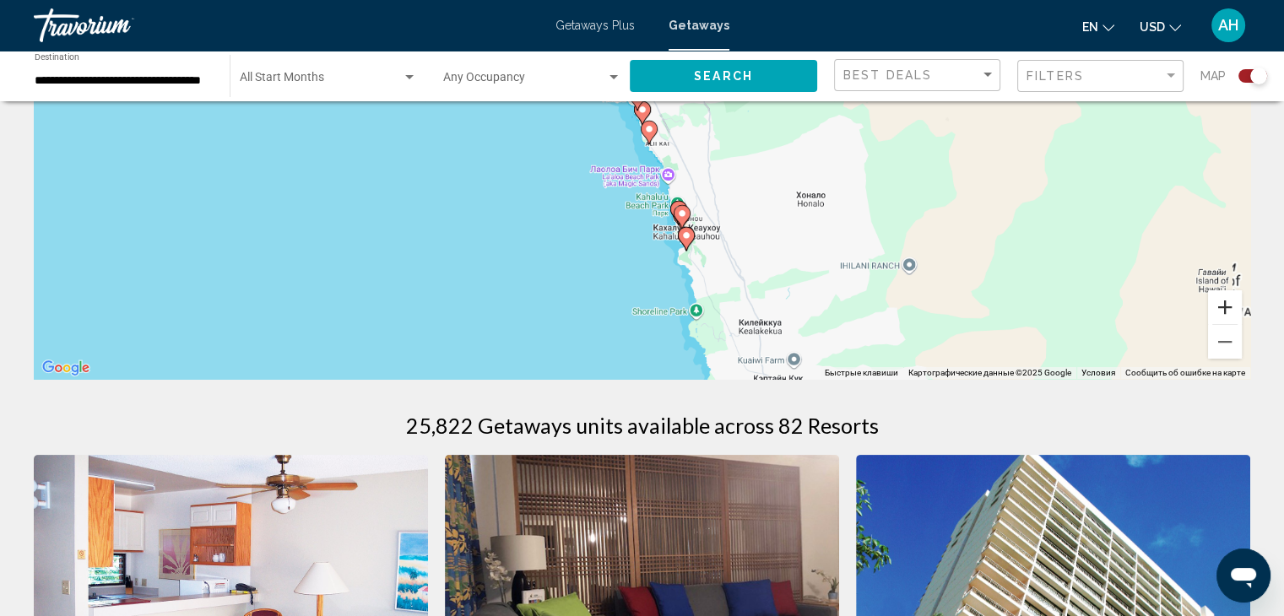
click at [1221, 304] on button "Увеличить" at bounding box center [1225, 307] width 34 height 34
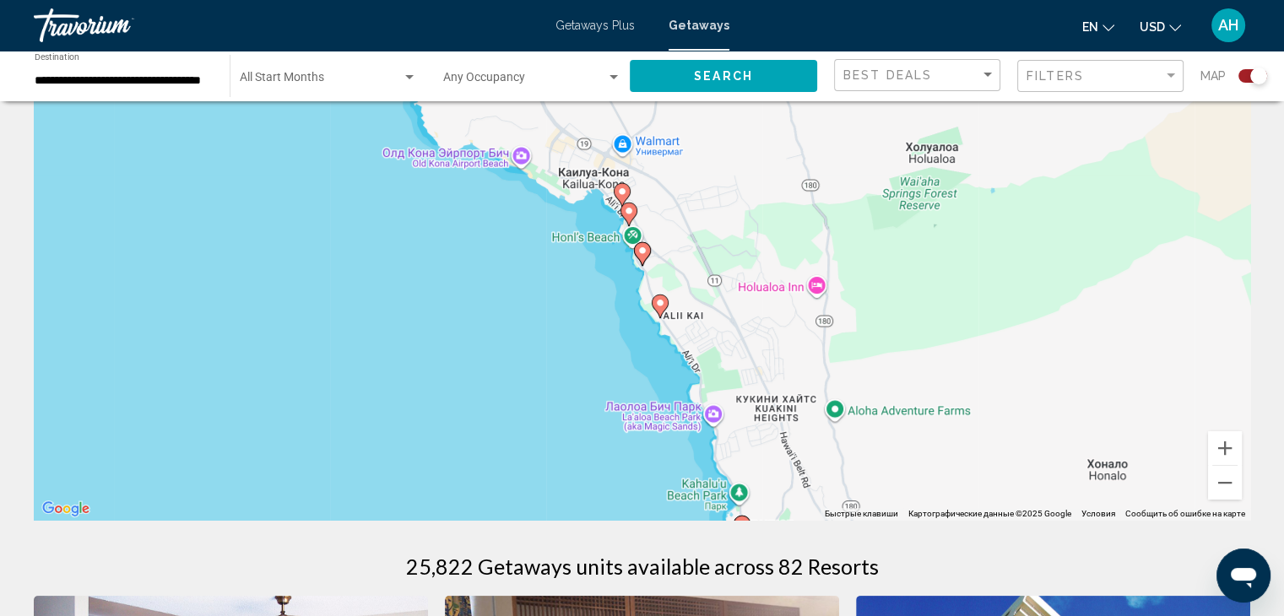
scroll to position [105, 0]
click at [644, 252] on image "Main content" at bounding box center [642, 251] width 10 height 10
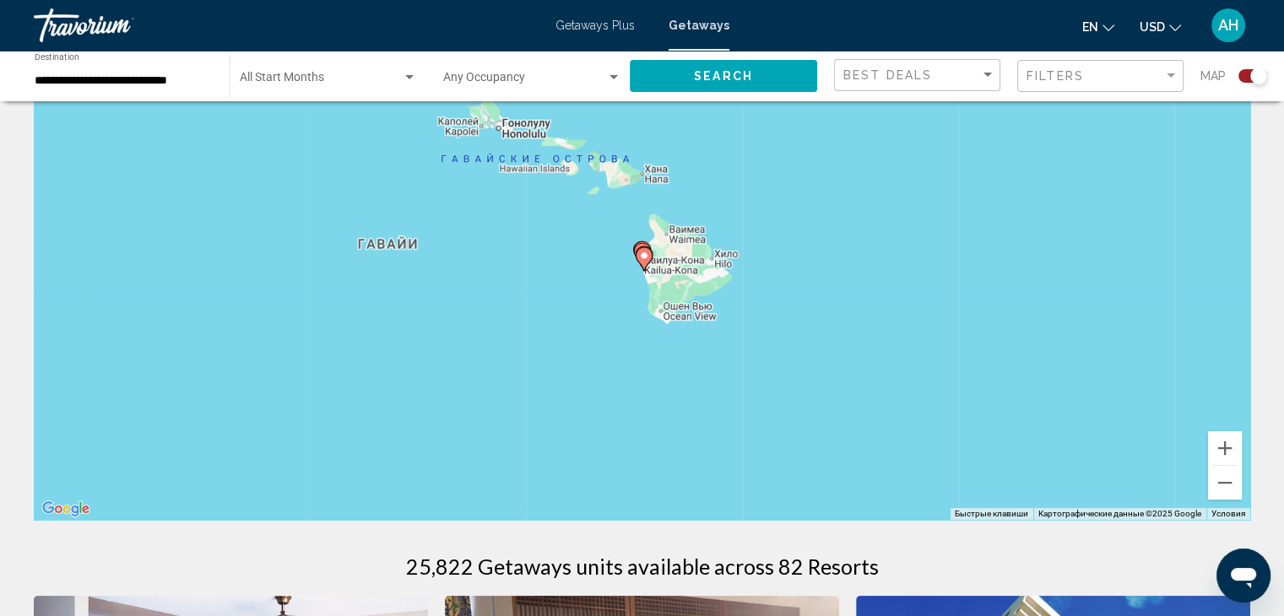
click at [644, 252] on image "Main content" at bounding box center [644, 256] width 10 height 10
type input "**********"
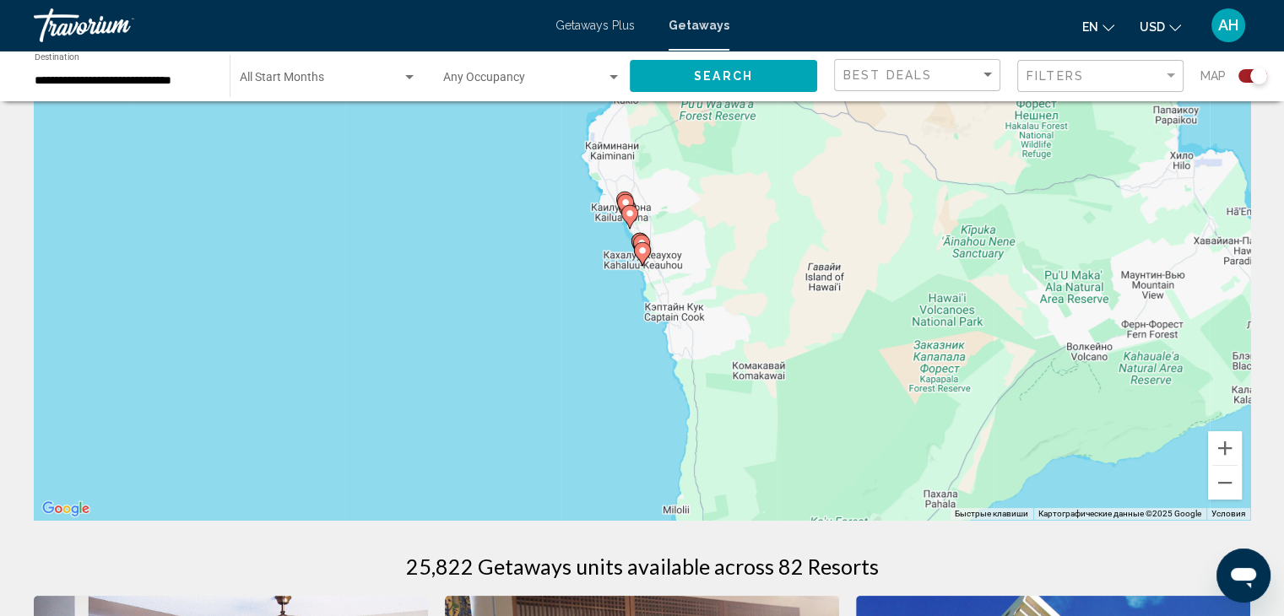
click at [644, 252] on image "Main content" at bounding box center [642, 251] width 10 height 10
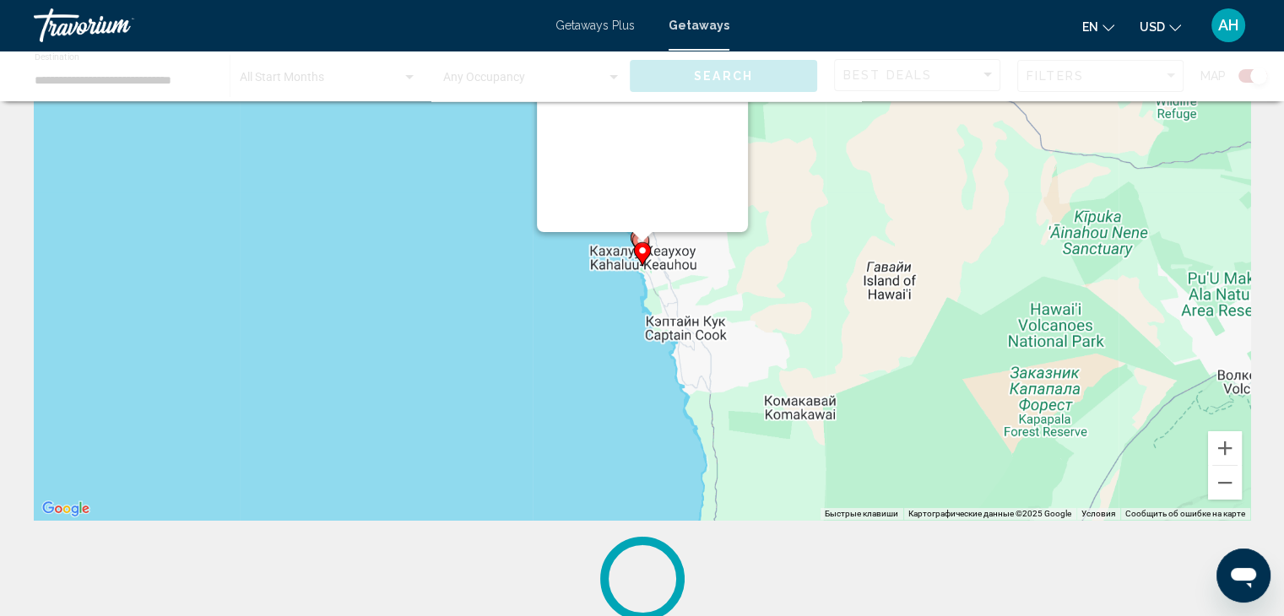
scroll to position [0, 0]
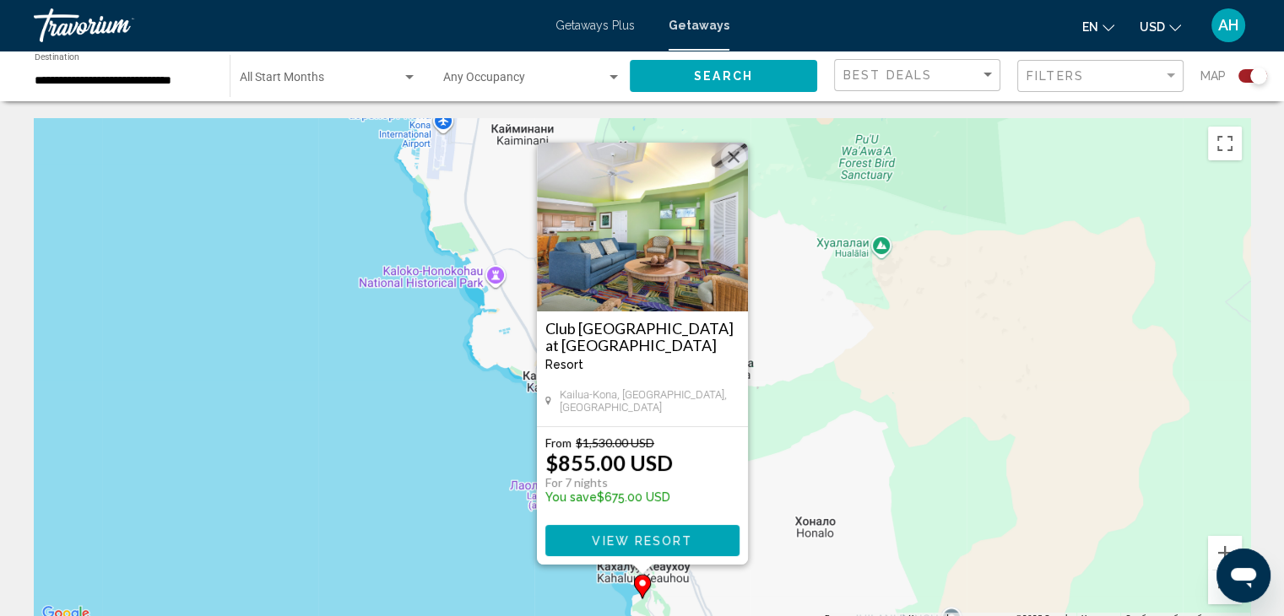
click at [730, 159] on button "Закрыть" at bounding box center [733, 156] width 25 height 25
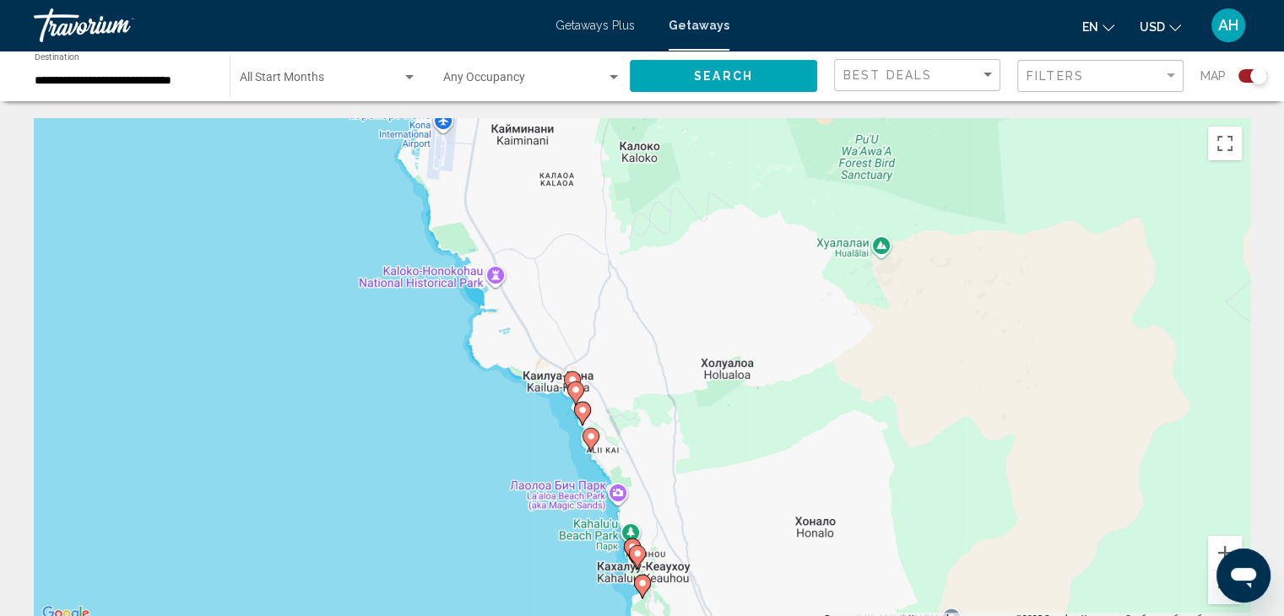
click at [581, 409] on image "Main content" at bounding box center [582, 410] width 10 height 10
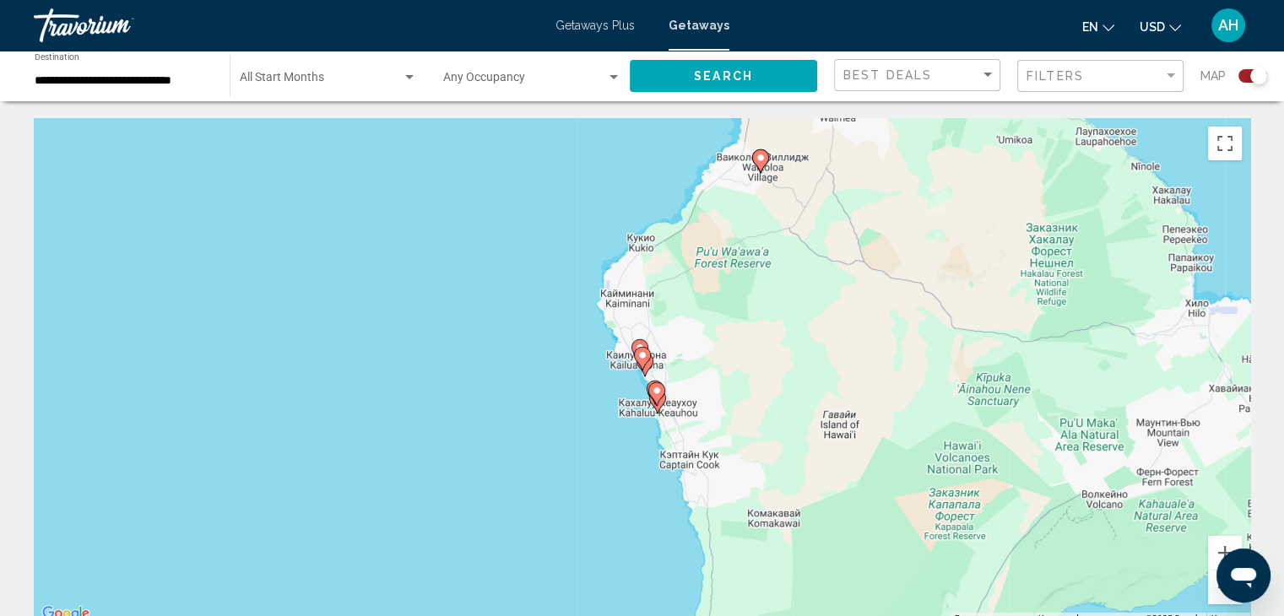
click at [641, 361] on icon "Main content" at bounding box center [641, 359] width 15 height 22
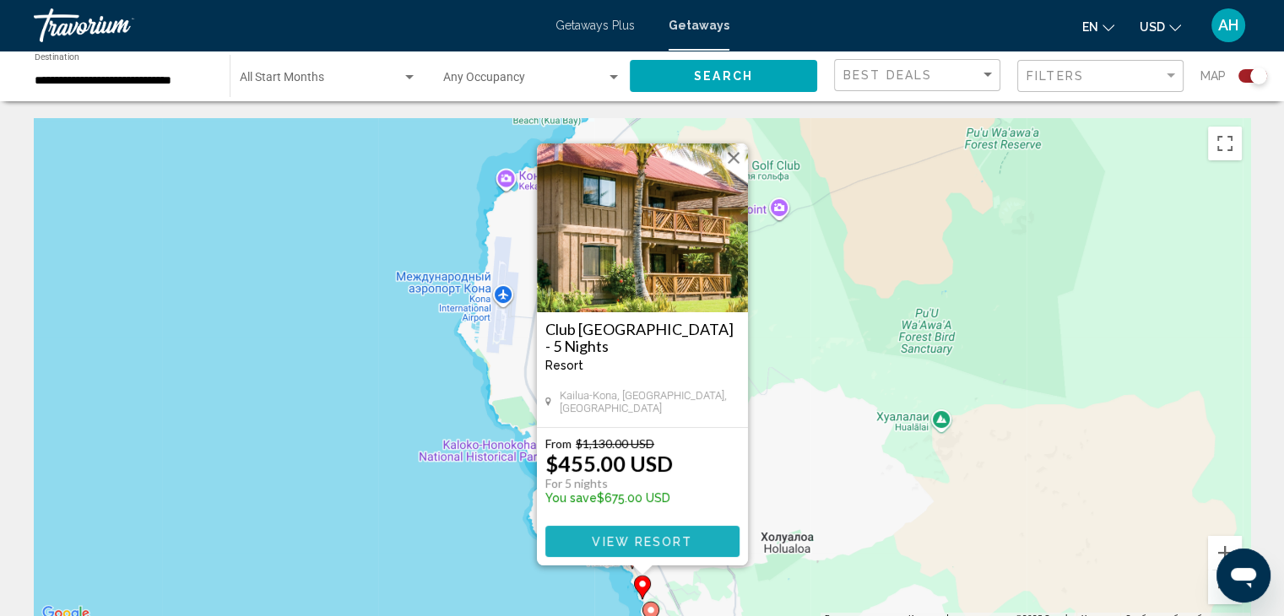
click at [623, 541] on span "View Resort" at bounding box center [642, 542] width 100 height 14
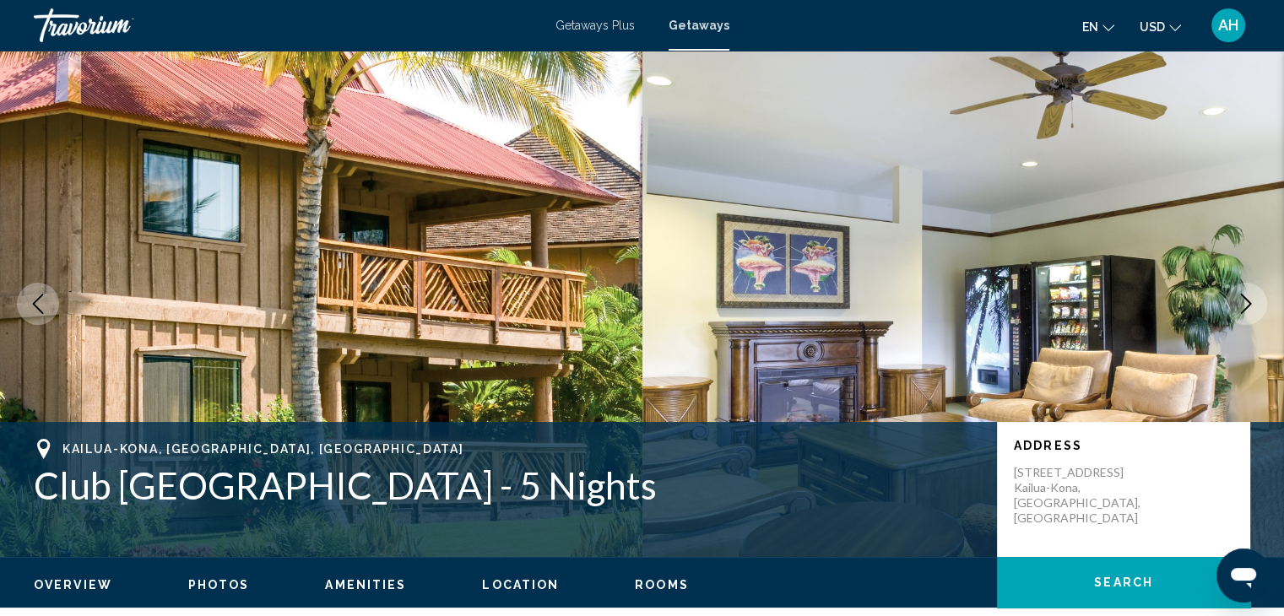
drag, startPoint x: 623, startPoint y: 541, endPoint x: 513, endPoint y: 397, distance: 180.6
click at [513, 397] on img "Main content" at bounding box center [321, 304] width 642 height 506
drag, startPoint x: 513, startPoint y: 397, endPoint x: 431, endPoint y: 305, distance: 123.8
click at [431, 305] on img "Main content" at bounding box center [321, 304] width 642 height 506
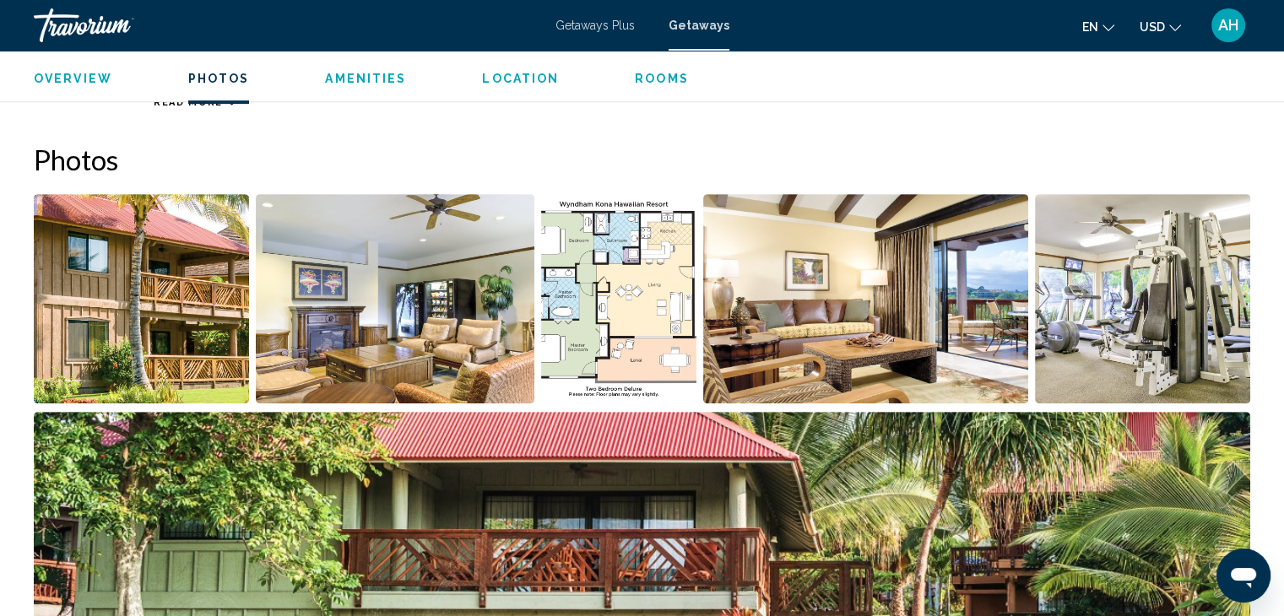
scroll to position [822, 0]
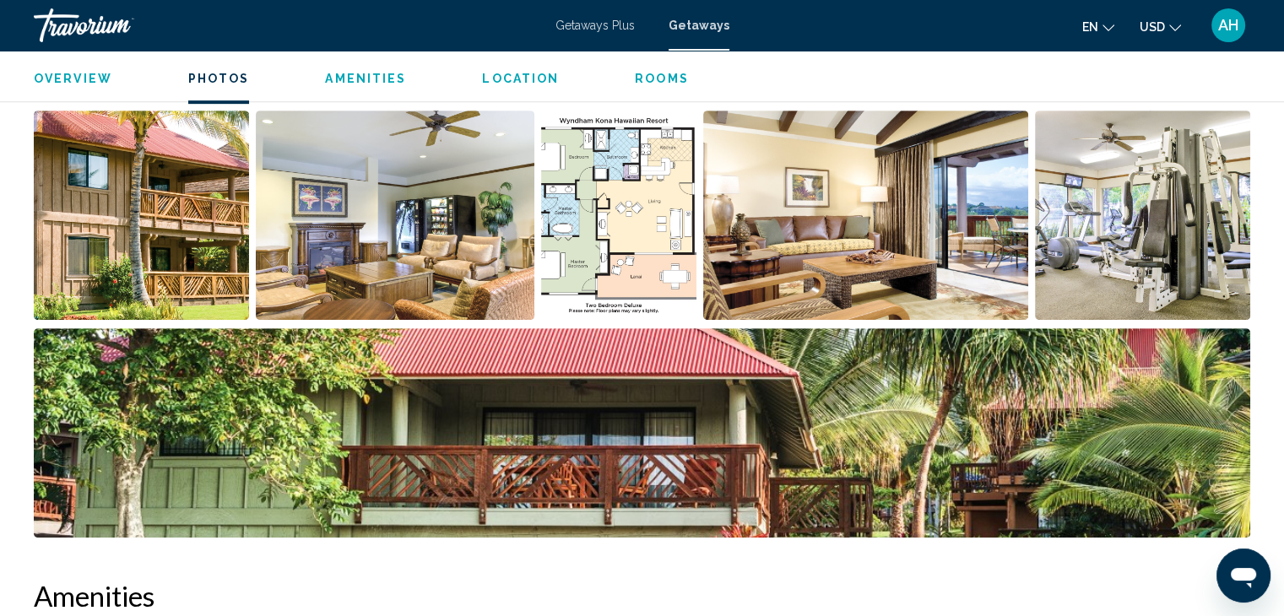
click at [159, 181] on img "Open full-screen image slider" at bounding box center [141, 215] width 215 height 209
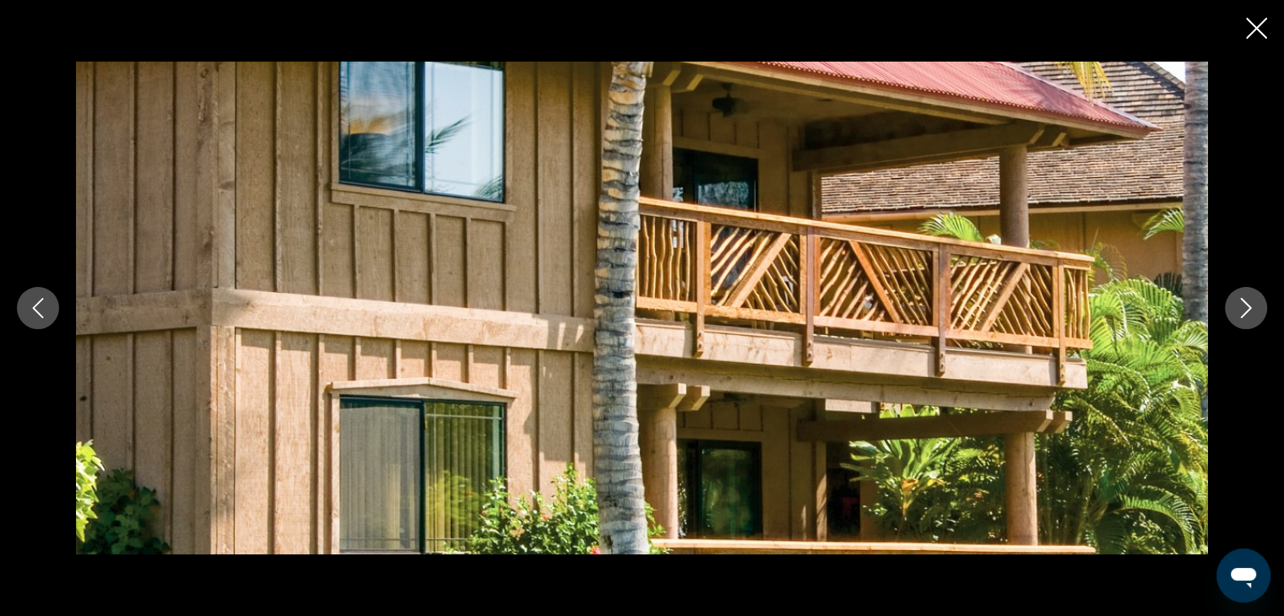
click at [1245, 305] on icon "Next image" at bounding box center [1245, 308] width 20 height 20
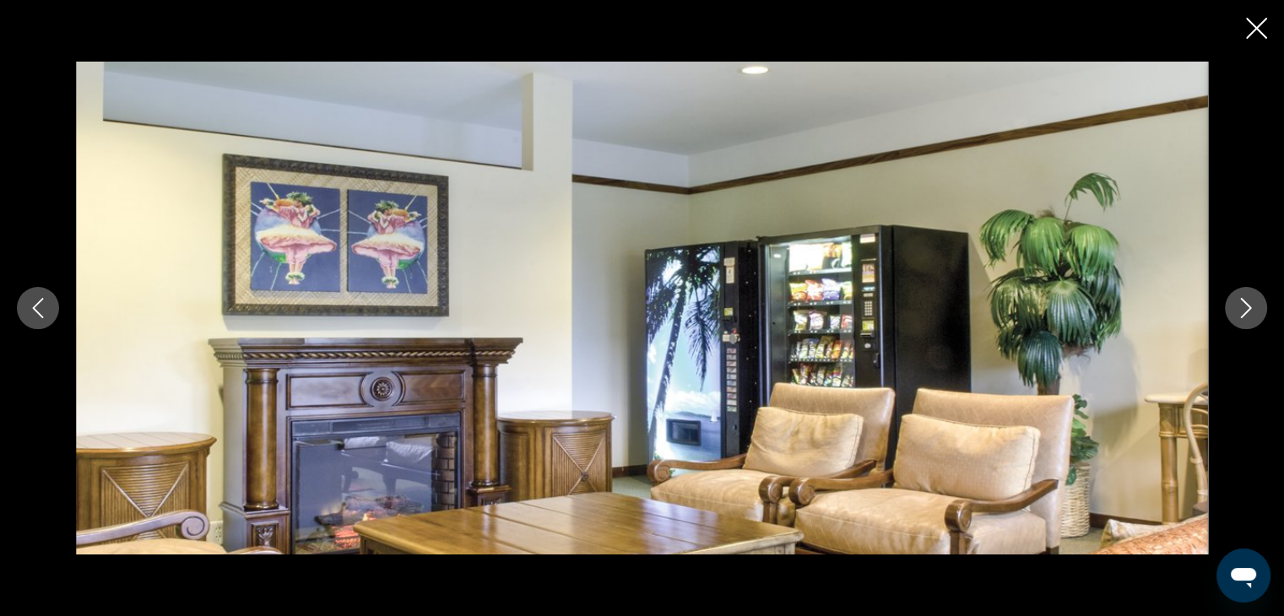
click at [1245, 305] on icon "Next image" at bounding box center [1245, 308] width 20 height 20
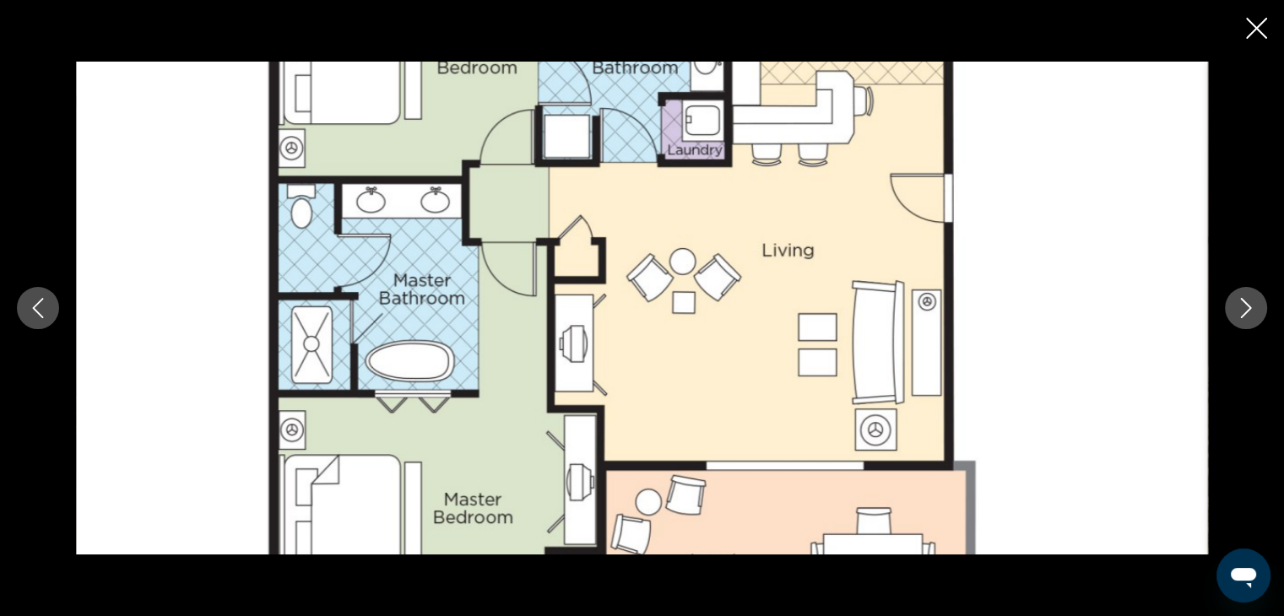
scroll to position [940, 0]
drag, startPoint x: 873, startPoint y: 264, endPoint x: 786, endPoint y: 210, distance: 103.0
click at [786, 210] on img "Main content" at bounding box center [642, 308] width 1132 height 493
click at [1241, 306] on icon "Next image" at bounding box center [1245, 308] width 20 height 20
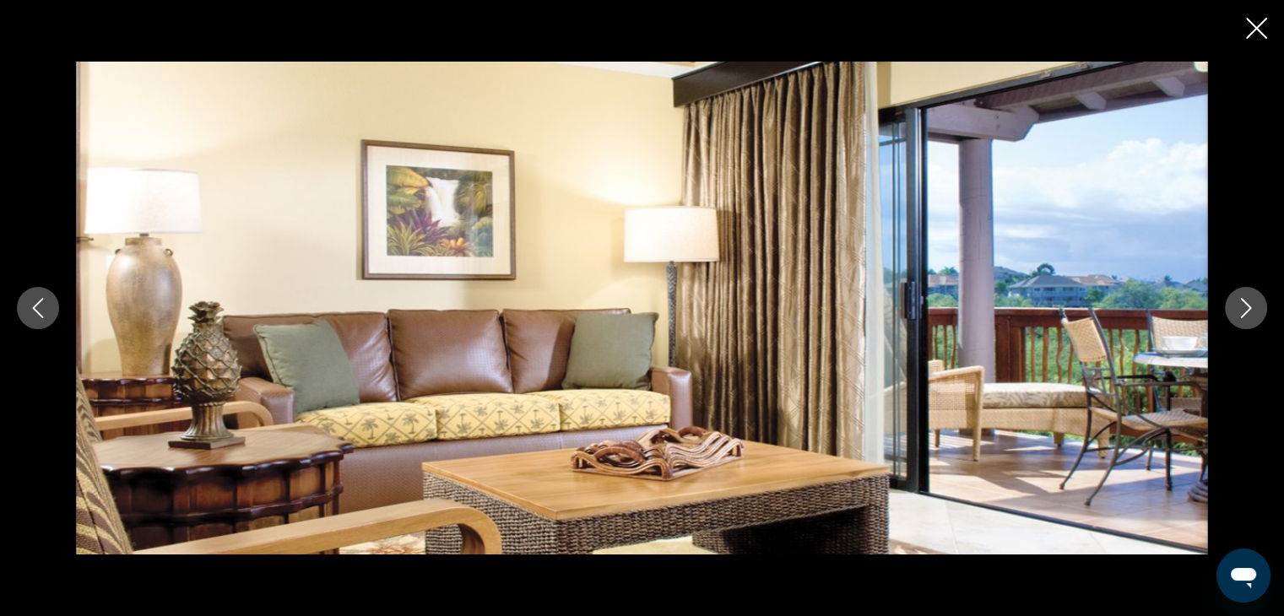
click at [1241, 306] on icon "Next image" at bounding box center [1245, 308] width 20 height 20
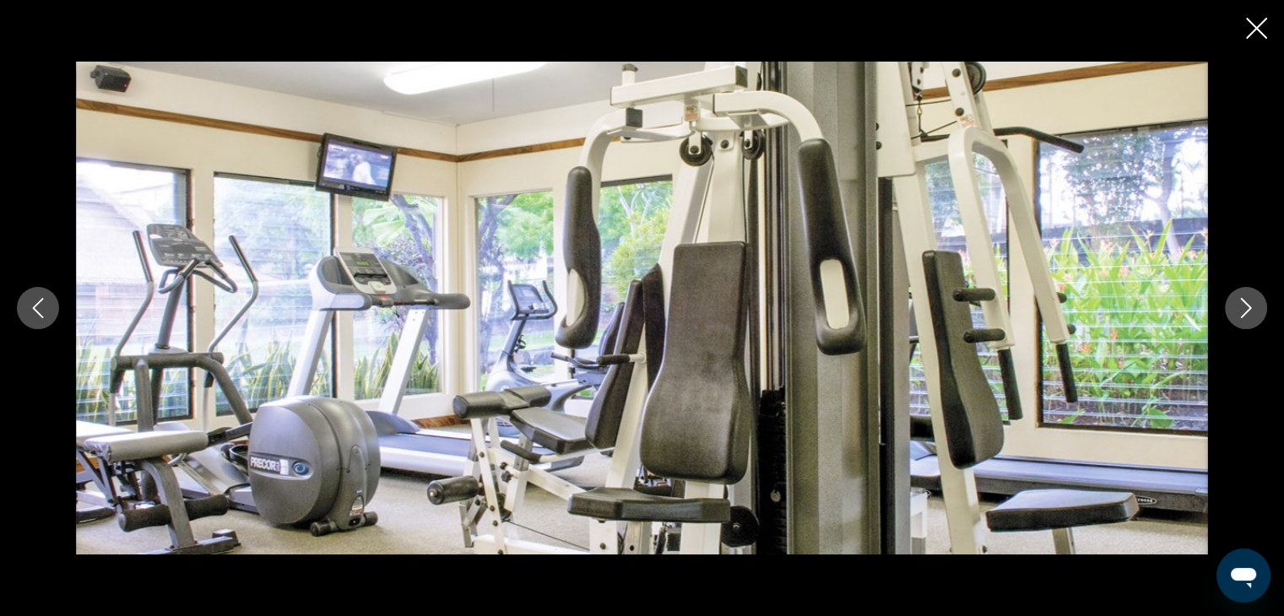
click at [1241, 306] on icon "Next image" at bounding box center [1245, 308] width 20 height 20
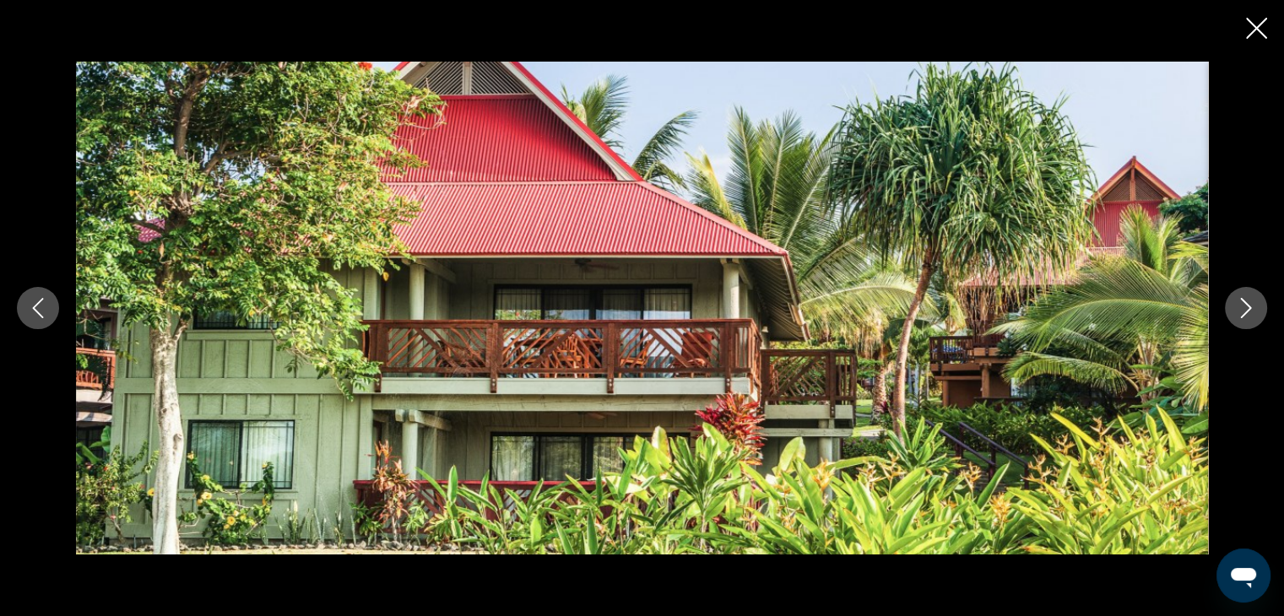
click at [1241, 306] on icon "Next image" at bounding box center [1245, 308] width 20 height 20
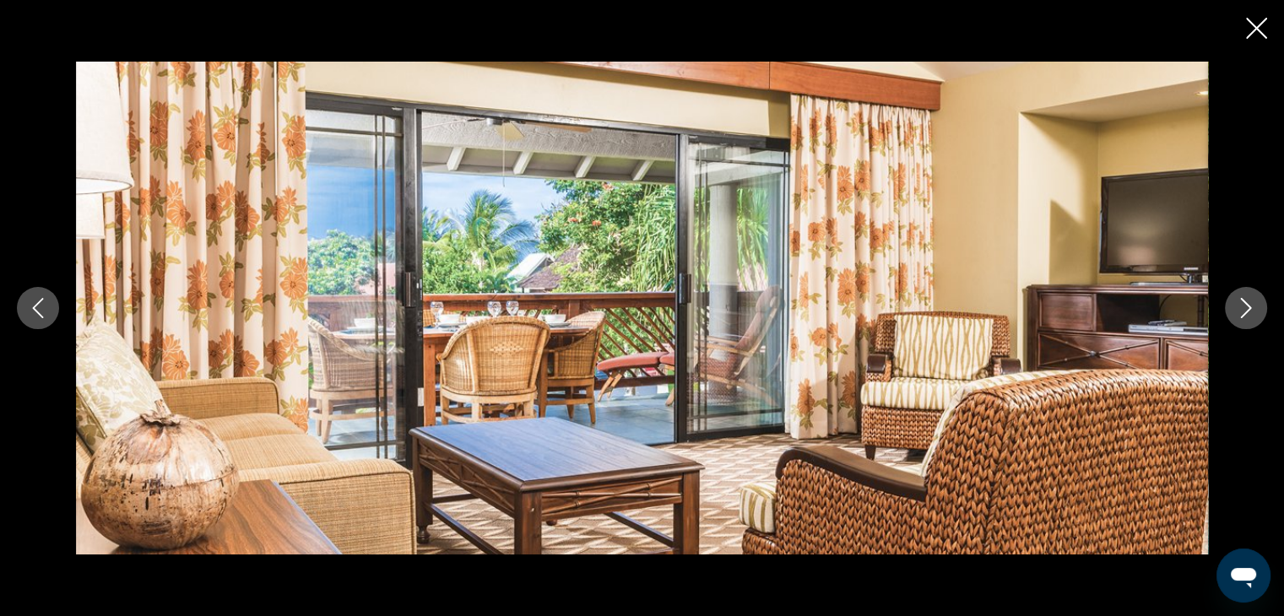
click at [1241, 306] on icon "Next image" at bounding box center [1245, 308] width 20 height 20
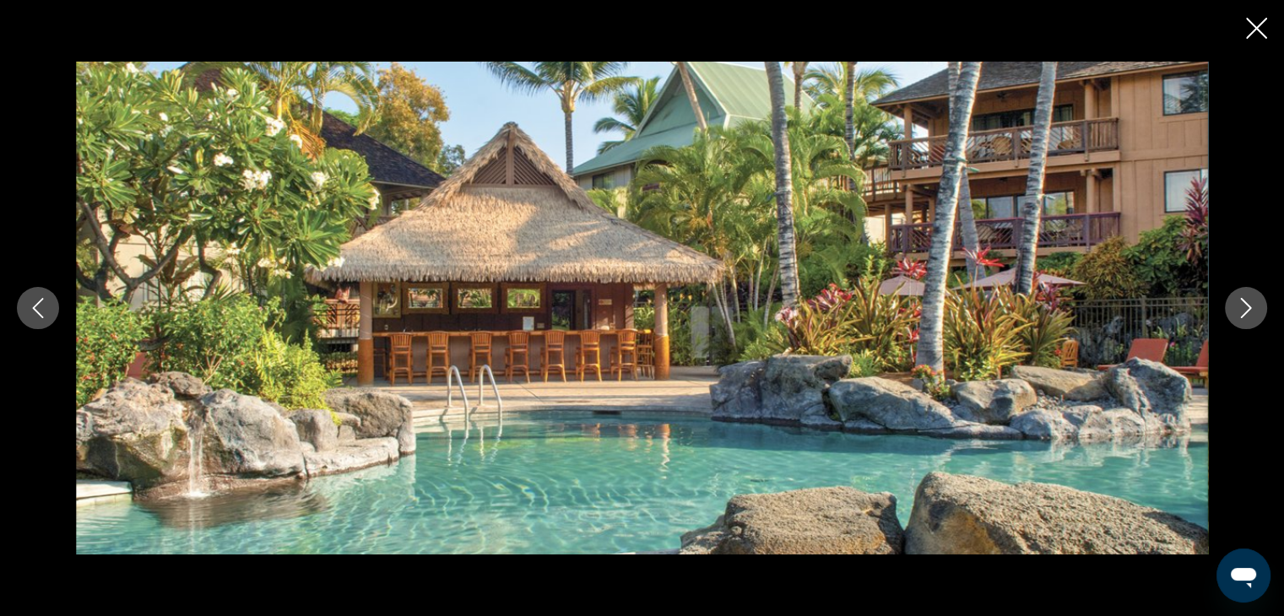
click at [1246, 322] on button "Next image" at bounding box center [1245, 308] width 42 height 42
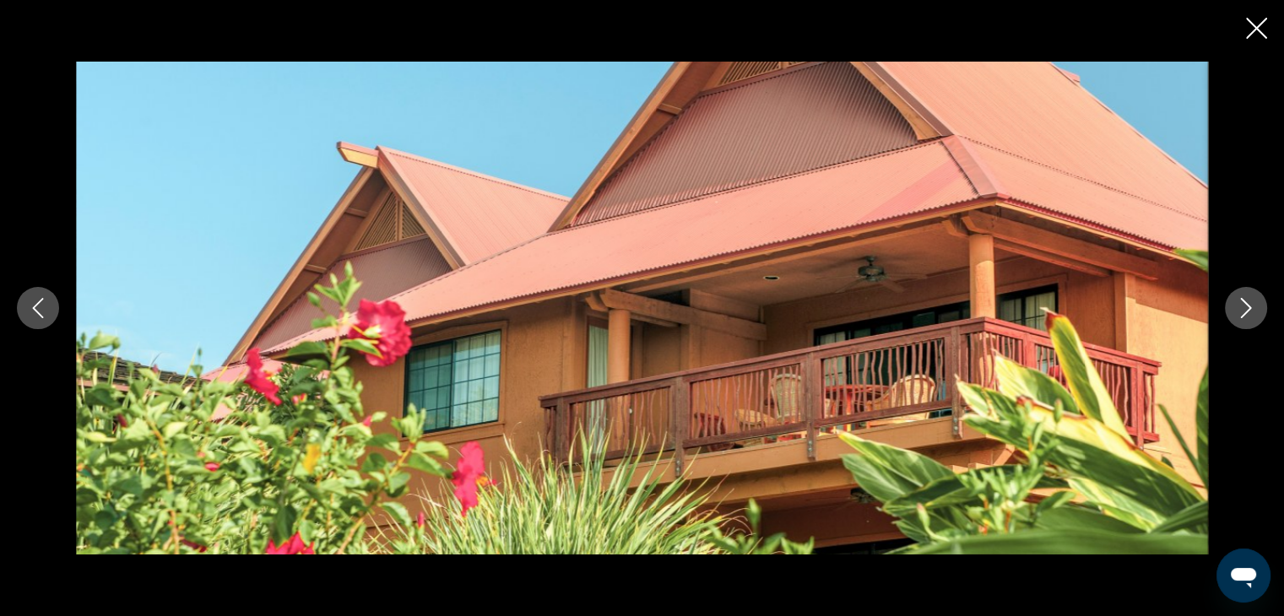
click at [1246, 322] on button "Next image" at bounding box center [1245, 308] width 42 height 42
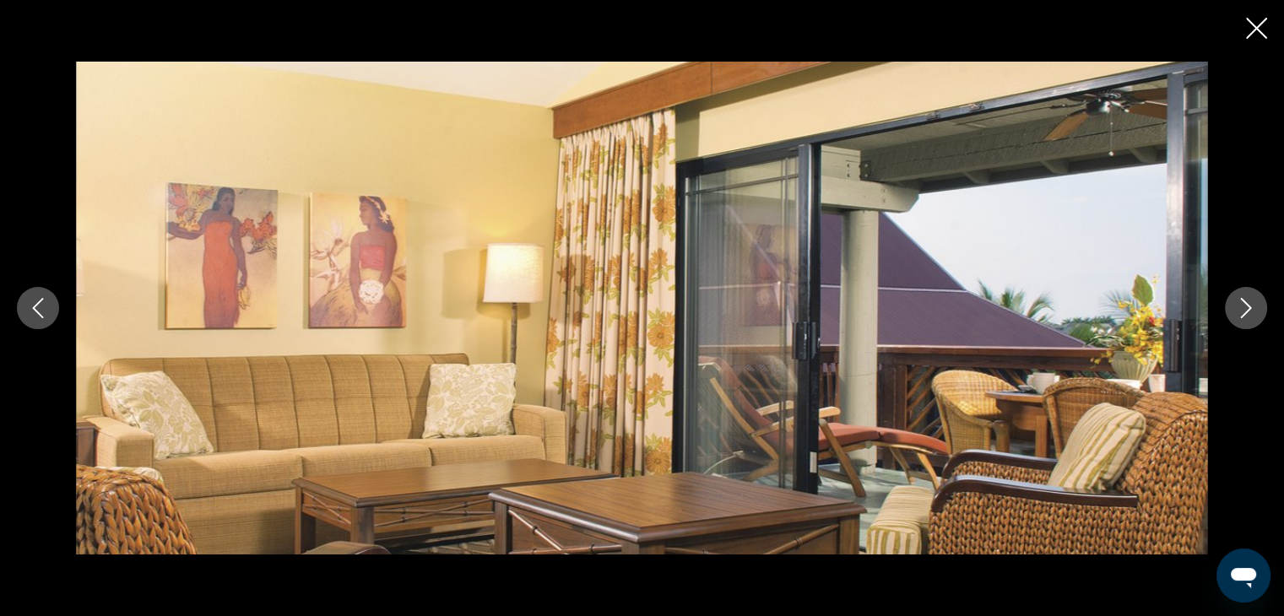
click at [1246, 322] on button "Next image" at bounding box center [1245, 308] width 42 height 42
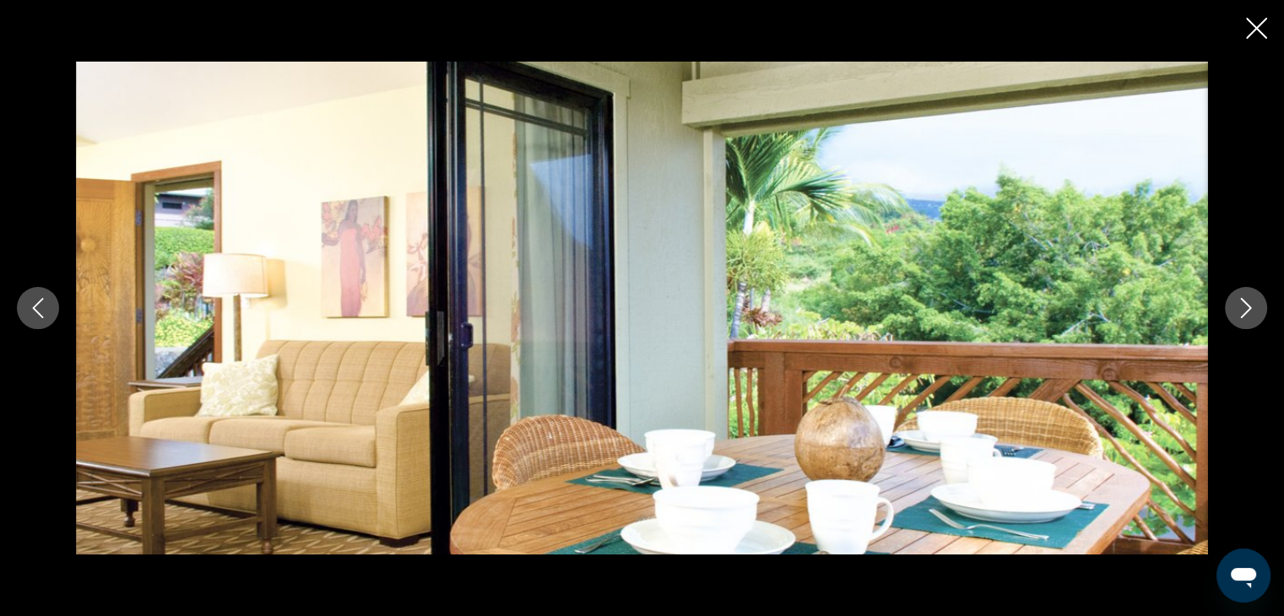
click at [1246, 322] on button "Next image" at bounding box center [1245, 308] width 42 height 42
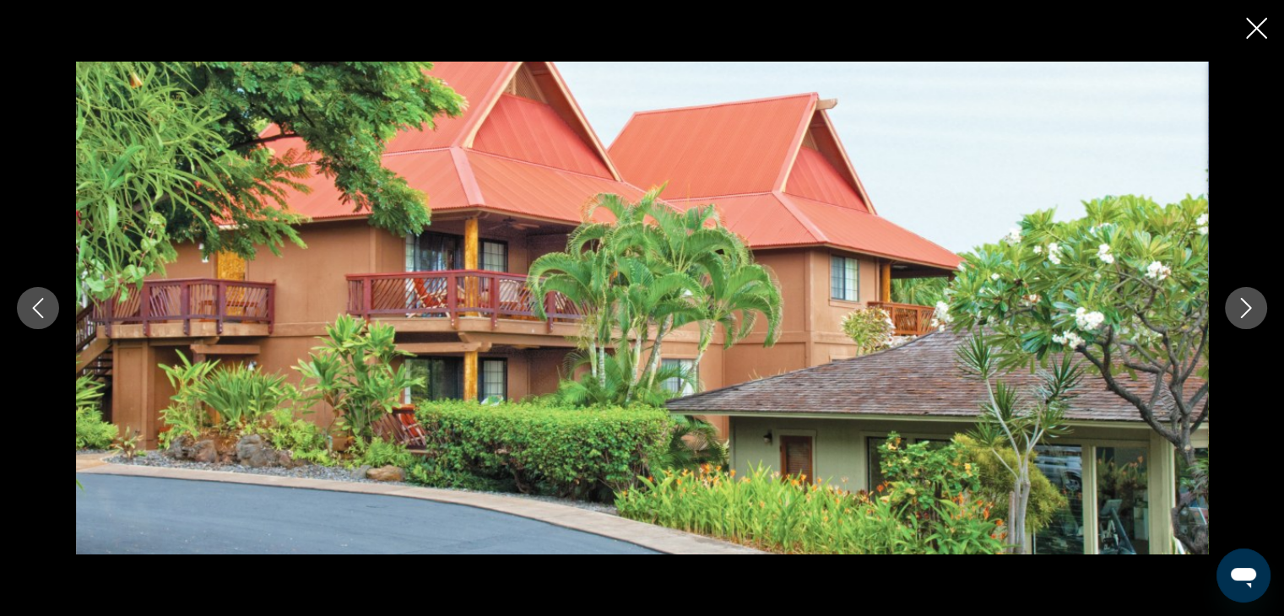
click at [1246, 322] on button "Next image" at bounding box center [1245, 308] width 42 height 42
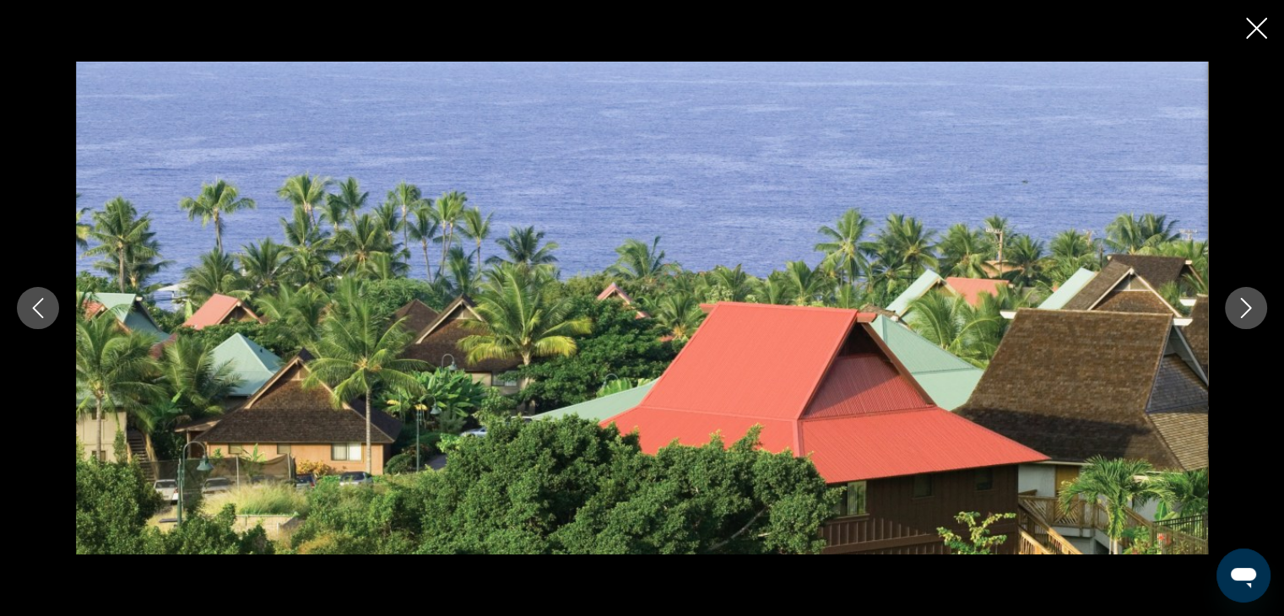
click at [1246, 322] on button "Next image" at bounding box center [1245, 308] width 42 height 42
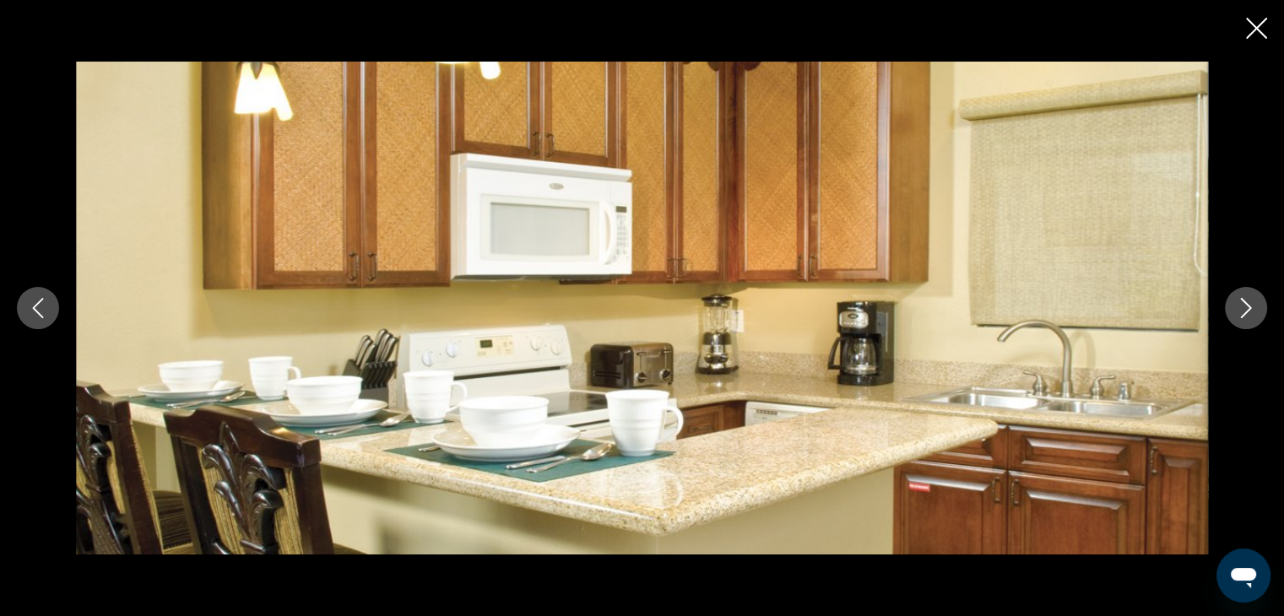
click at [1246, 322] on button "Next image" at bounding box center [1245, 308] width 42 height 42
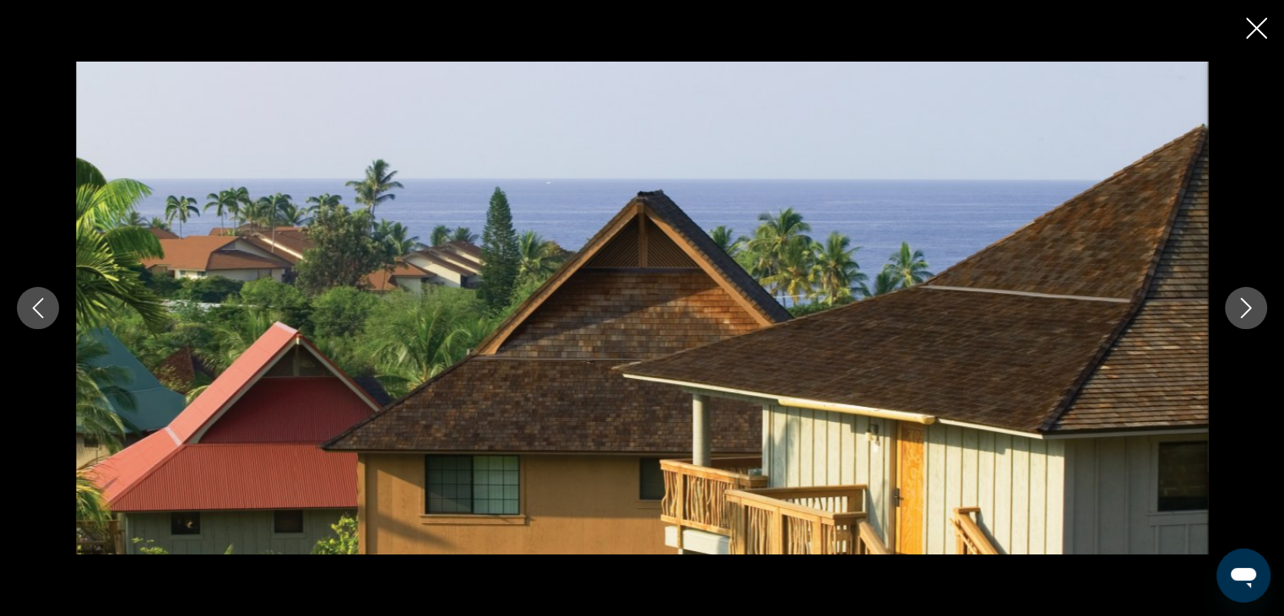
click at [1246, 322] on button "Next image" at bounding box center [1245, 308] width 42 height 42
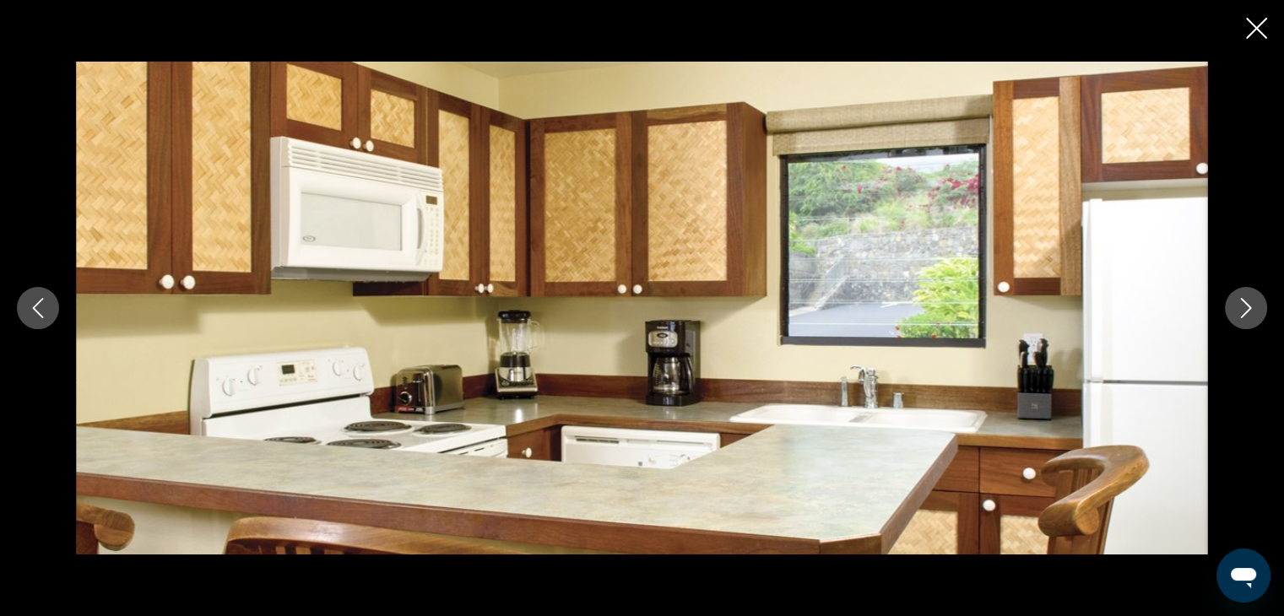
click at [1246, 322] on button "Next image" at bounding box center [1245, 308] width 42 height 42
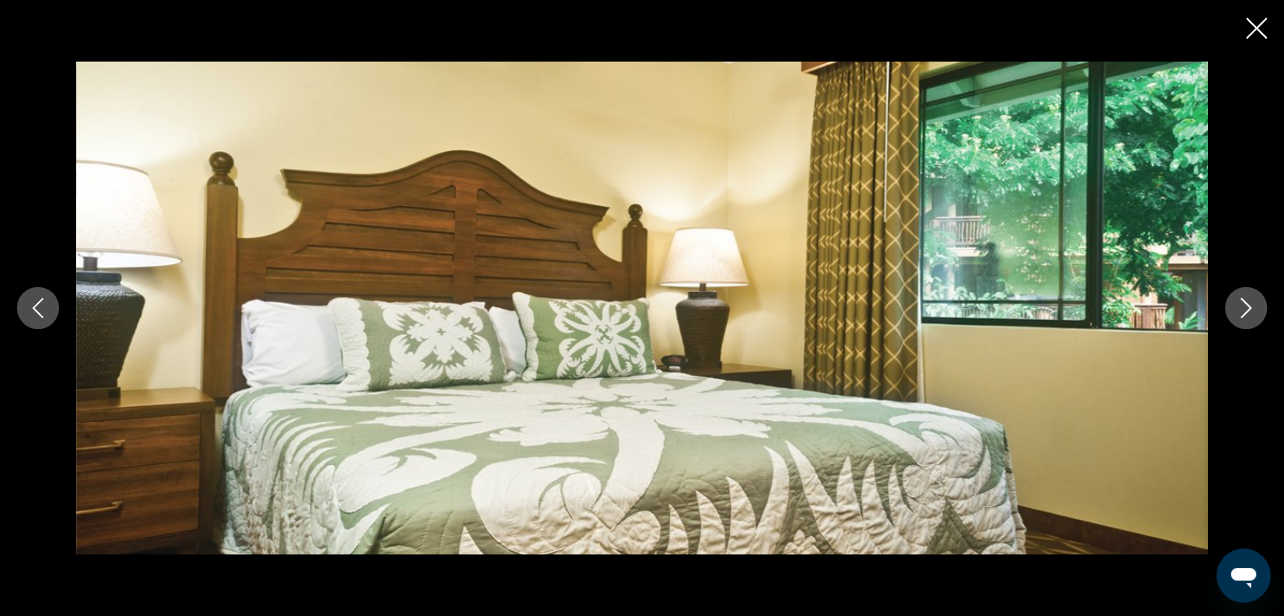
click at [1248, 28] on icon "Close slideshow" at bounding box center [1256, 28] width 21 height 21
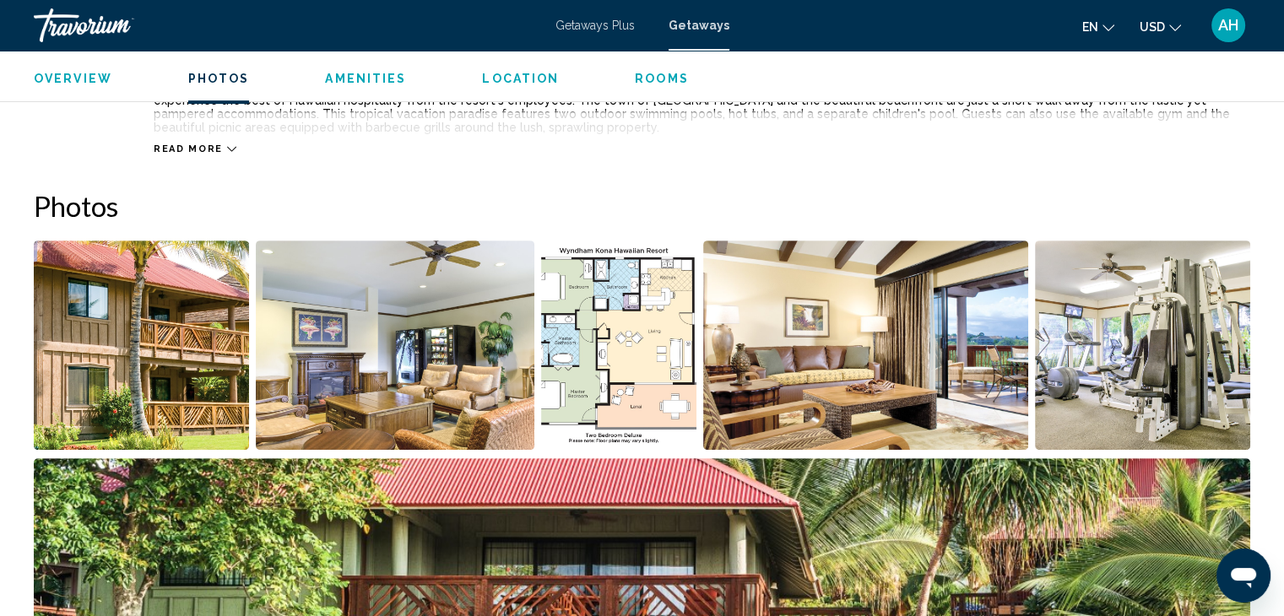
scroll to position [678, 0]
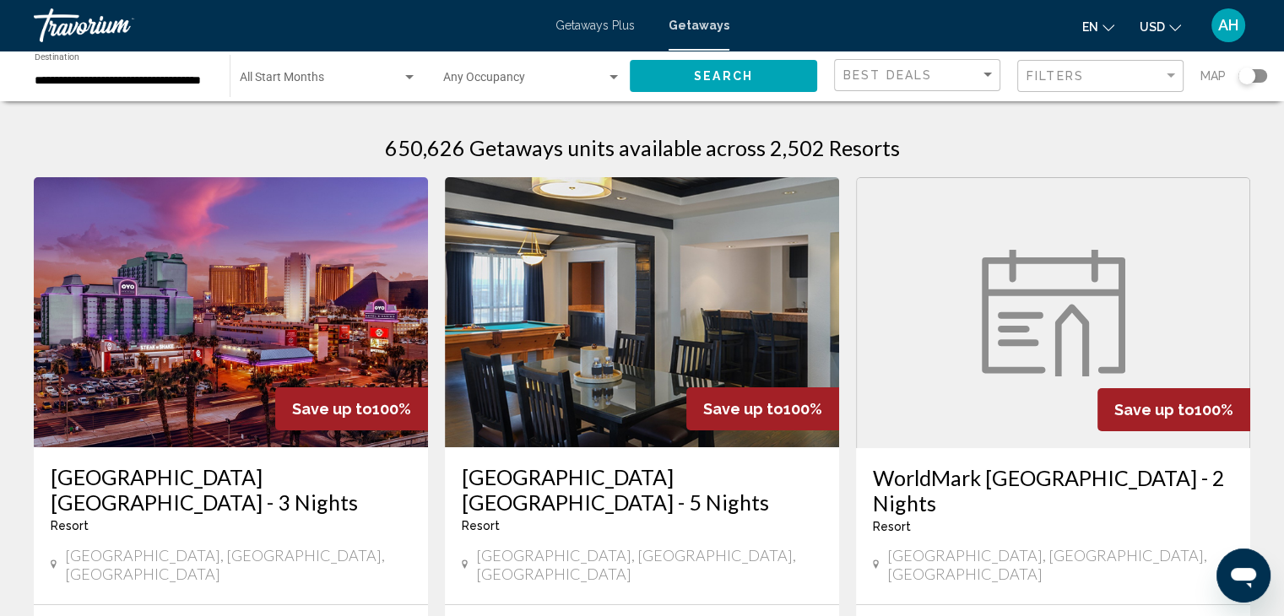
click at [1249, 75] on div "Search widget" at bounding box center [1246, 76] width 17 height 17
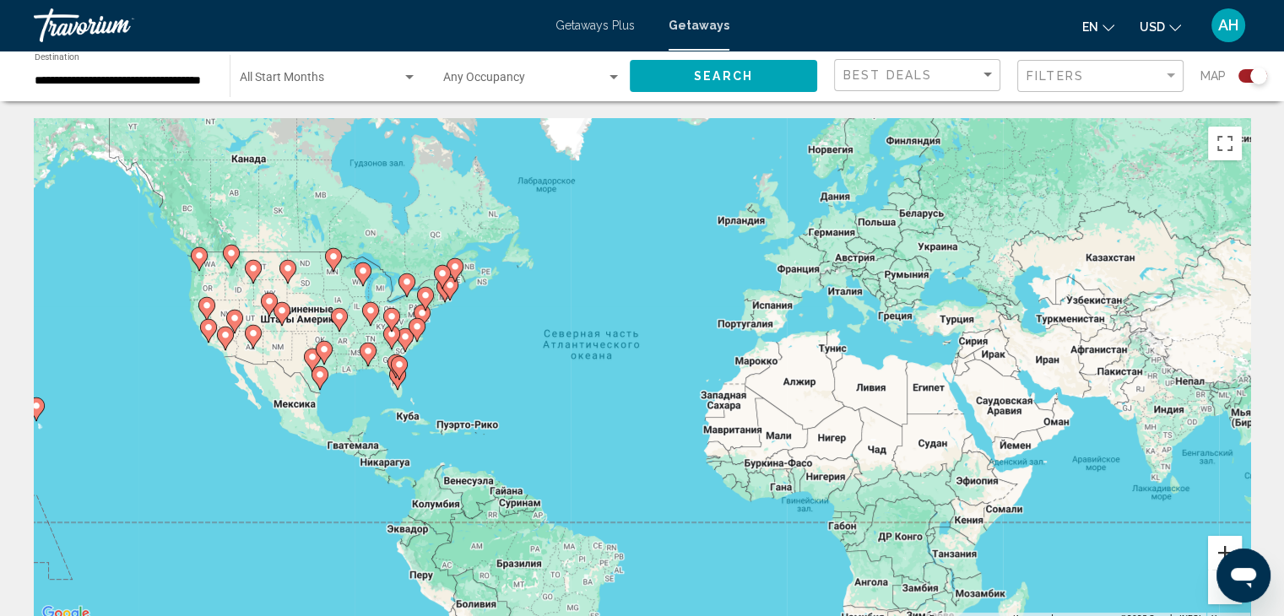
click at [1219, 542] on button "Увеличить" at bounding box center [1225, 553] width 34 height 34
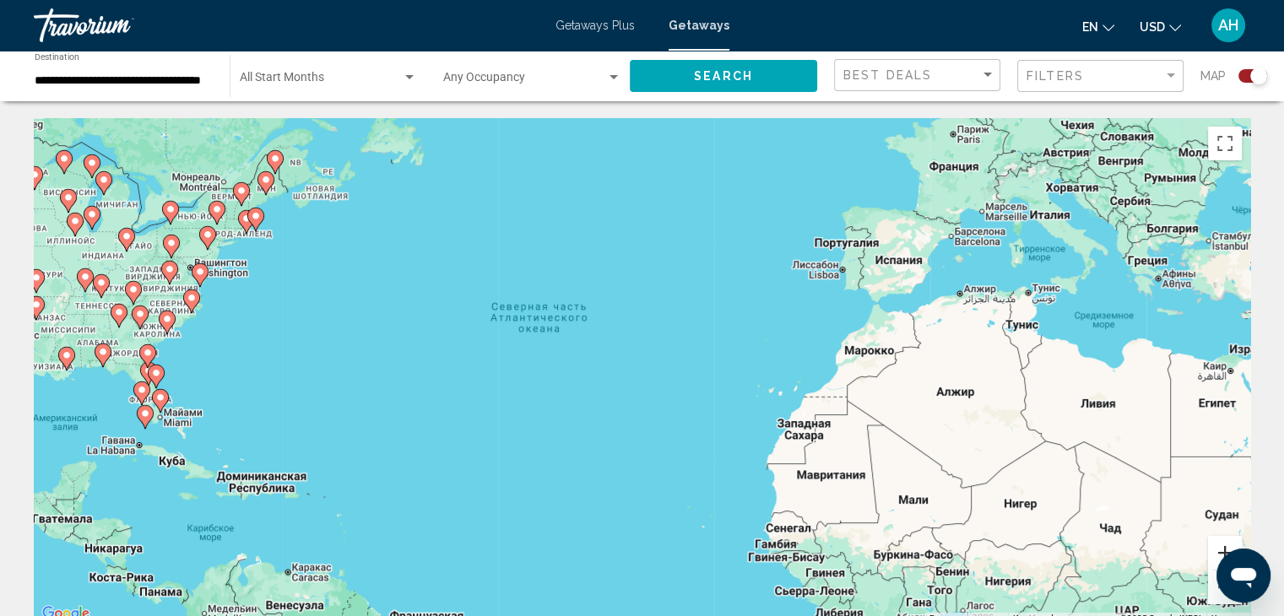
click at [1219, 542] on button "Увеличить" at bounding box center [1225, 553] width 34 height 34
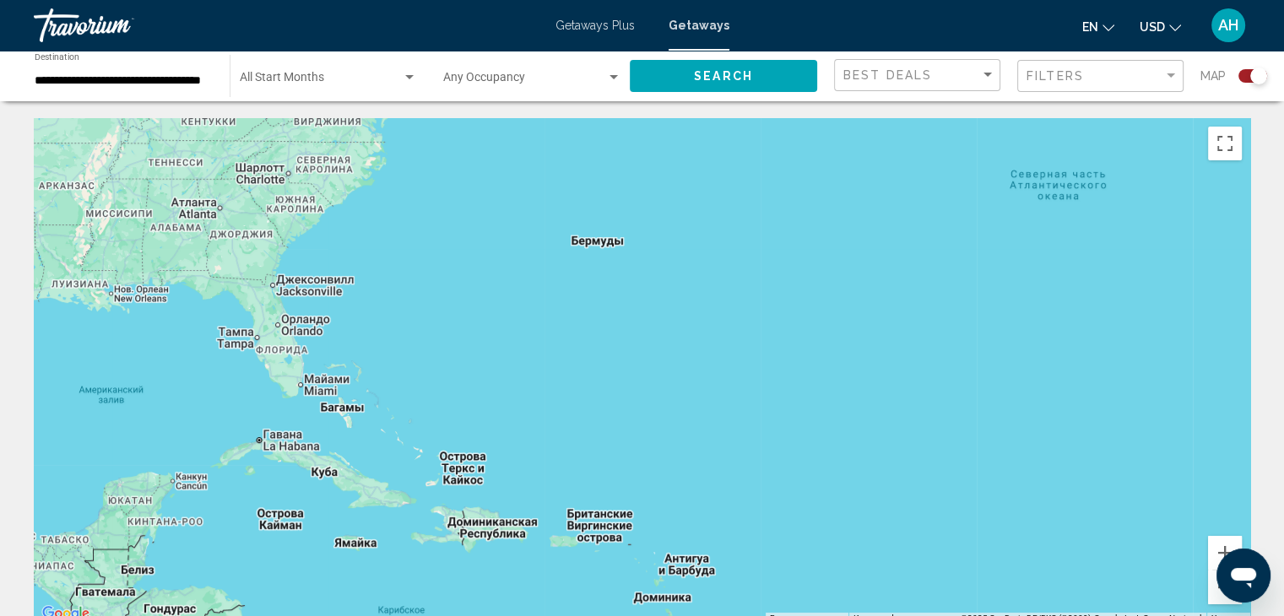
drag, startPoint x: 512, startPoint y: 373, endPoint x: 1224, endPoint y: 294, distance: 715.8
click at [1224, 294] on div "Чтобы активировать перетаскивание с помощью клавиатуры, нажмите Alt + Ввод. Пос…" at bounding box center [642, 371] width 1216 height 506
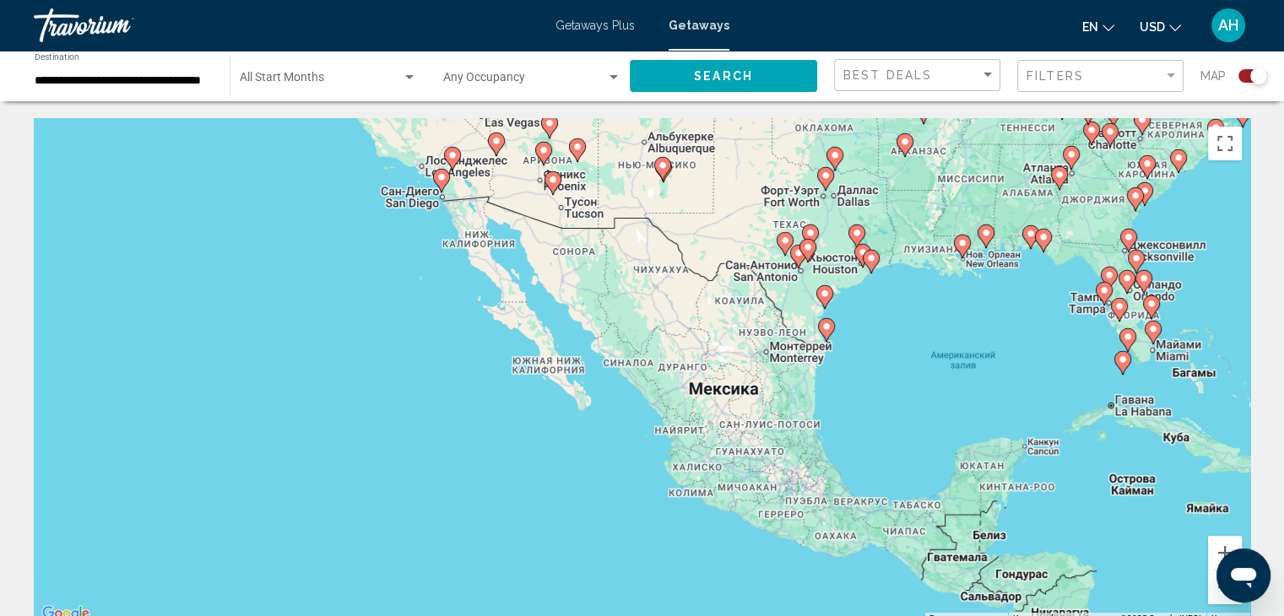
drag, startPoint x: 471, startPoint y: 317, endPoint x: 1128, endPoint y: 271, distance: 659.0
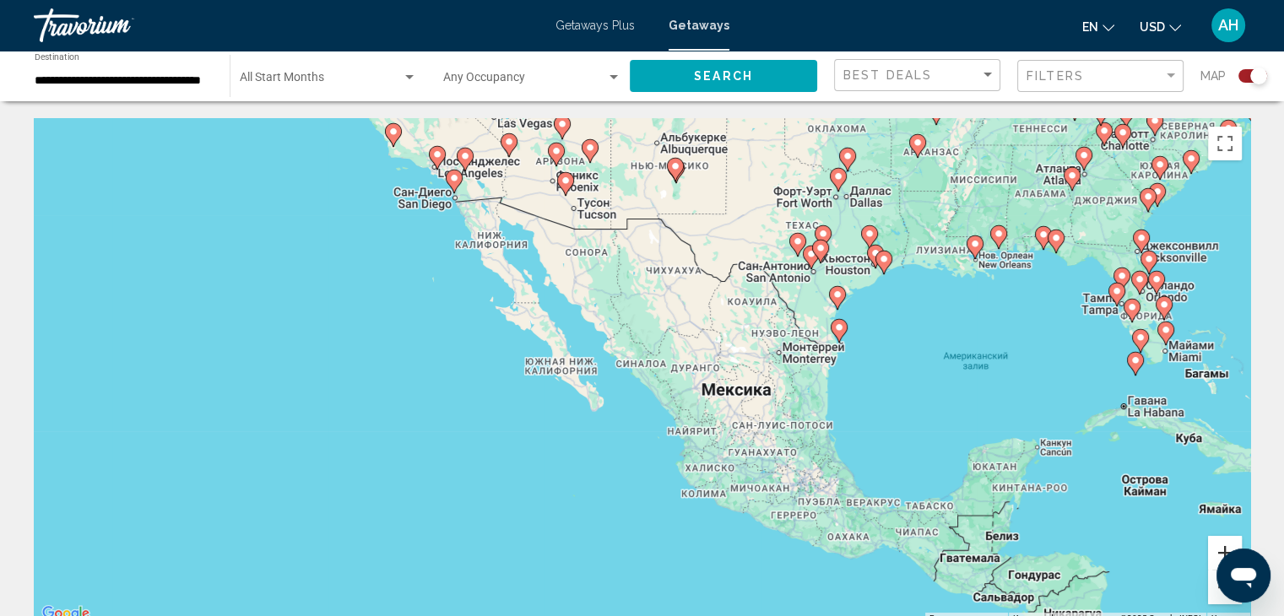
click at [1213, 543] on button "Увеличить" at bounding box center [1225, 553] width 34 height 34
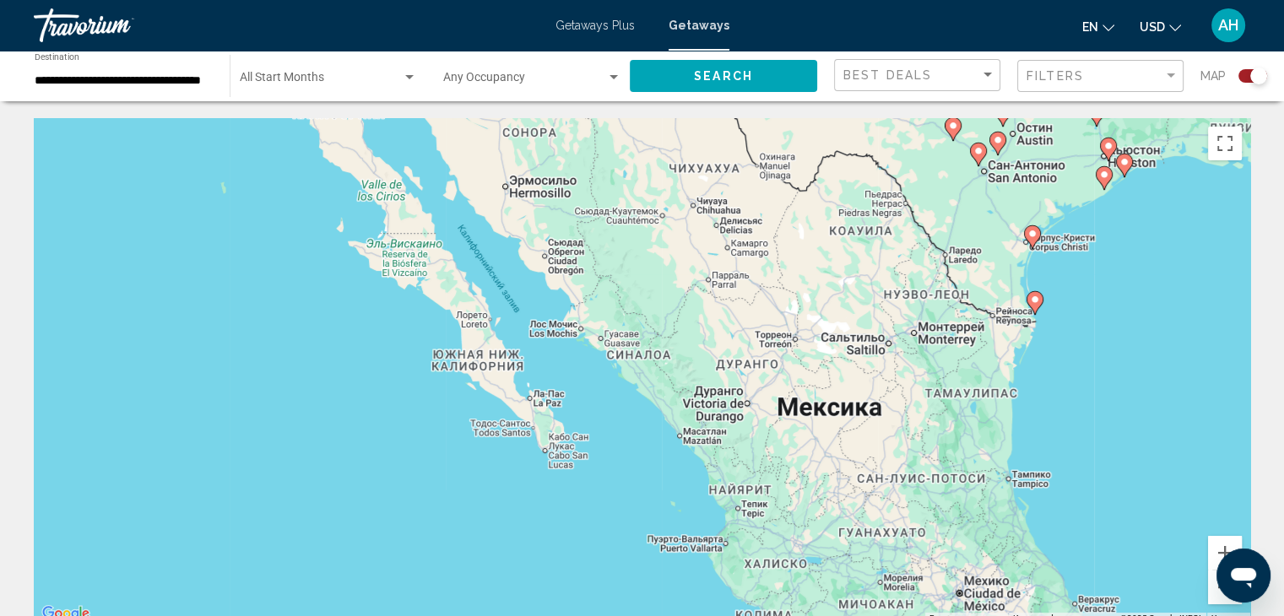
scroll to position [3, 0]
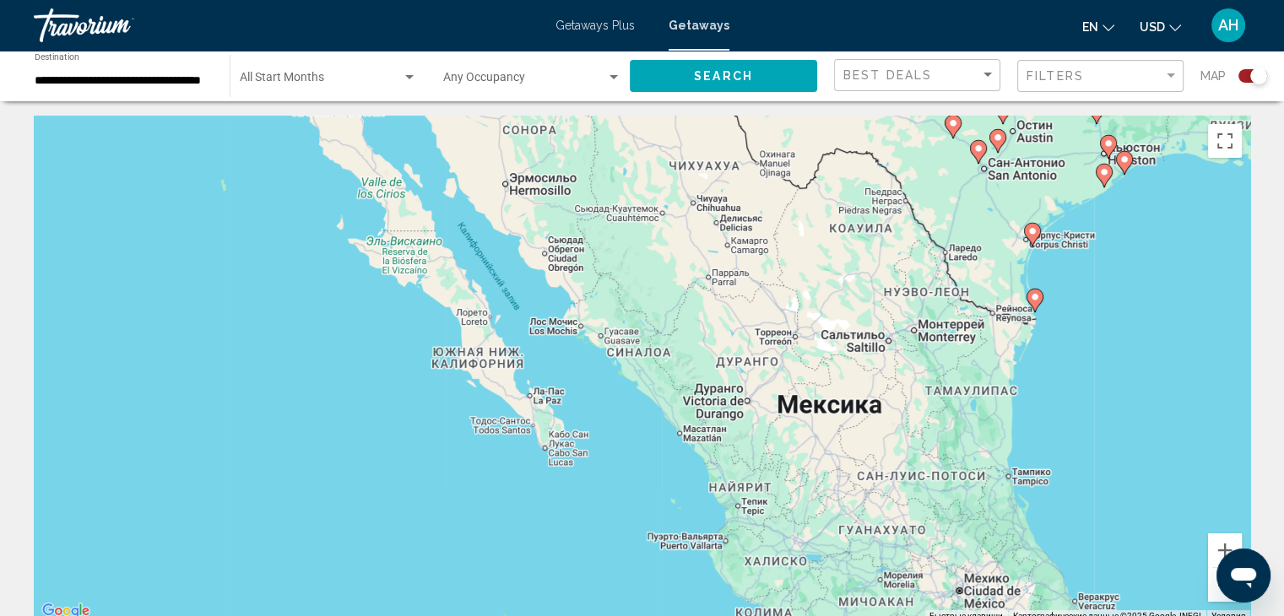
click at [1212, 588] on button "Уменьшить" at bounding box center [1225, 585] width 34 height 34
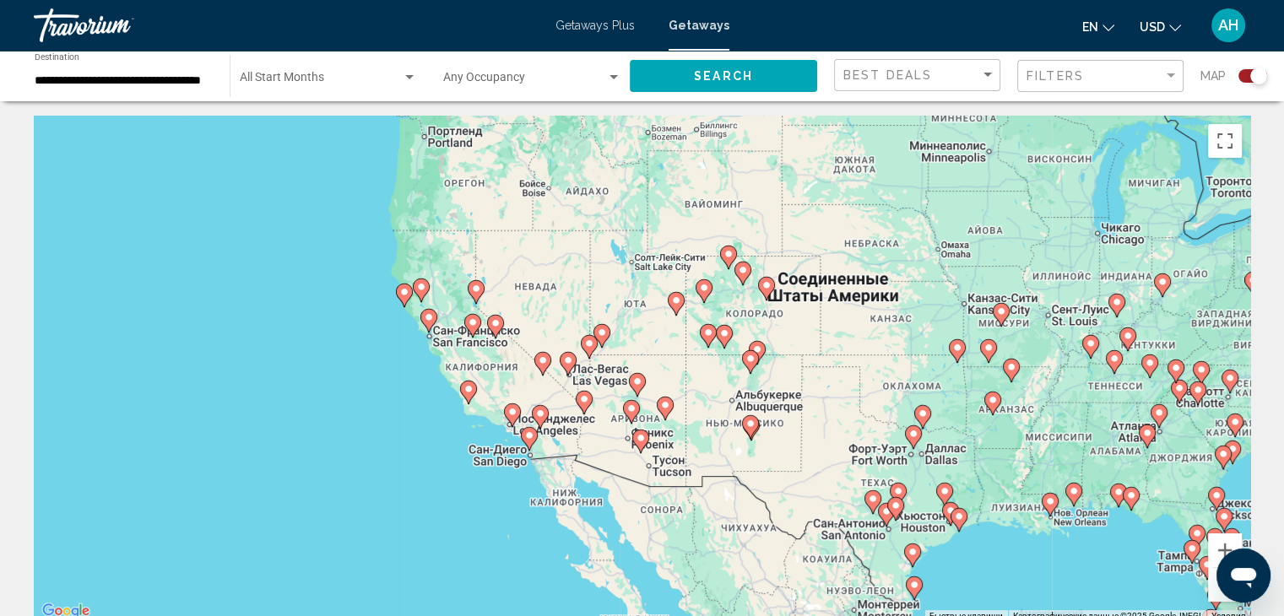
drag, startPoint x: 384, startPoint y: 159, endPoint x: 461, endPoint y: 421, distance: 273.4
click at [461, 421] on div "Чтобы активировать перетаскивание с помощью клавиатуры, нажмите Alt + Ввод. Пос…" at bounding box center [642, 369] width 1216 height 506
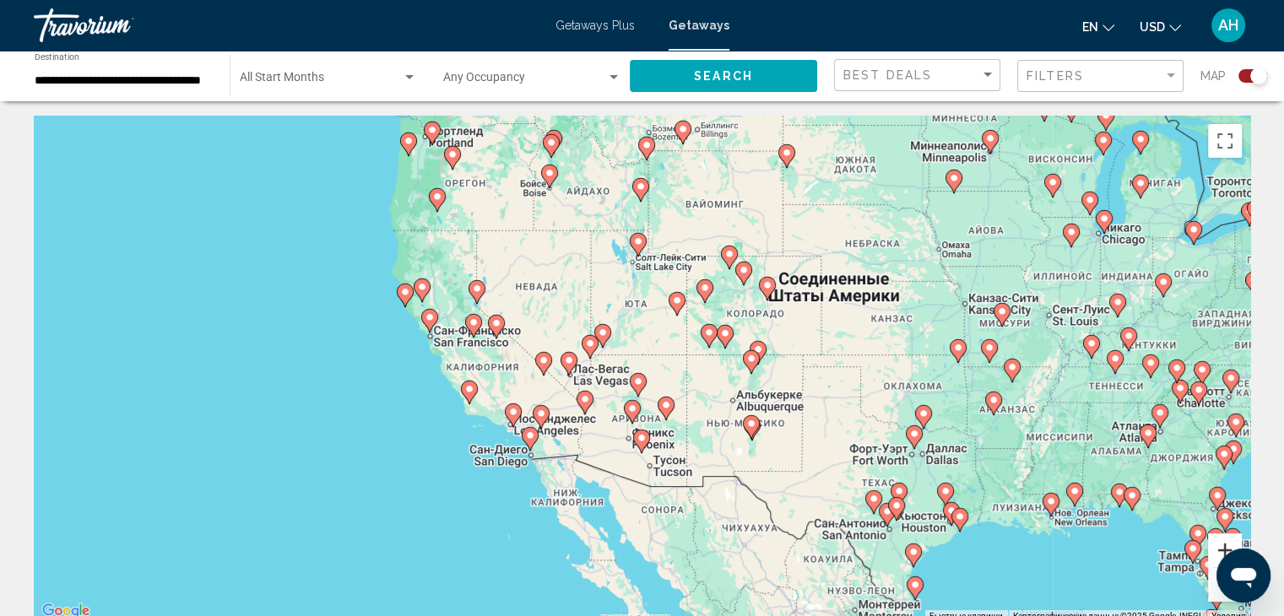
click at [1219, 542] on button "Увеличить" at bounding box center [1225, 550] width 34 height 34
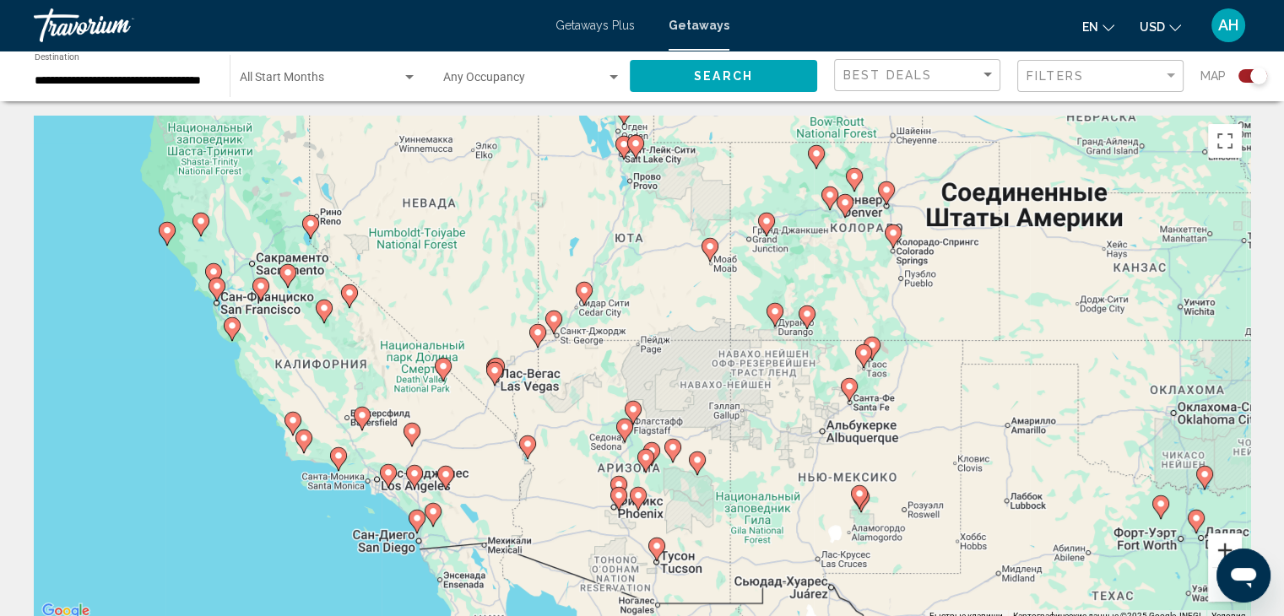
click at [1219, 542] on button "Увеличить" at bounding box center [1225, 550] width 34 height 34
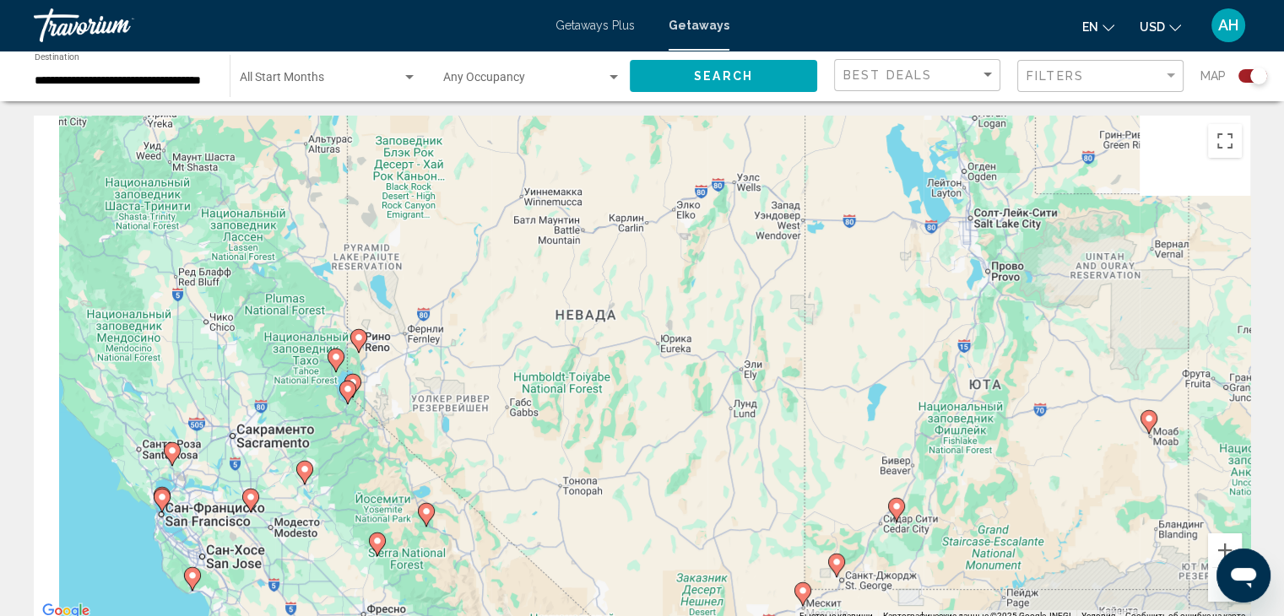
drag, startPoint x: 532, startPoint y: 312, endPoint x: 944, endPoint y: 605, distance: 506.0
click at [944, 605] on div "Чтобы активировать перетаскивание с помощью клавиатуры, нажмите Alt + Ввод. Пос…" at bounding box center [642, 369] width 1216 height 506
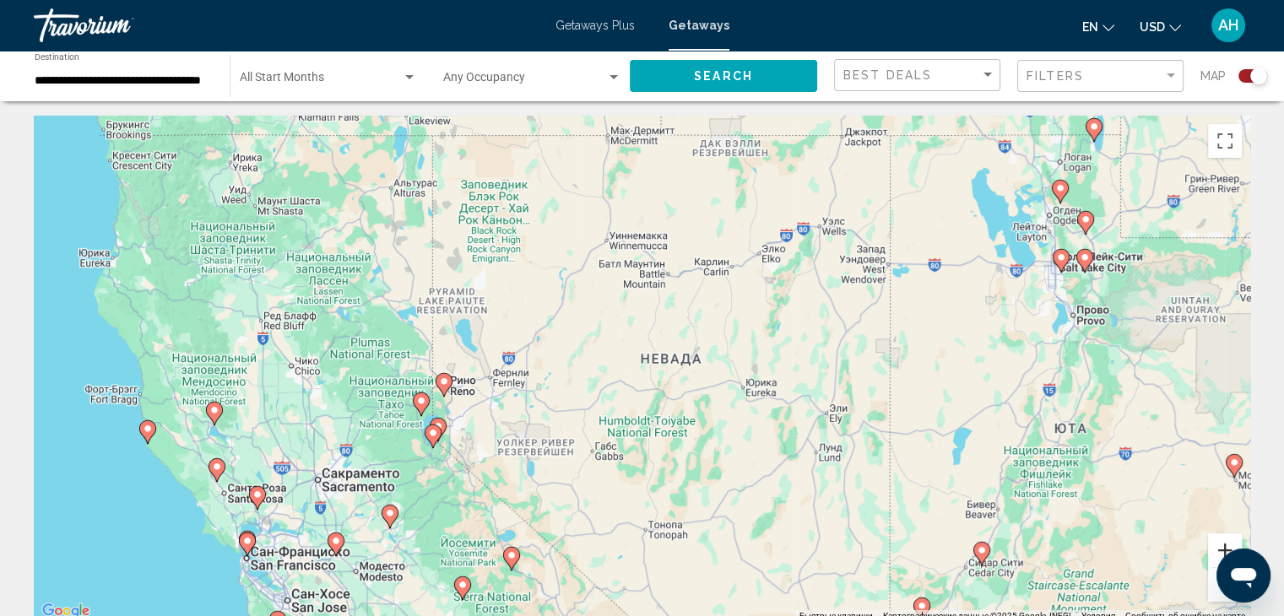
click at [1219, 541] on button "Увеличить" at bounding box center [1225, 550] width 34 height 34
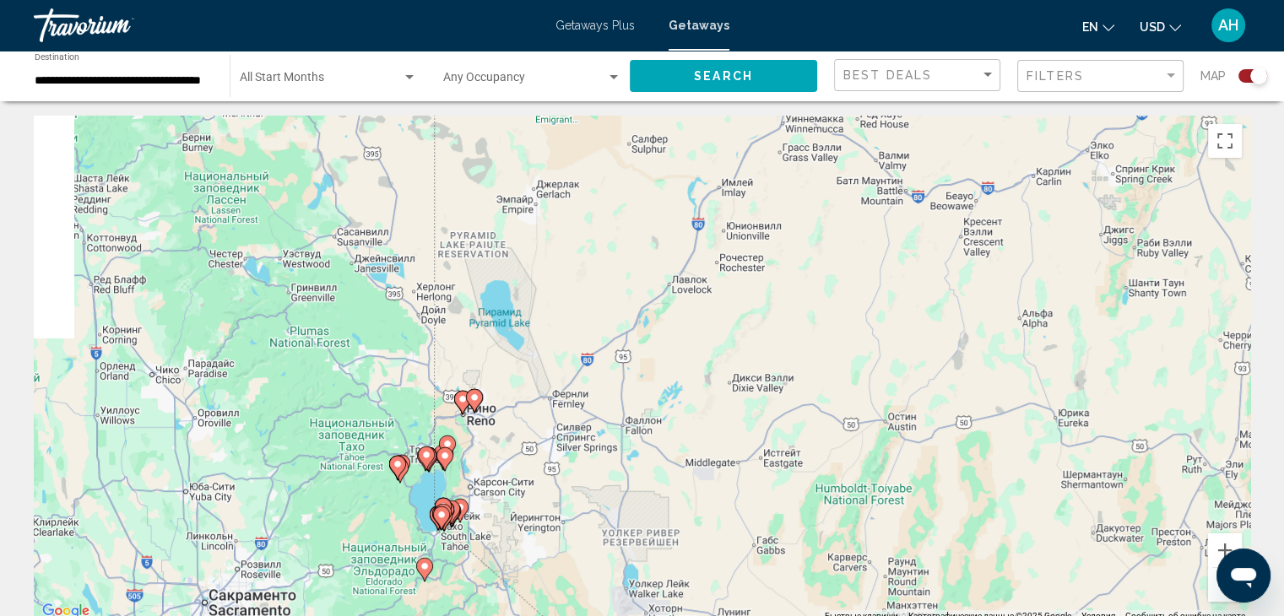
drag, startPoint x: 180, startPoint y: 452, endPoint x: 411, endPoint y: 515, distance: 239.5
click at [403, 469] on image "Main content" at bounding box center [397, 464] width 10 height 10
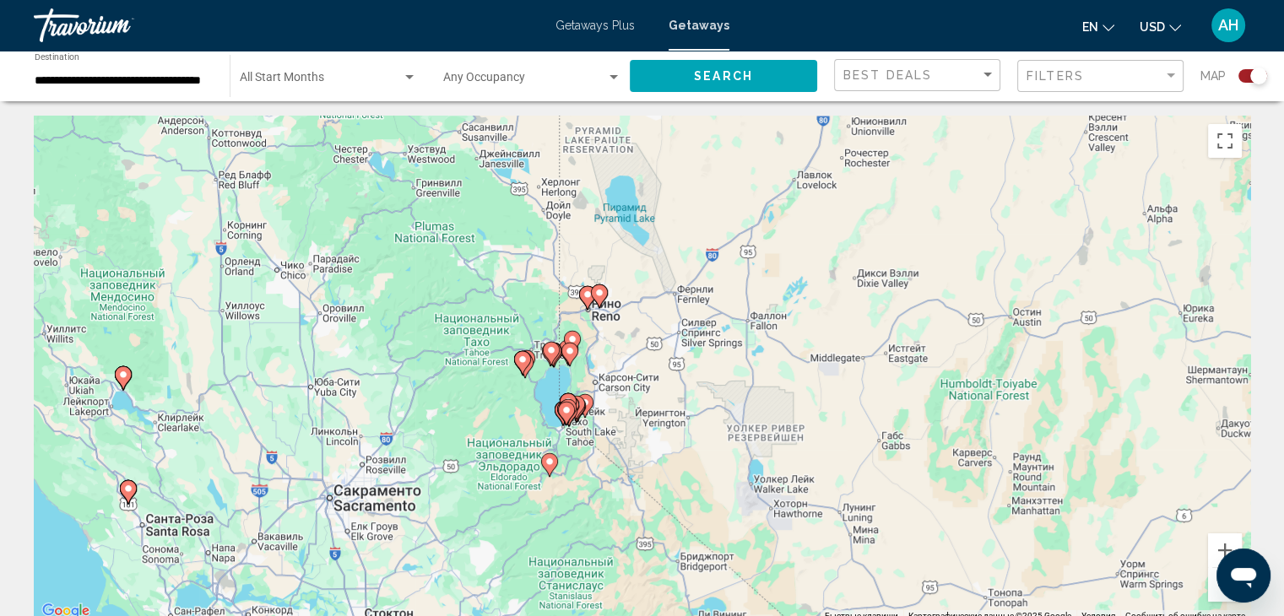
drag, startPoint x: 752, startPoint y: 527, endPoint x: 854, endPoint y: 309, distance: 241.2
click at [854, 309] on div "Чтобы активировать перетаскивание с помощью клавиатуры, нажмите Alt + Ввод. Пос…" at bounding box center [642, 369] width 1216 height 506
click at [1218, 549] on button "Увеличить" at bounding box center [1225, 550] width 34 height 34
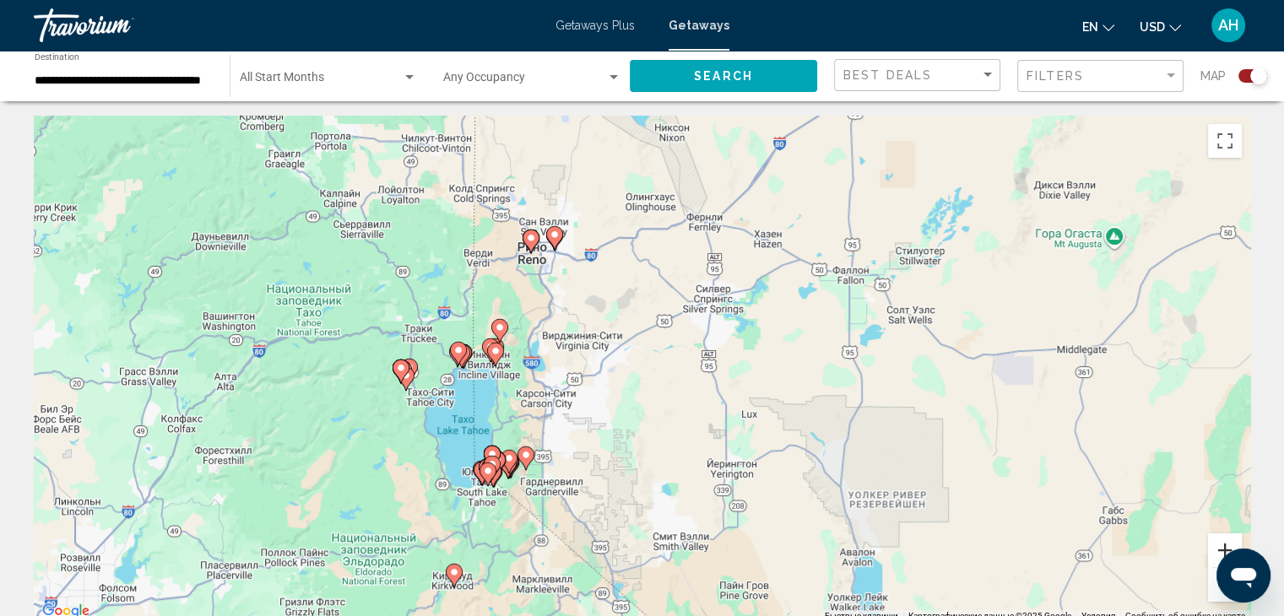
click at [1218, 549] on button "Увеличить" at bounding box center [1225, 550] width 34 height 34
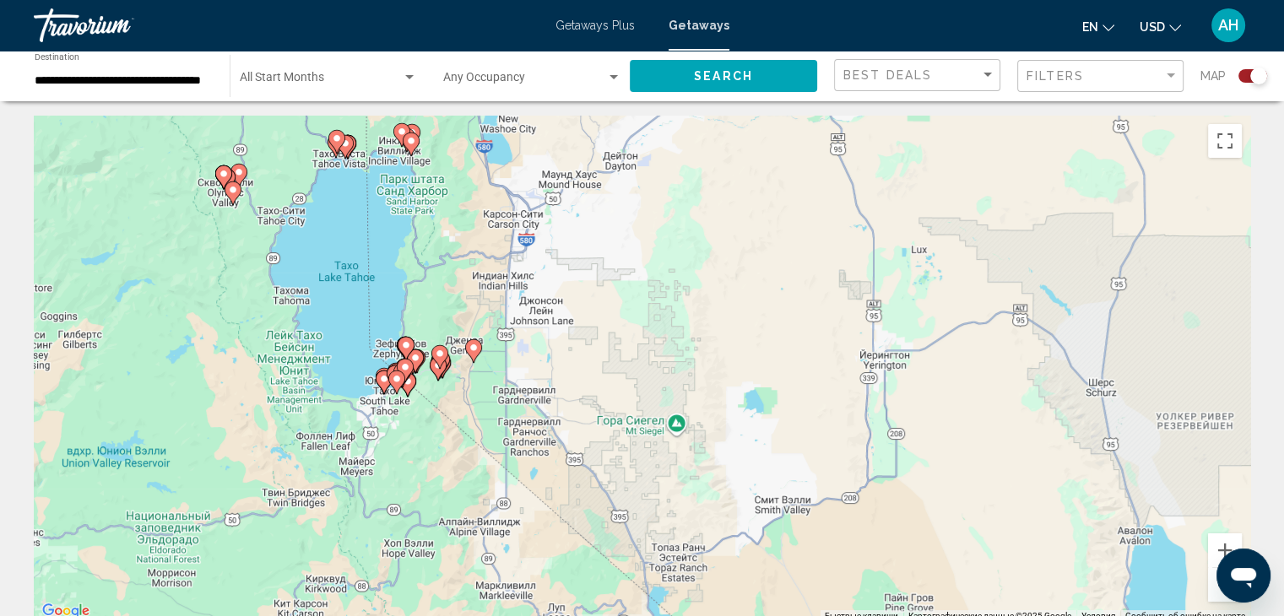
drag, startPoint x: 503, startPoint y: 521, endPoint x: 586, endPoint y: 284, distance: 250.3
click at [586, 284] on div "Чтобы активировать перетаскивание с помощью клавиатуры, нажмите Alt + Ввод. Пос…" at bounding box center [642, 369] width 1216 height 506
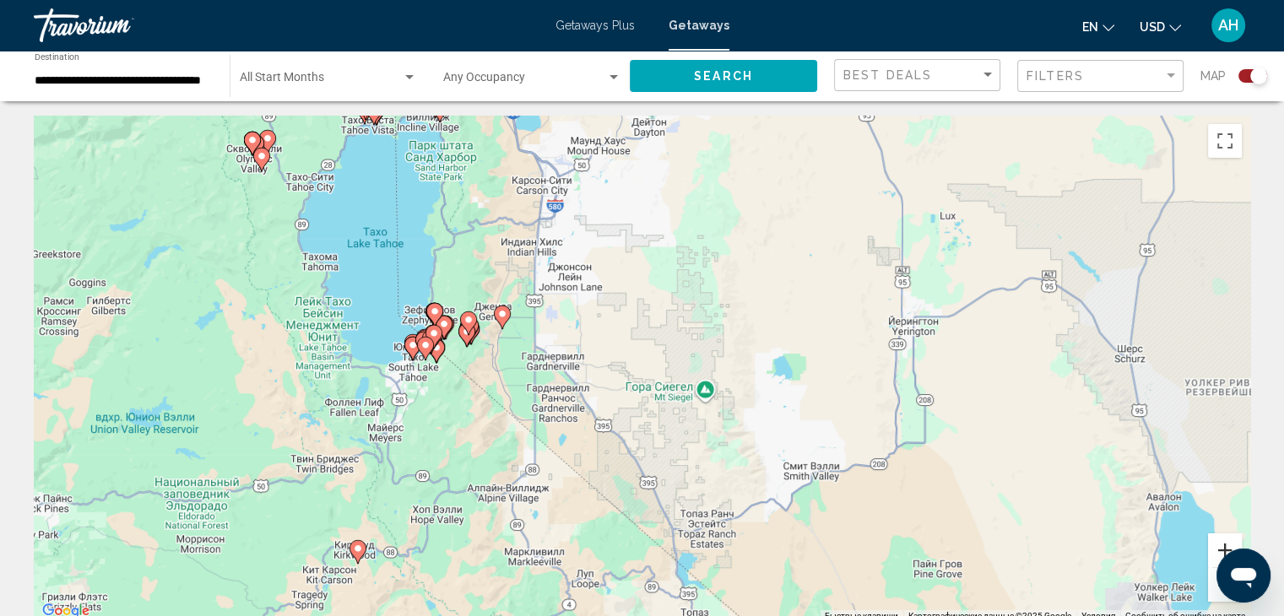
click at [1223, 544] on button "Увеличить" at bounding box center [1225, 550] width 34 height 34
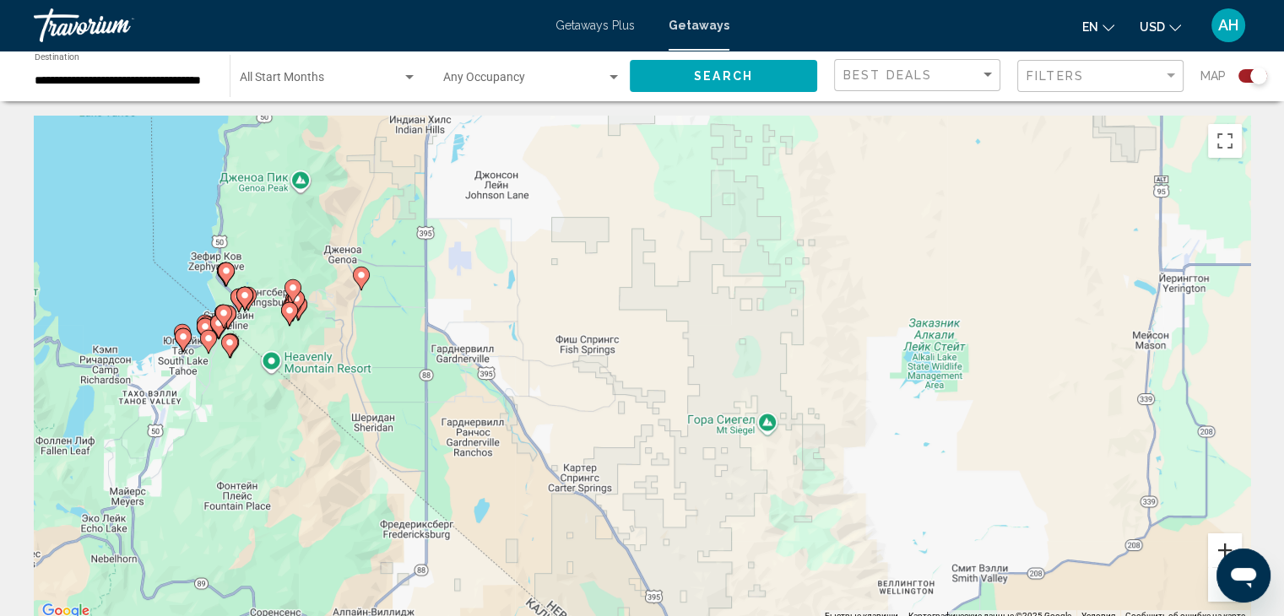
click at [1223, 544] on button "Увеличить" at bounding box center [1225, 550] width 34 height 34
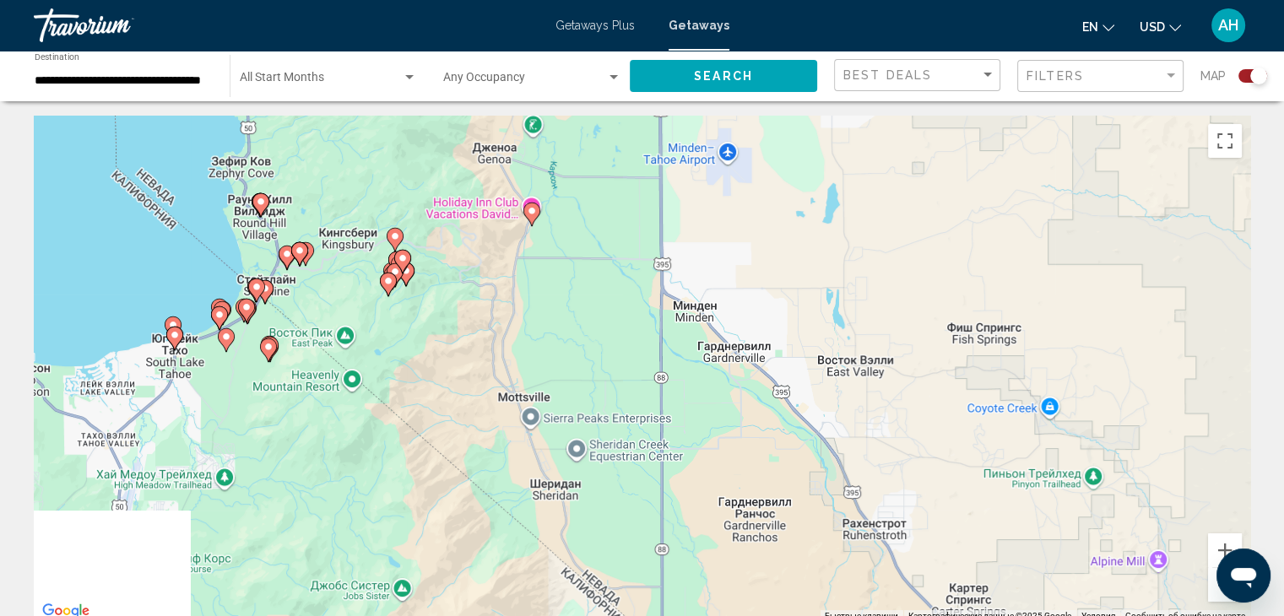
drag, startPoint x: 408, startPoint y: 316, endPoint x: 933, endPoint y: 317, distance: 524.9
click at [933, 317] on div "Чтобы активировать перетаскивание с помощью клавиатуры, нажмите Alt + Ввод. Пос…" at bounding box center [642, 369] width 1216 height 506
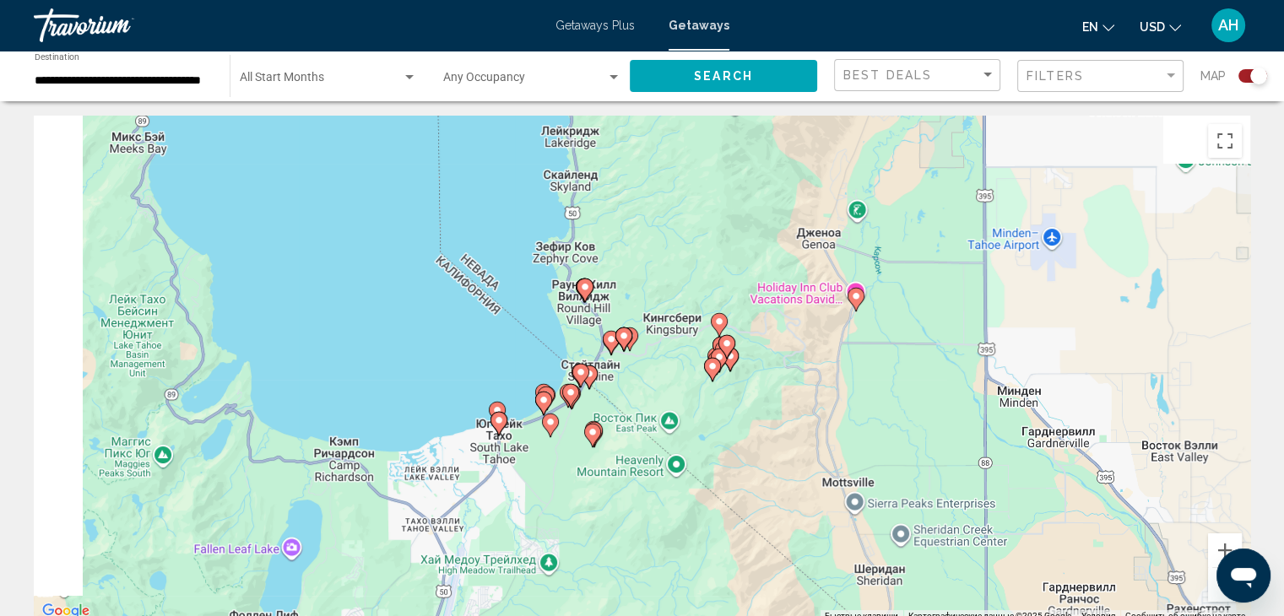
drag, startPoint x: 483, startPoint y: 246, endPoint x: 661, endPoint y: 342, distance: 202.4
click at [661, 342] on div "Чтобы активировать перетаскивание с помощью клавиатуры, нажмите Alt + Ввод. Пос…" at bounding box center [642, 369] width 1216 height 506
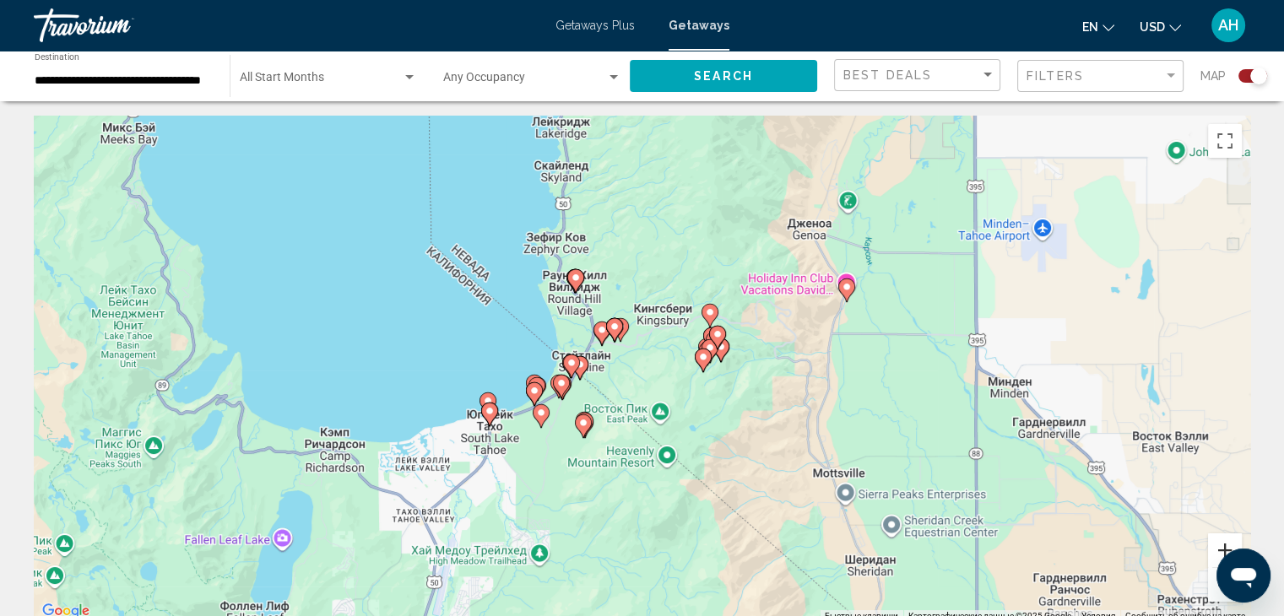
click at [1221, 547] on button "Увеличить" at bounding box center [1225, 550] width 34 height 34
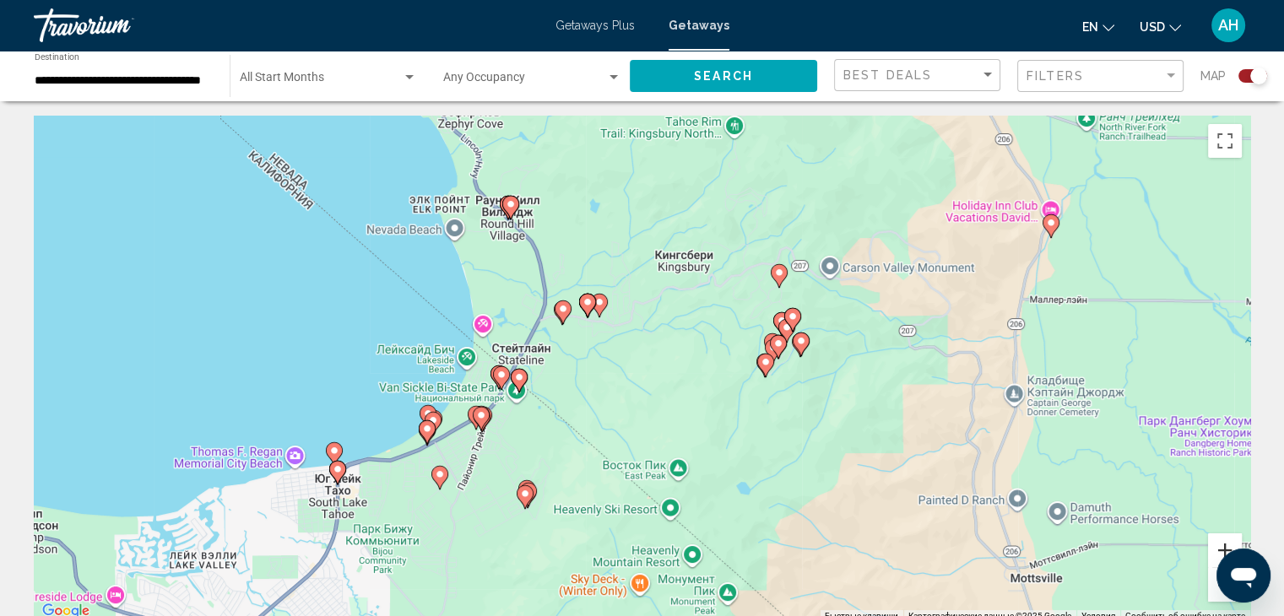
click at [1221, 547] on button "Увеличить" at bounding box center [1225, 550] width 34 height 34
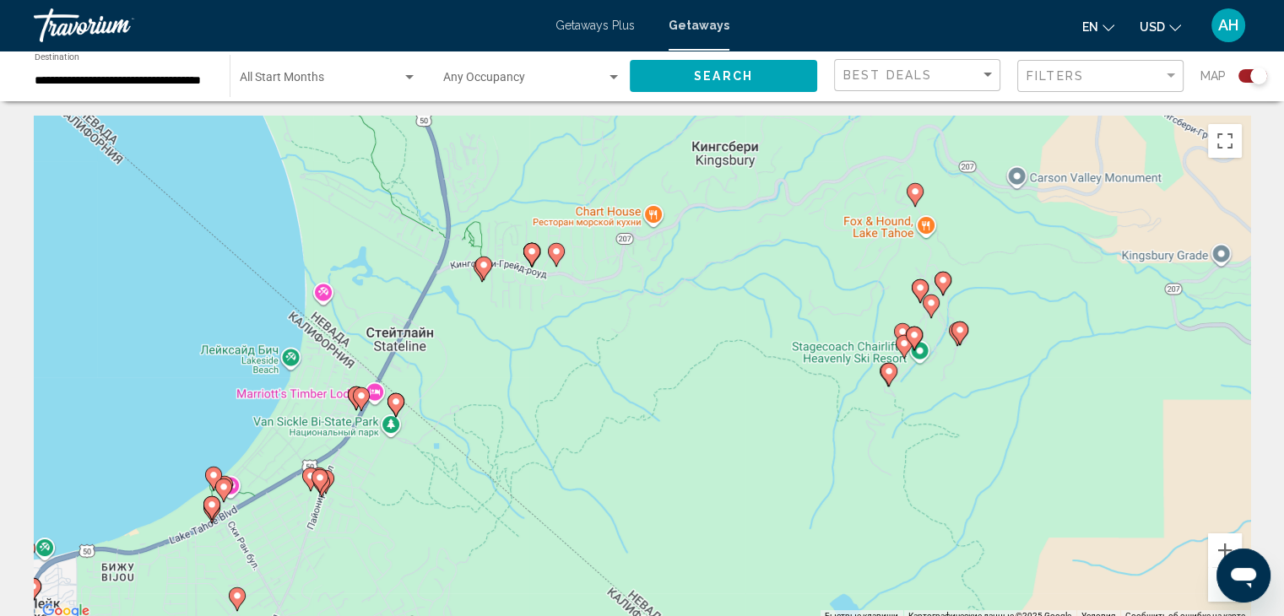
click at [225, 486] on image "Main content" at bounding box center [224, 487] width 10 height 10
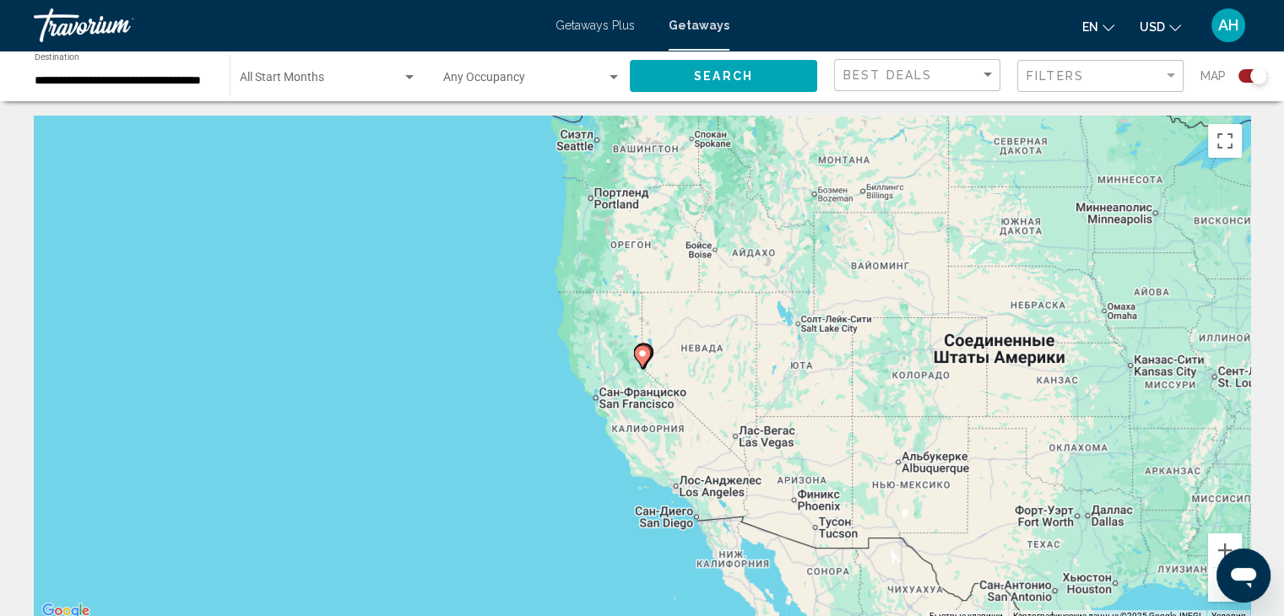
click at [644, 353] on image "Main content" at bounding box center [642, 354] width 10 height 10
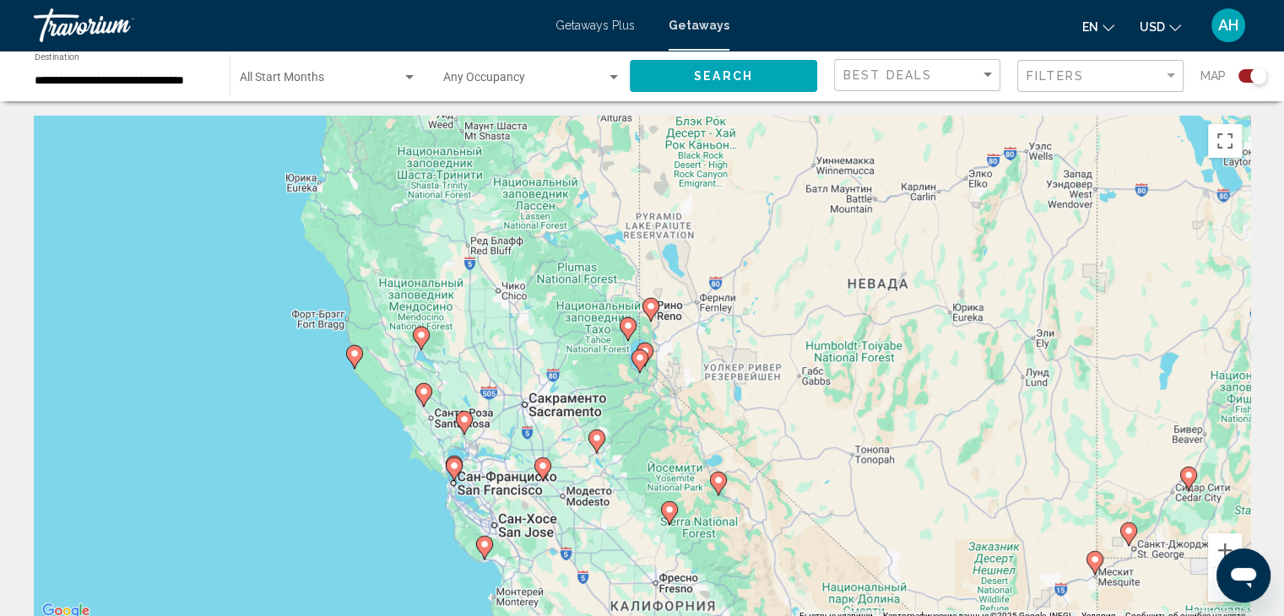
click at [640, 356] on image "Main content" at bounding box center [640, 358] width 10 height 10
type input "**********"
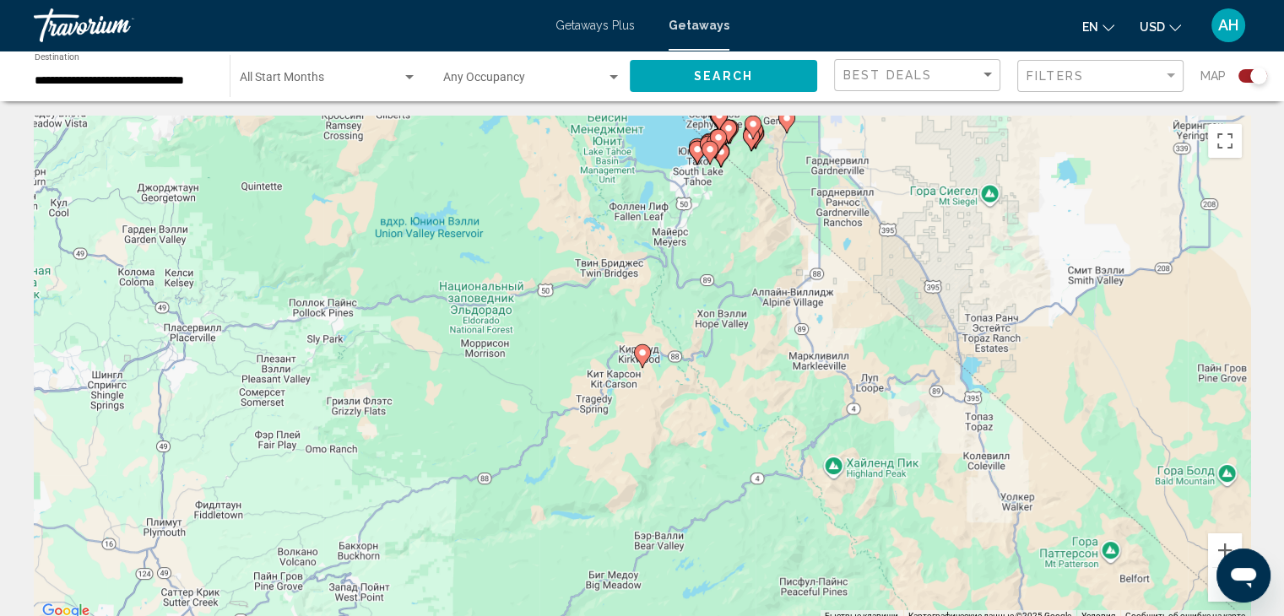
click at [693, 145] on image "Main content" at bounding box center [697, 149] width 10 height 10
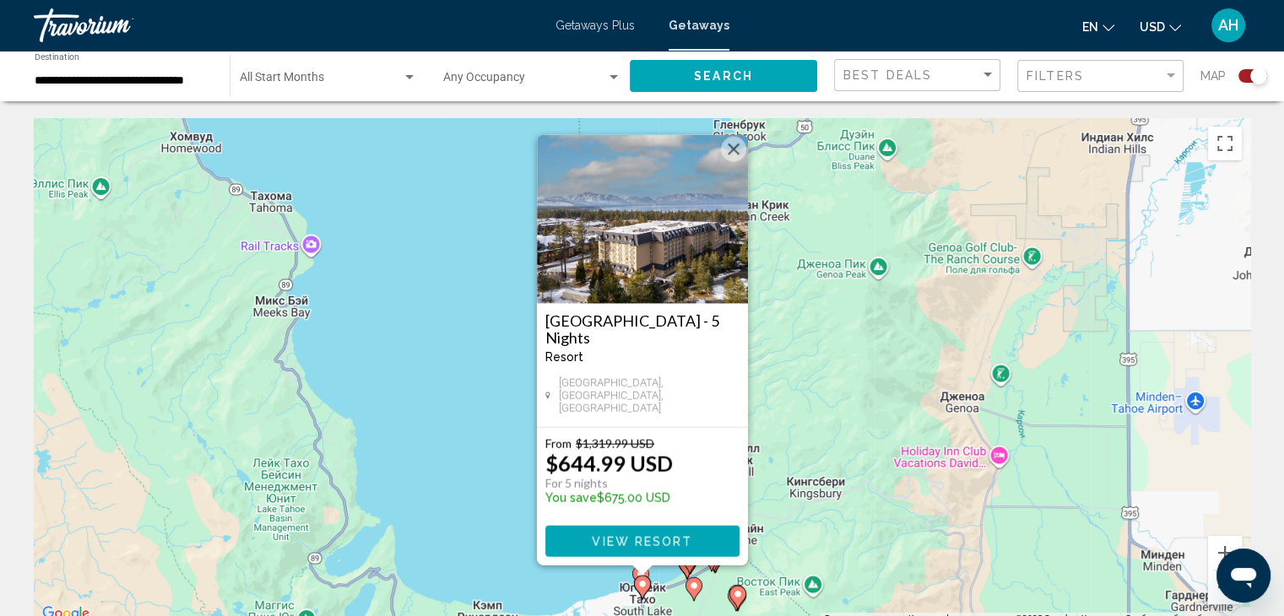
click at [732, 155] on button "Закрыть" at bounding box center [733, 149] width 25 height 25
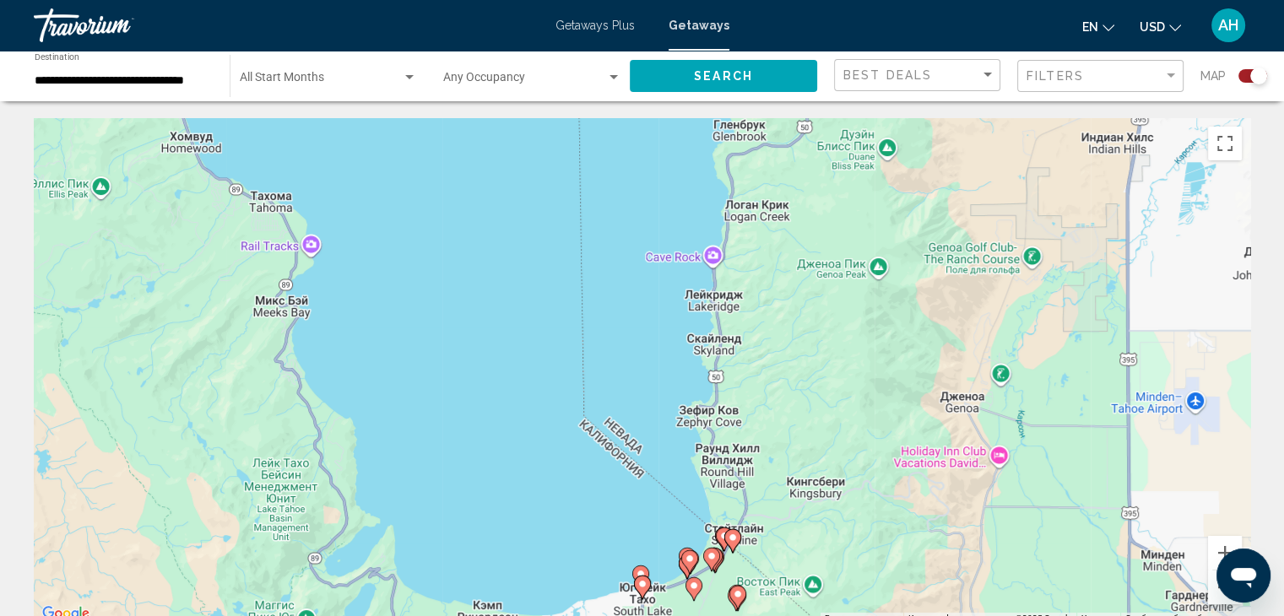
click at [692, 554] on icon "Main content" at bounding box center [688, 562] width 15 height 22
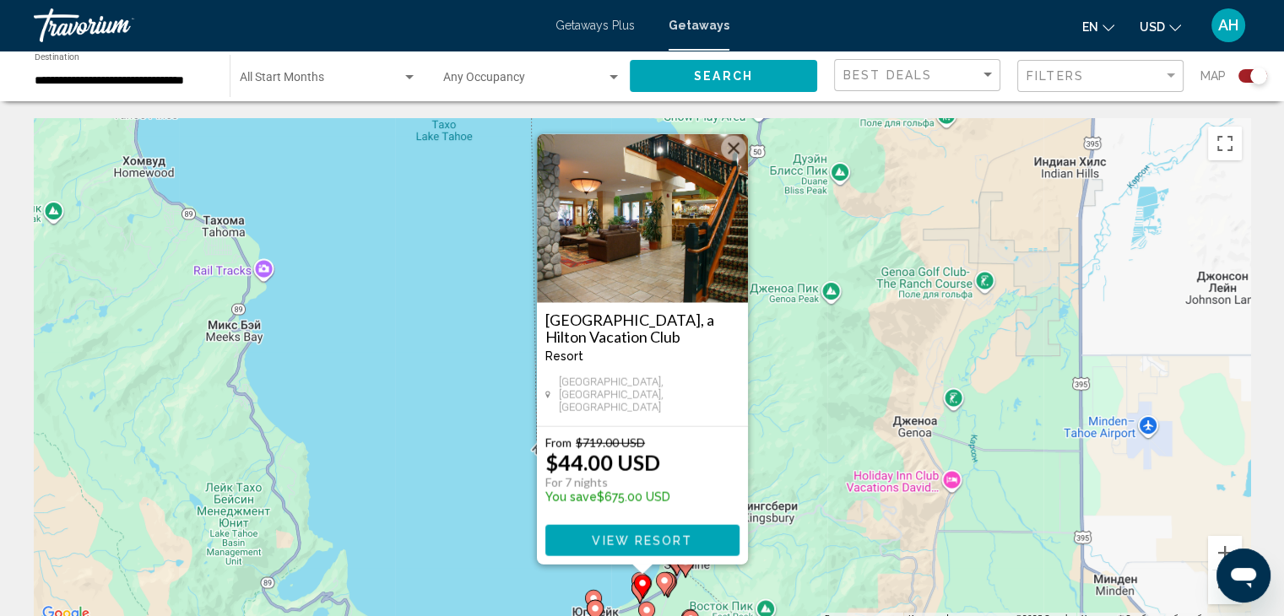
click at [657, 325] on h3 "[GEOGRAPHIC_DATA], a Hilton Vacation Club" at bounding box center [642, 328] width 194 height 34
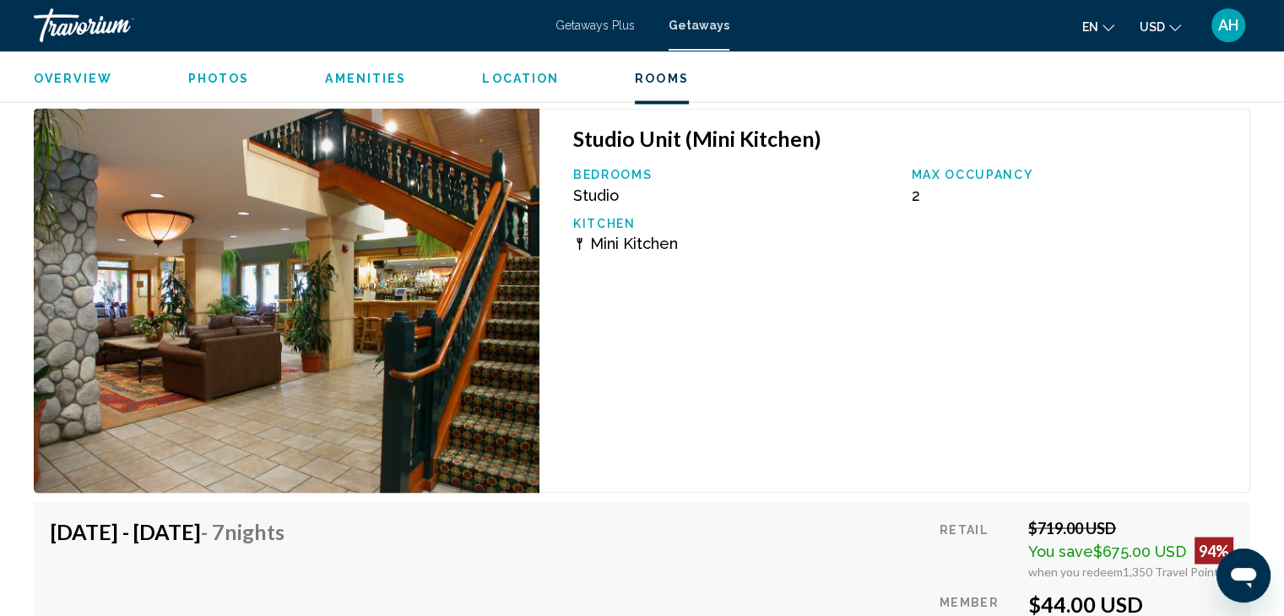
scroll to position [2947, 0]
drag, startPoint x: 619, startPoint y: 298, endPoint x: 596, endPoint y: 295, distance: 23.0
click at [596, 295] on div "Studio Unit (Mini Kitchen) Bedrooms Studio Max Occupancy 2 Kitchen Mini Kitchen" at bounding box center [894, 300] width 711 height 385
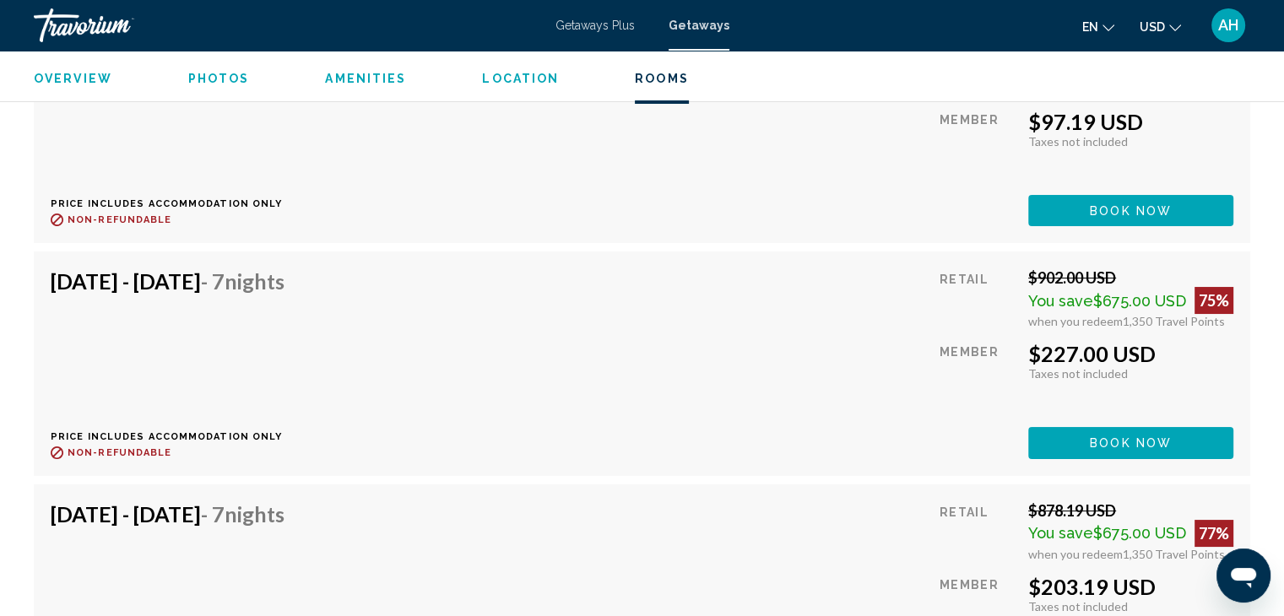
scroll to position [6453, 0]
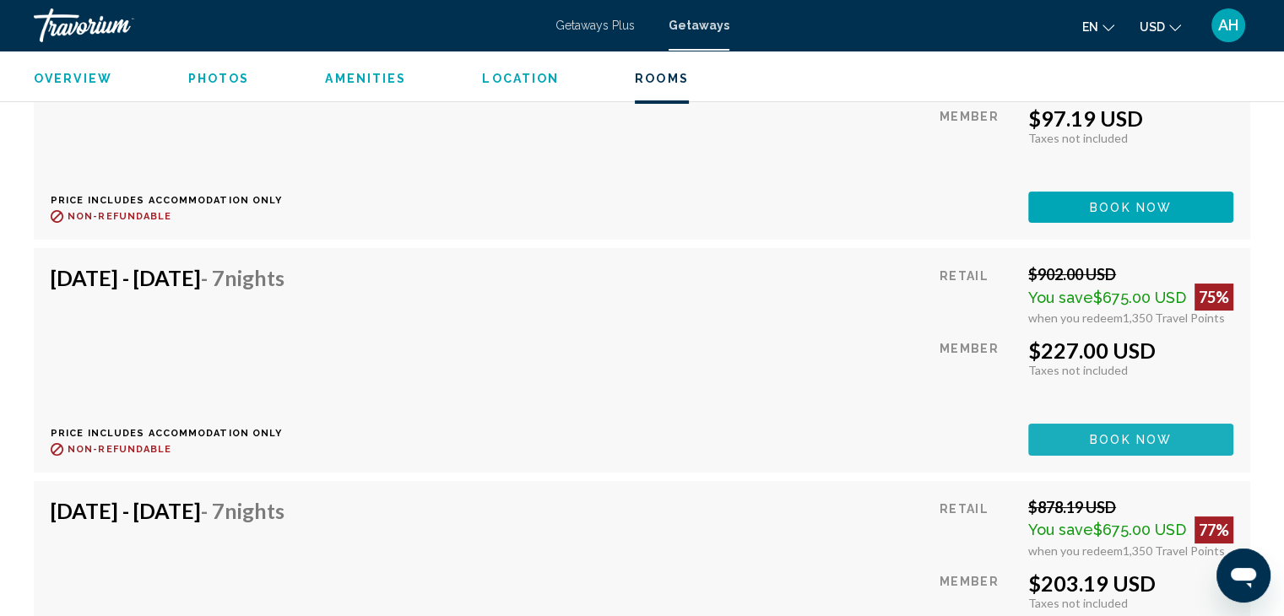
click at [1100, 434] on span "Book now" at bounding box center [1130, 441] width 82 height 14
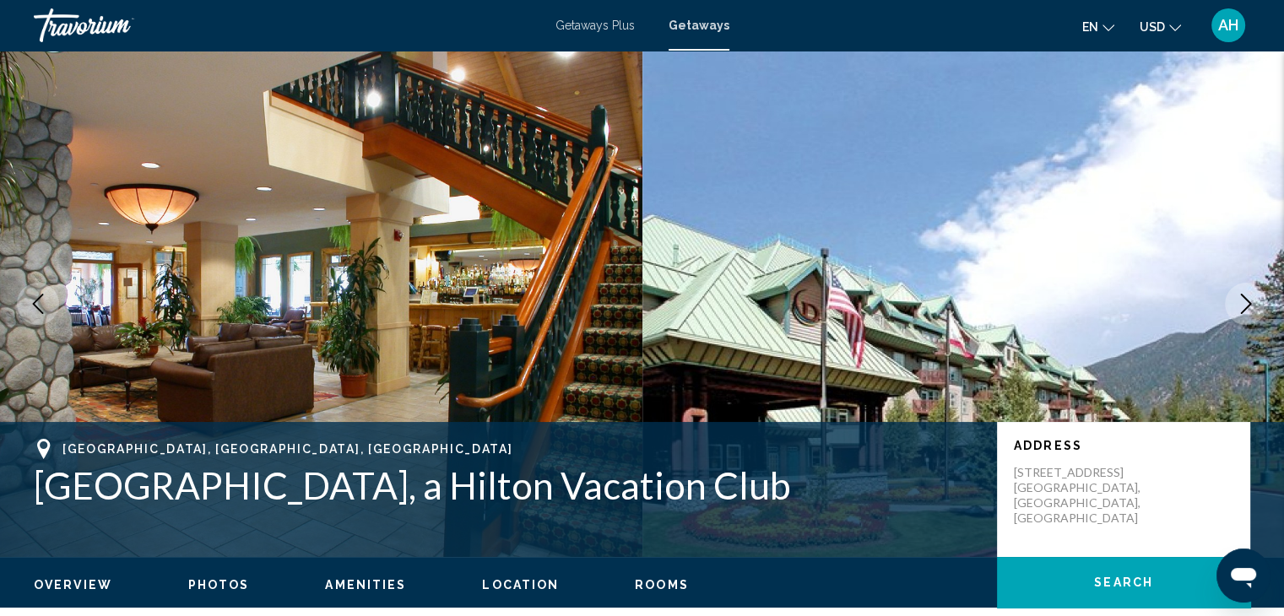
click at [1219, 28] on span "AH" at bounding box center [1228, 25] width 20 height 17
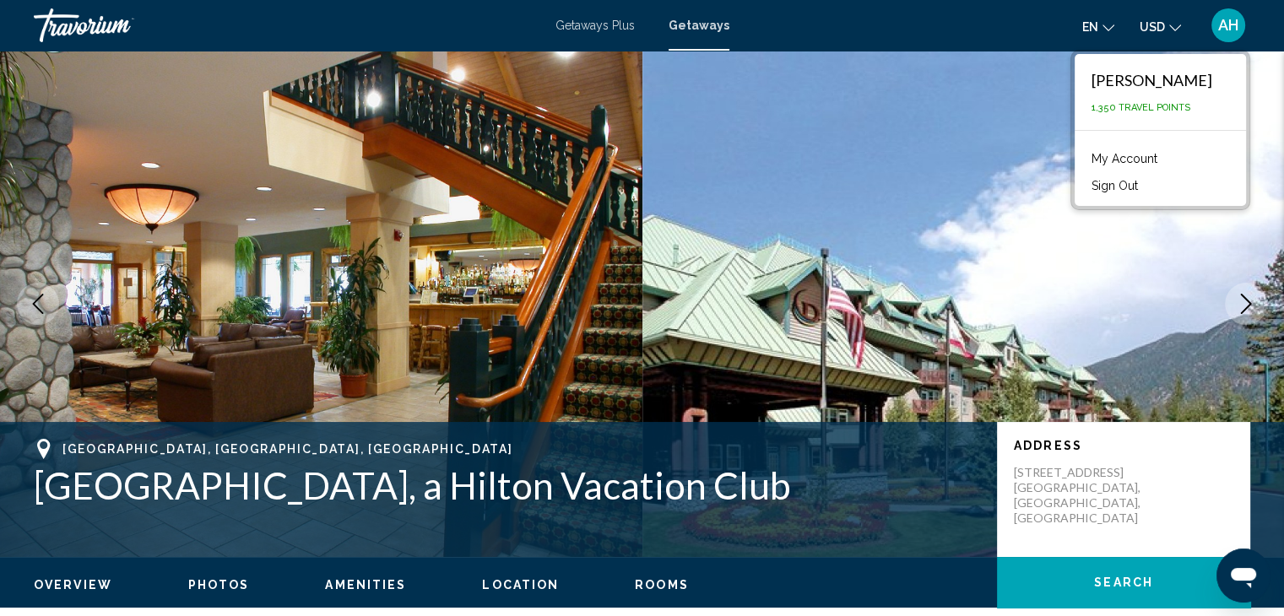
click at [1161, 31] on span "USD" at bounding box center [1151, 27] width 25 height 14
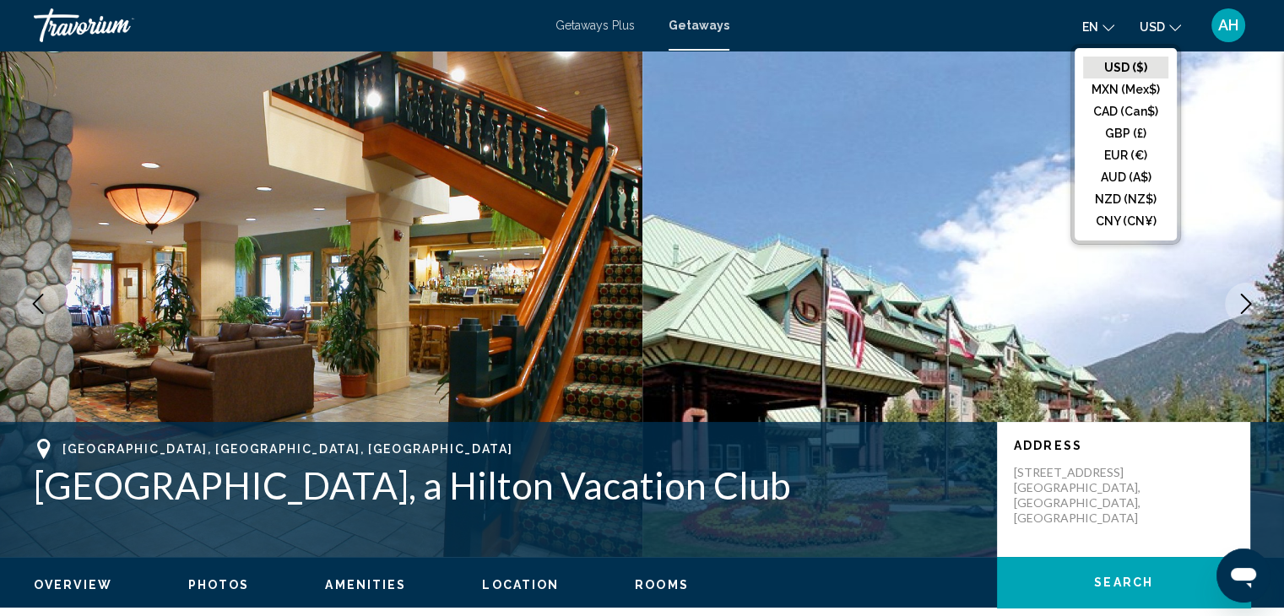
click at [1165, 32] on button "USD USD ($) MXN (Mex$) CAD (Can$) GBP (£) EUR (€) AUD (A$) NZD (NZ$) CNY (CN¥)" at bounding box center [1159, 26] width 41 height 24
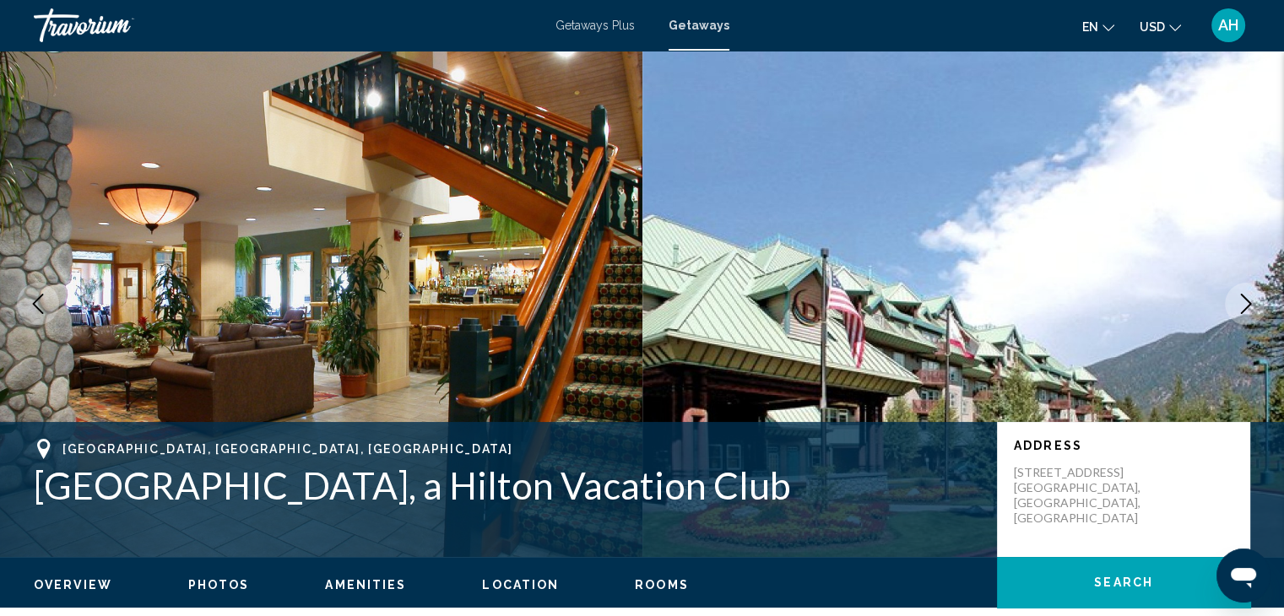
click at [70, 24] on div "Travorium" at bounding box center [118, 25] width 169 height 34
